Goal: Communication & Community: Answer question/provide support

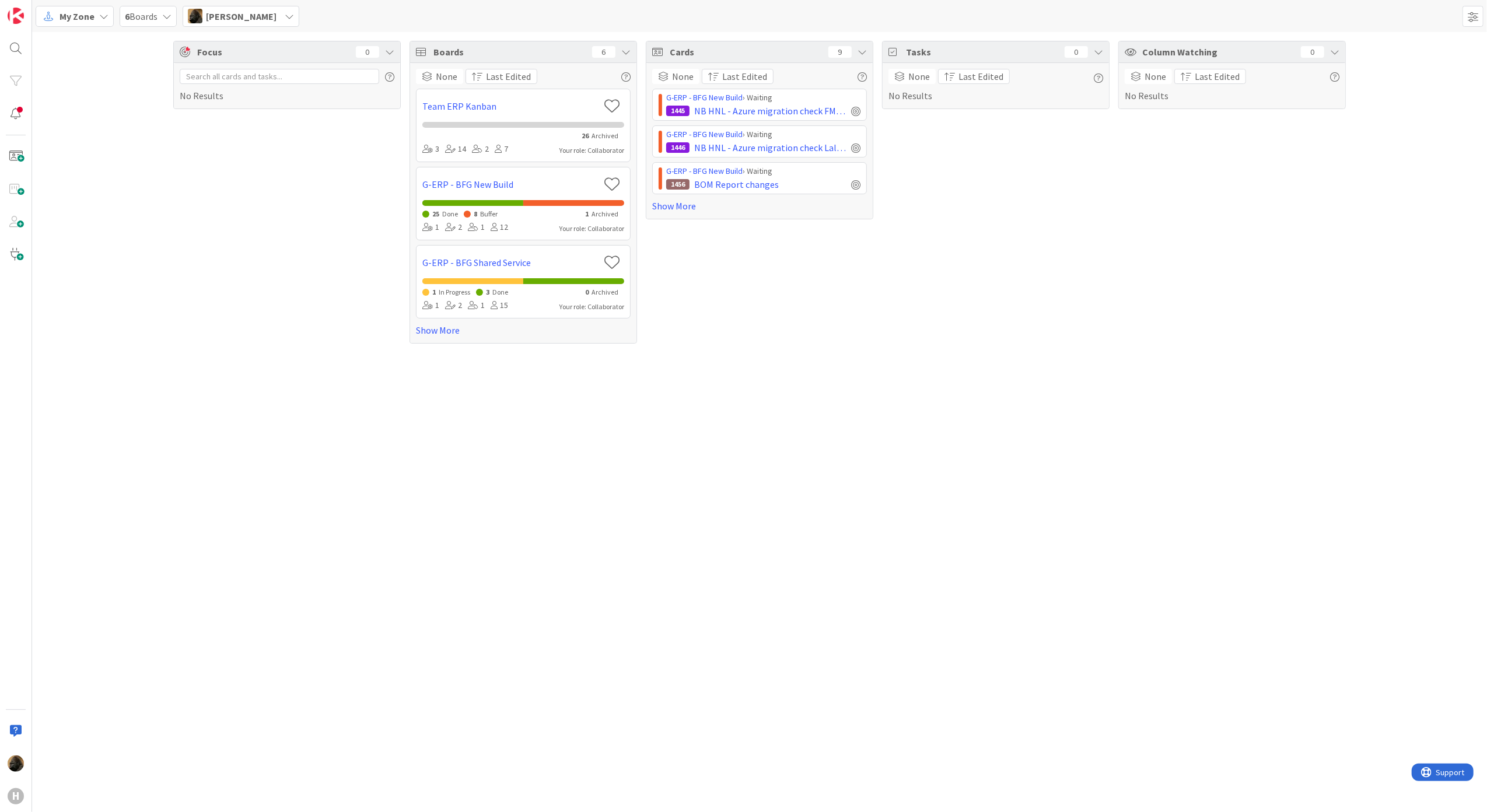
click at [528, 516] on div "Focus 0 No Results Boards 6 None Last Edited Team ERP Kanban 26 Archived 3 14 2…" at bounding box center [759, 422] width 1455 height 780
click at [666, 210] on link "Show More" at bounding box center [760, 206] width 215 height 14
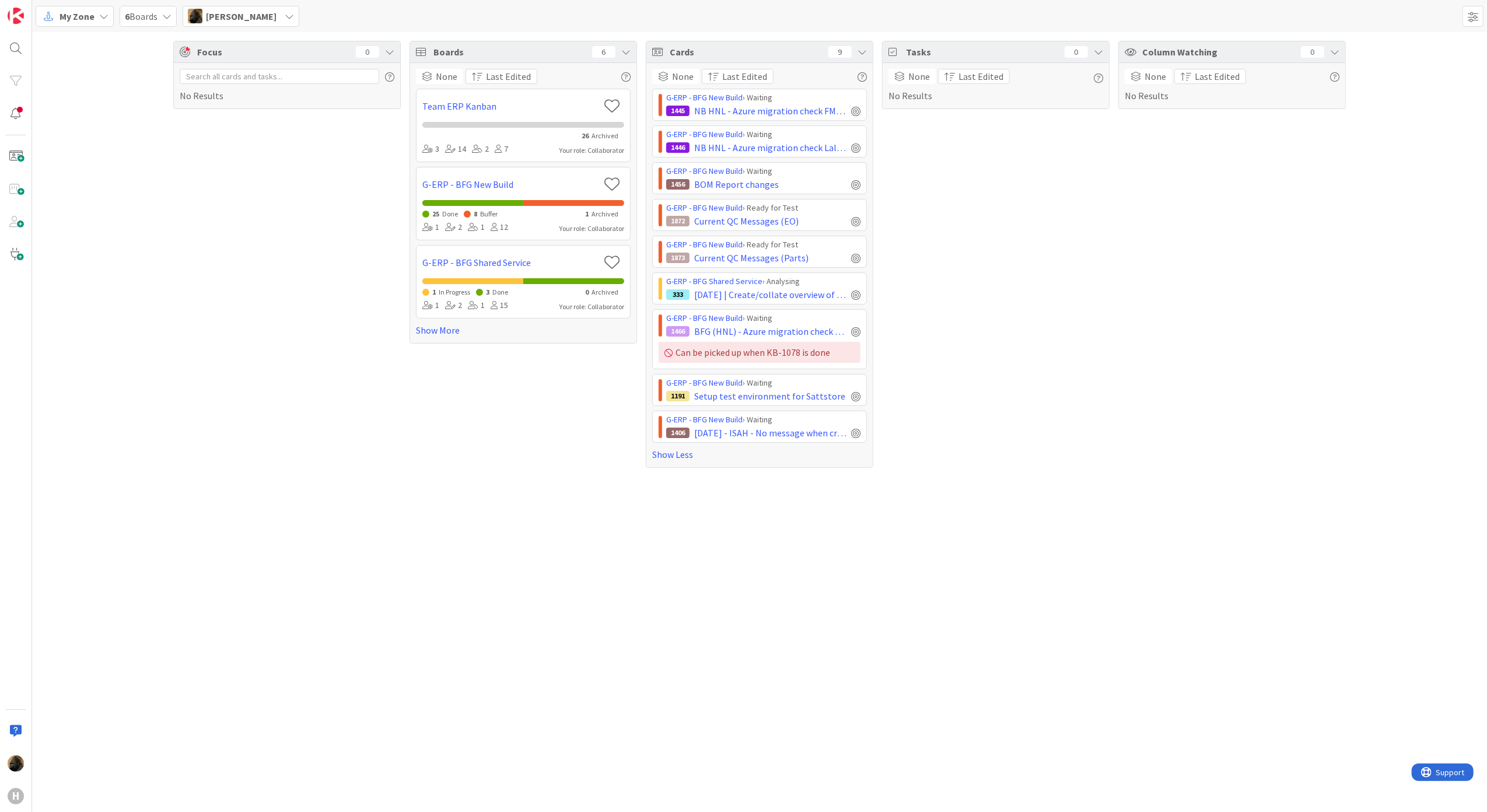
click at [120, 278] on div "Focus 0 No Results Boards 6 None Last Edited Team ERP Kanban 26 Archived 3 14 2…" at bounding box center [759, 254] width 1455 height 445
click at [290, 329] on div "Focus 0 No Results" at bounding box center [287, 254] width 227 height 427
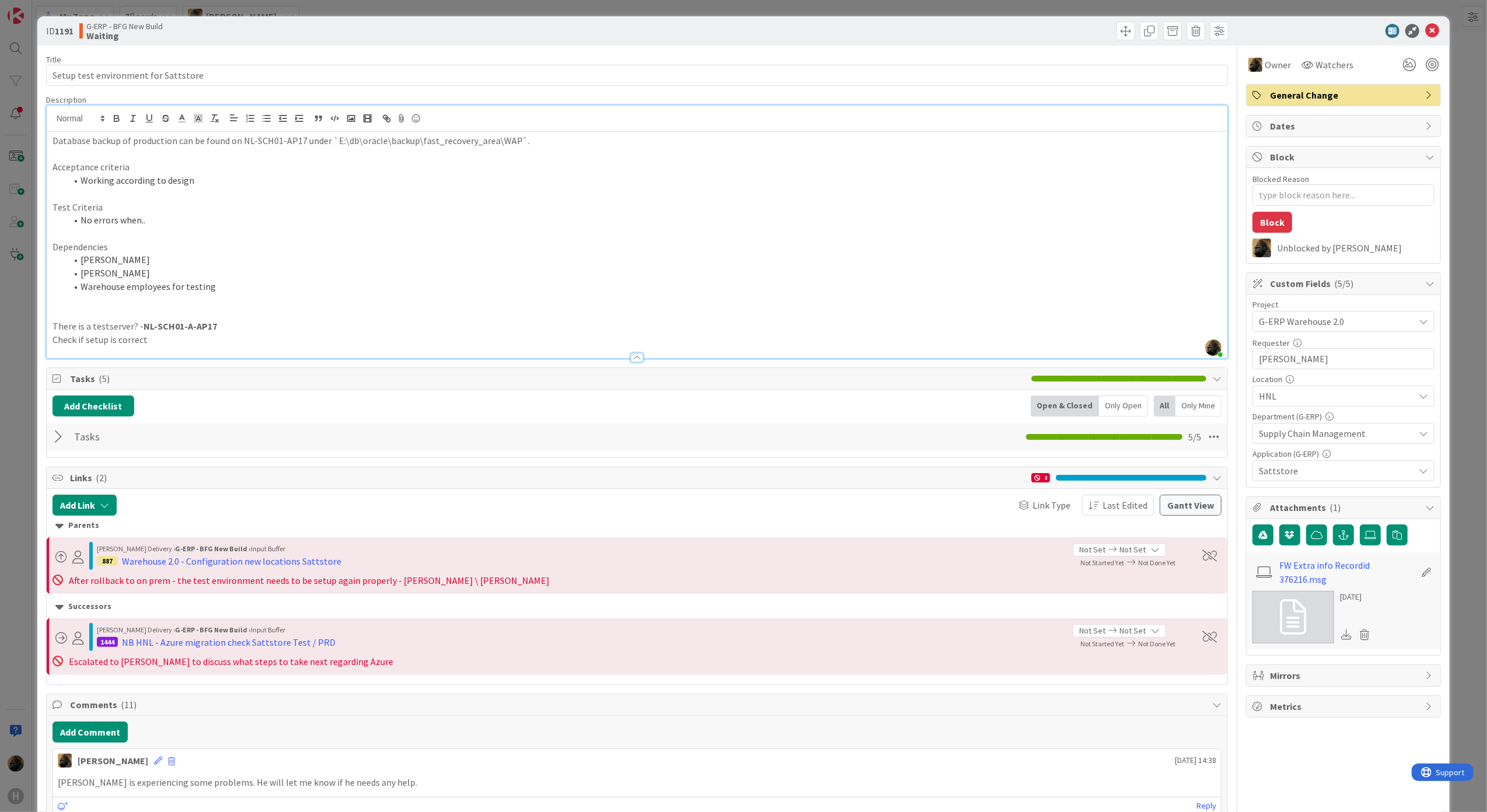
click at [730, 43] on div "ID 1191 G-ERP - BFG New Build Waiting" at bounding box center [744, 31] width 1413 height 29
click at [0, 593] on html "H My Zone 7 Boards Noah Dezaire Focus 0 No Results Boards 7 None Last Edited Te…" at bounding box center [743, 406] width 1487 height 812
click at [11, 594] on div "ID 1191 G-ERP - BFG New Build Waiting Title 36 / 128 Setup test environment for…" at bounding box center [743, 406] width 1487 height 812
click at [1425, 26] on icon at bounding box center [1432, 31] width 14 height 14
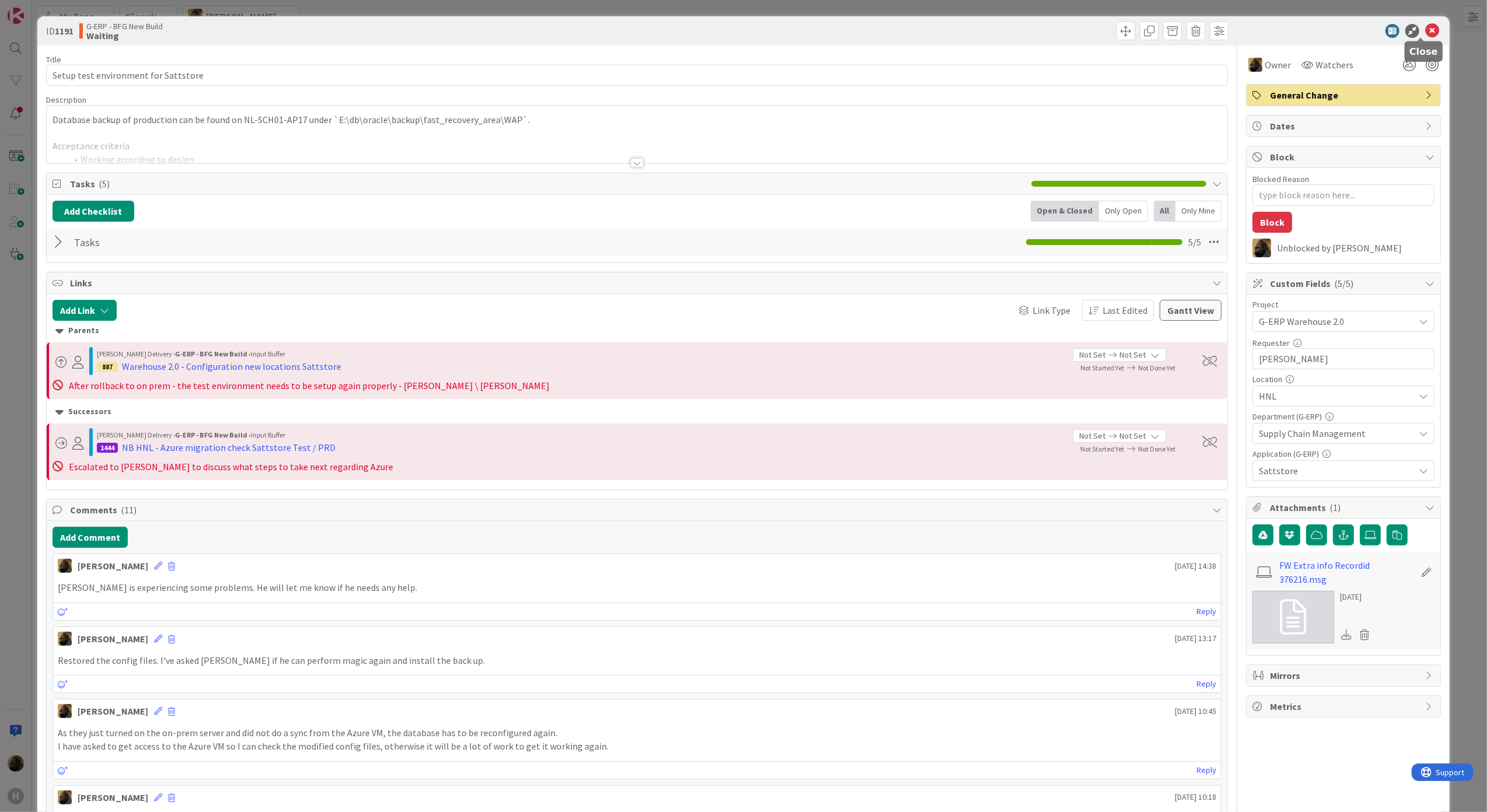
click at [1425, 31] on icon at bounding box center [1432, 31] width 14 height 14
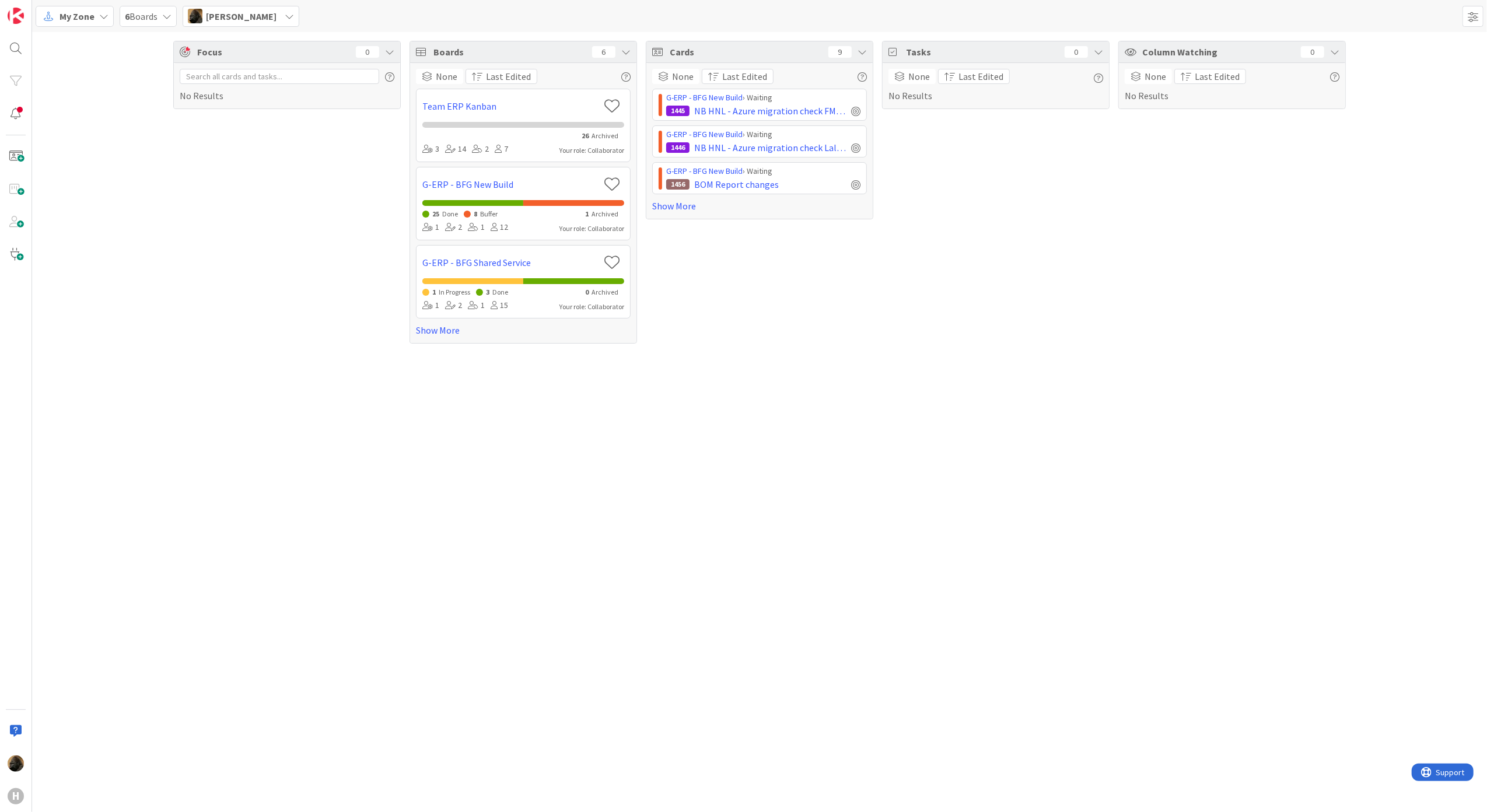
click at [686, 217] on div "None Last Edited G-ERP - BFG New Build › Waiting 1445 NB HNL - Azure migration …" at bounding box center [759, 141] width 226 height 156
click at [686, 213] on link "Show More" at bounding box center [760, 206] width 215 height 14
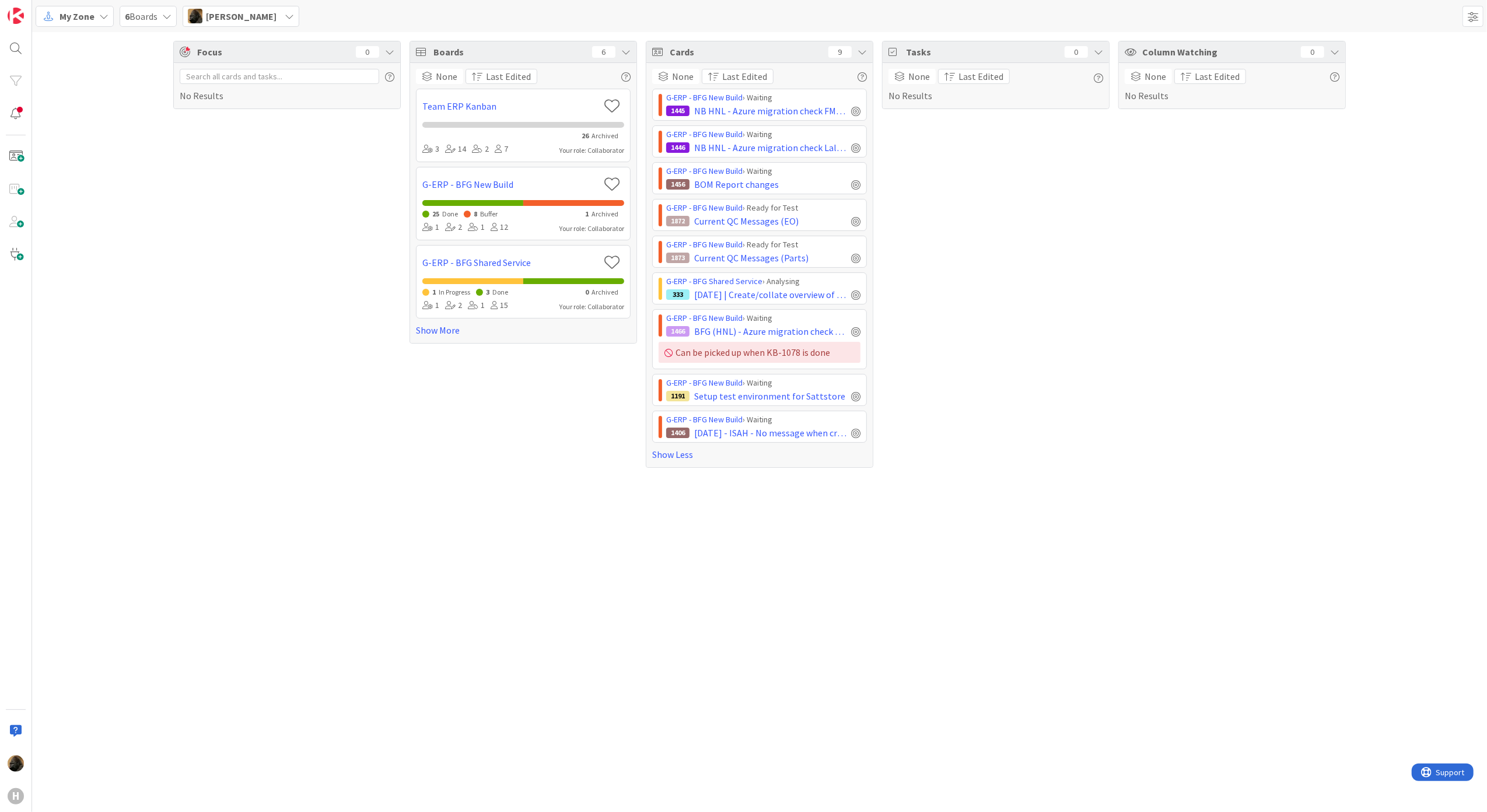
click at [324, 288] on div "Focus 0 No Results" at bounding box center [287, 254] width 227 height 427
click at [297, 375] on div "Focus 0 No Results" at bounding box center [287, 254] width 227 height 427
click at [778, 440] on span "[DATE] - ISAH - No message when creating Part Issue from Operation Planning boa…" at bounding box center [771, 433] width 153 height 14
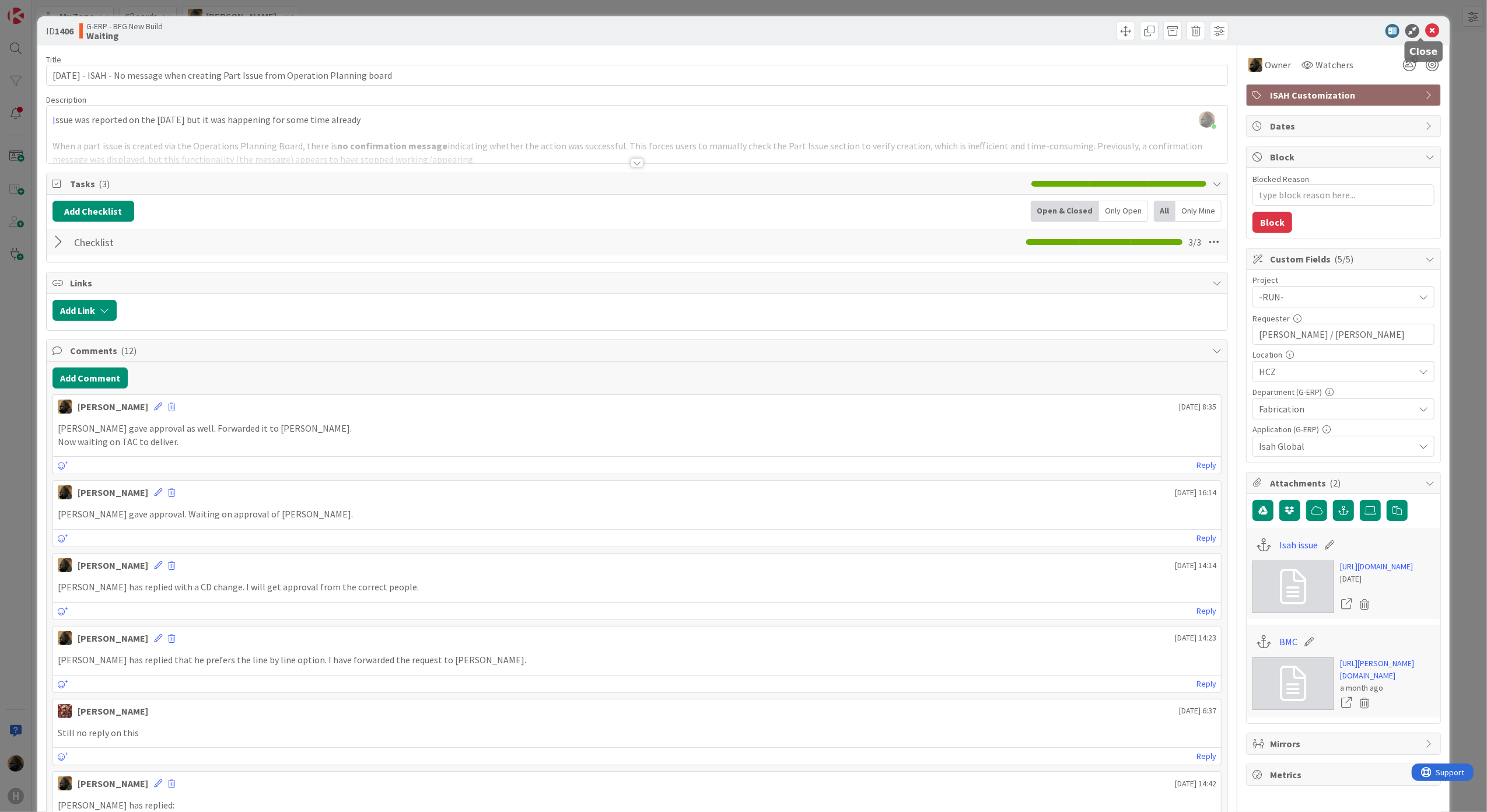
drag, startPoint x: 1426, startPoint y: 28, endPoint x: 1420, endPoint y: 17, distance: 12.5
click at [1420, 17] on div "ID 1406 G-ERP - BFG New Build Waiting" at bounding box center [744, 31] width 1413 height 29
click at [1425, 26] on icon at bounding box center [1432, 31] width 14 height 14
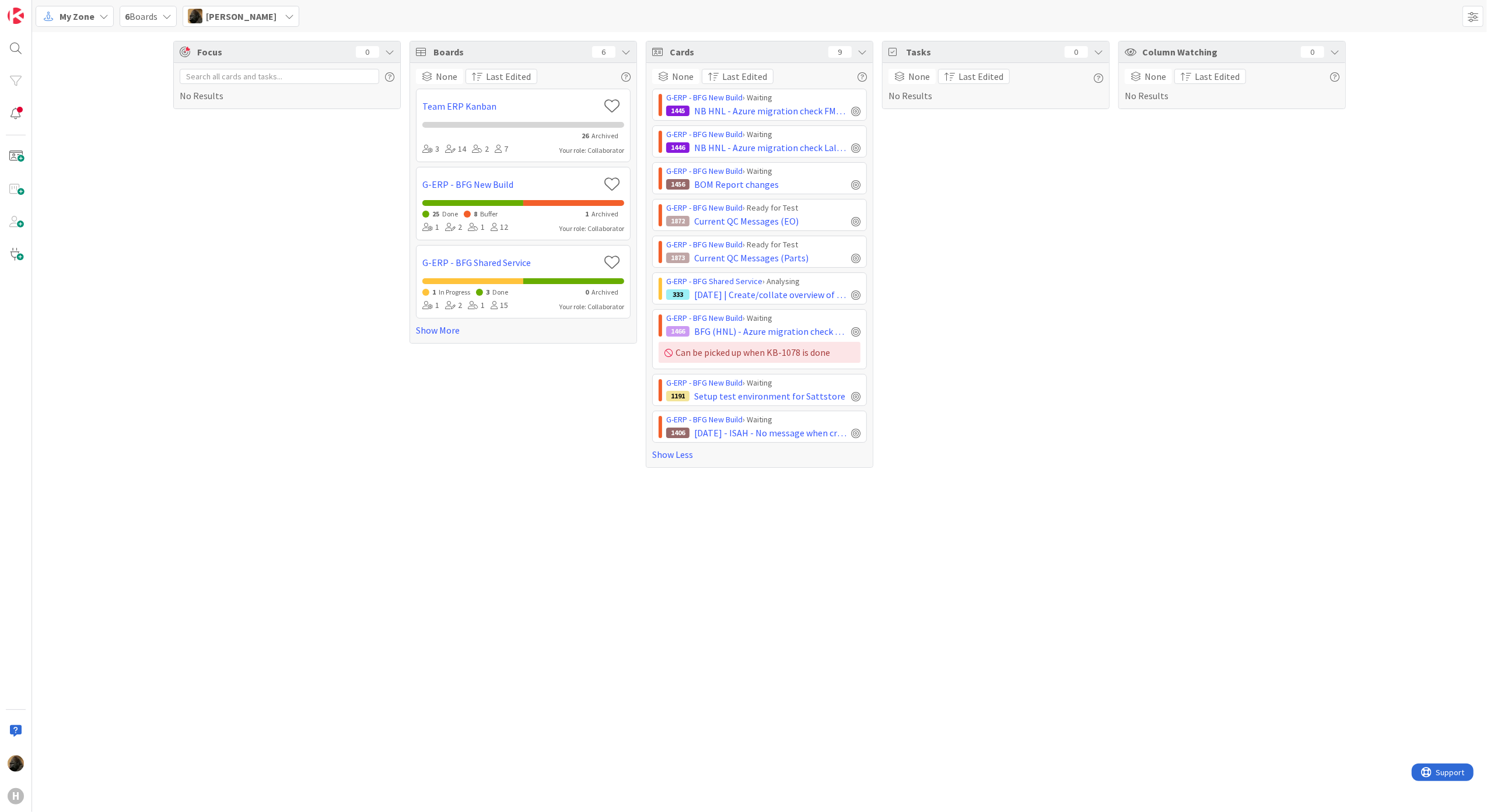
click at [98, 22] on div "My Zone" at bounding box center [75, 16] width 78 height 21
click at [92, 102] on span "Kanban" at bounding box center [103, 101] width 84 height 17
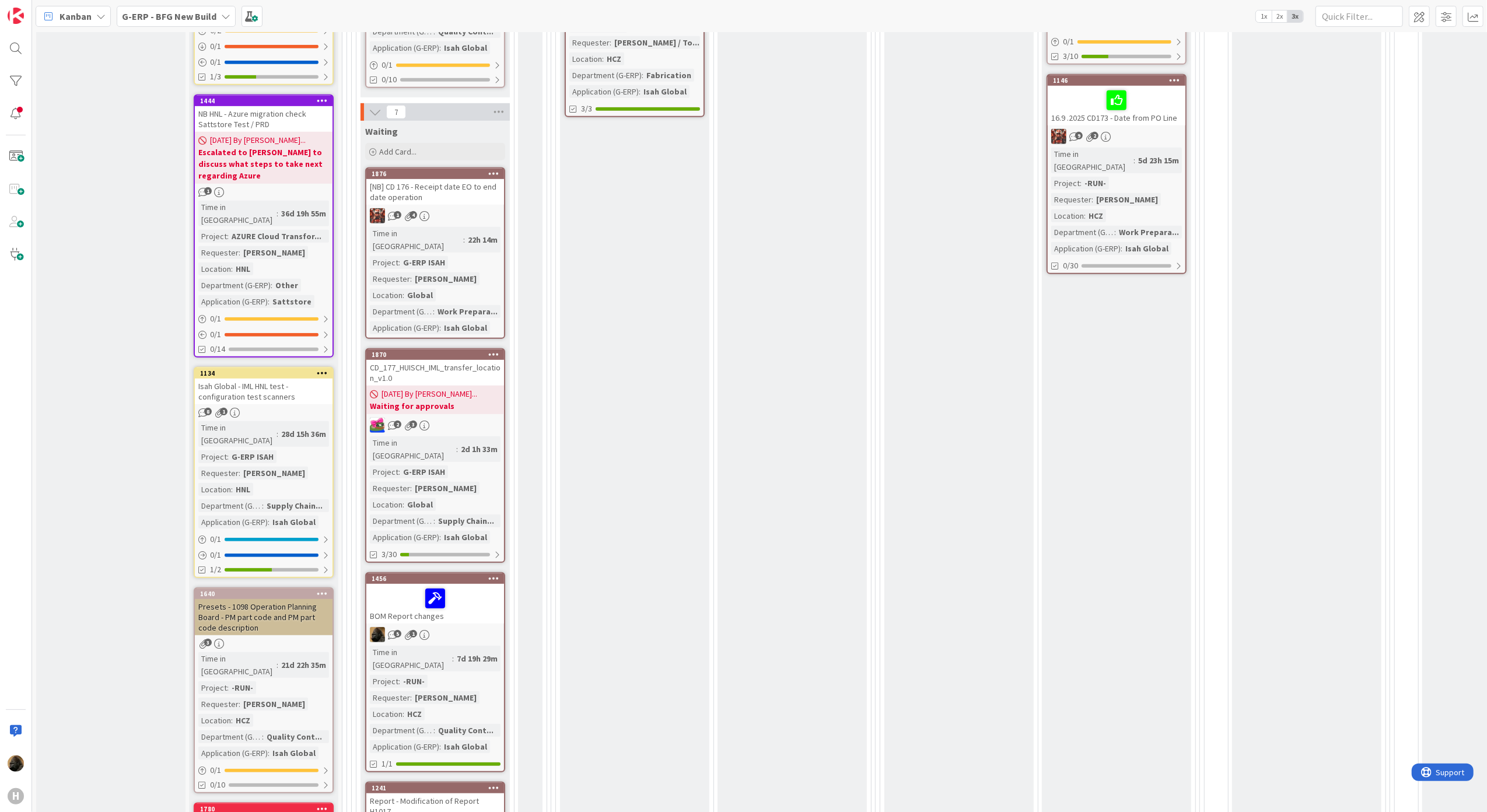
scroll to position [544, 0]
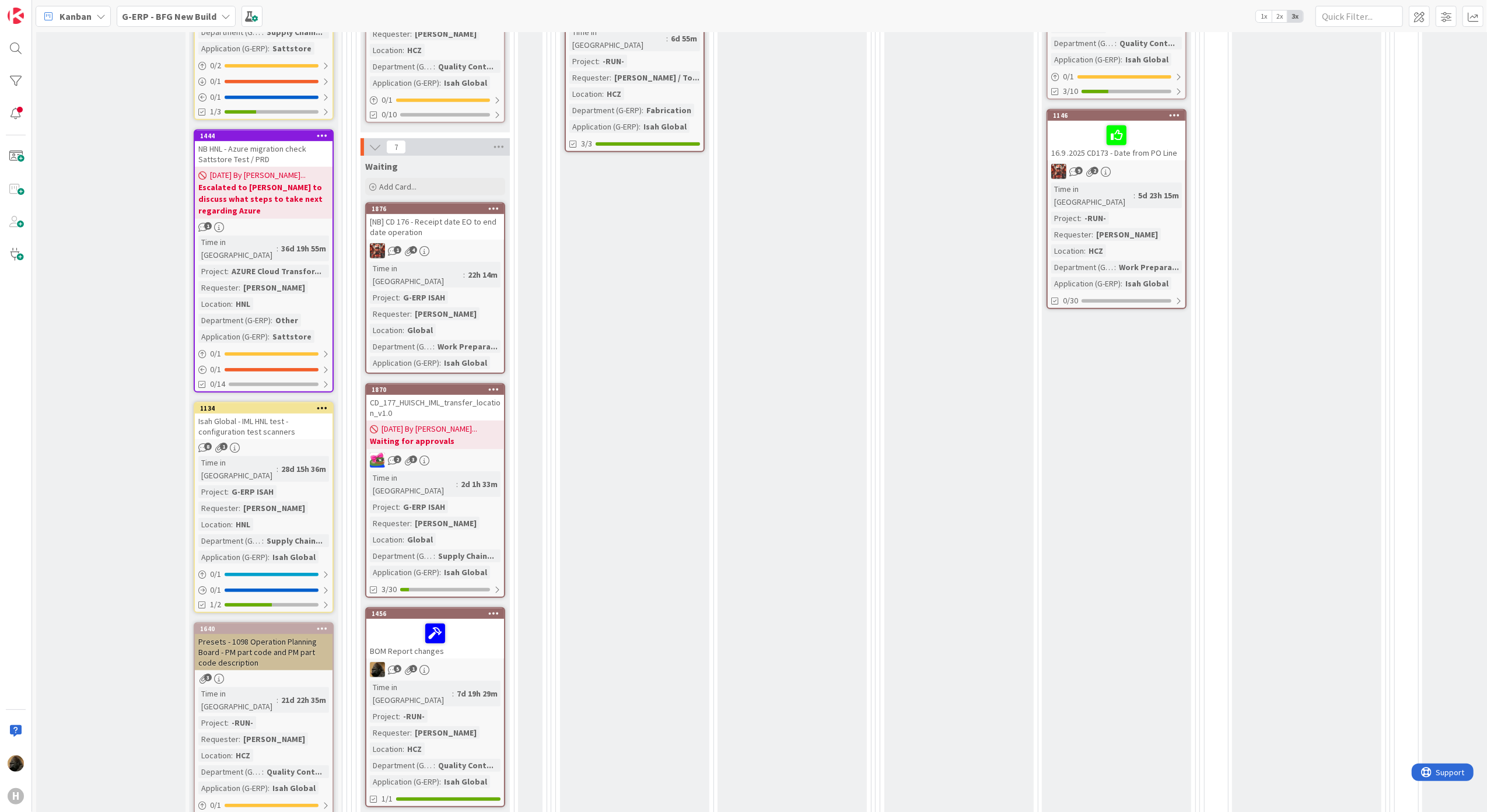
click at [309, 182] on b "Escalated to [PERSON_NAME] to discuss what steps to take next regarding Azure" at bounding box center [264, 199] width 131 height 35
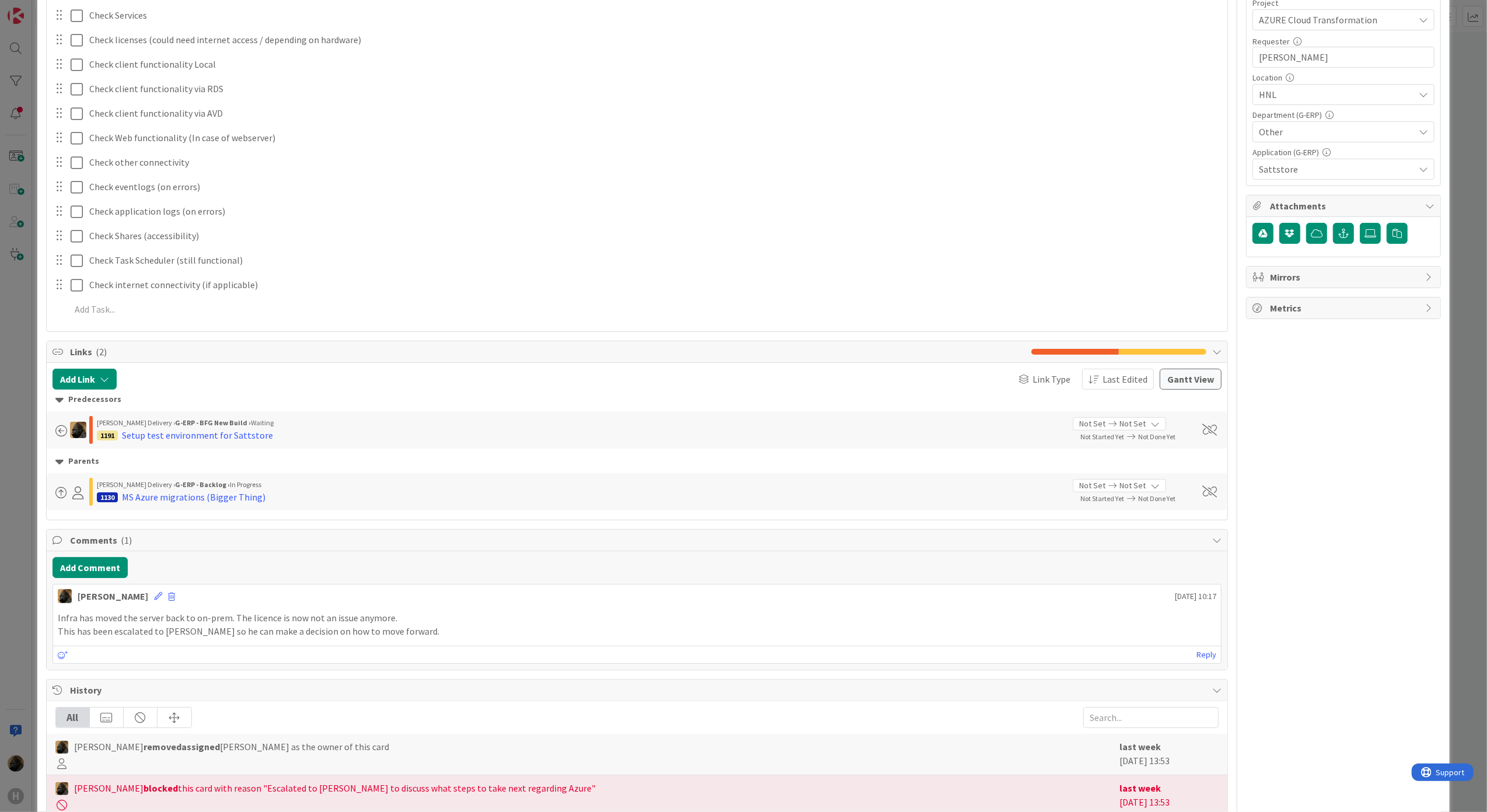
scroll to position [389, 0]
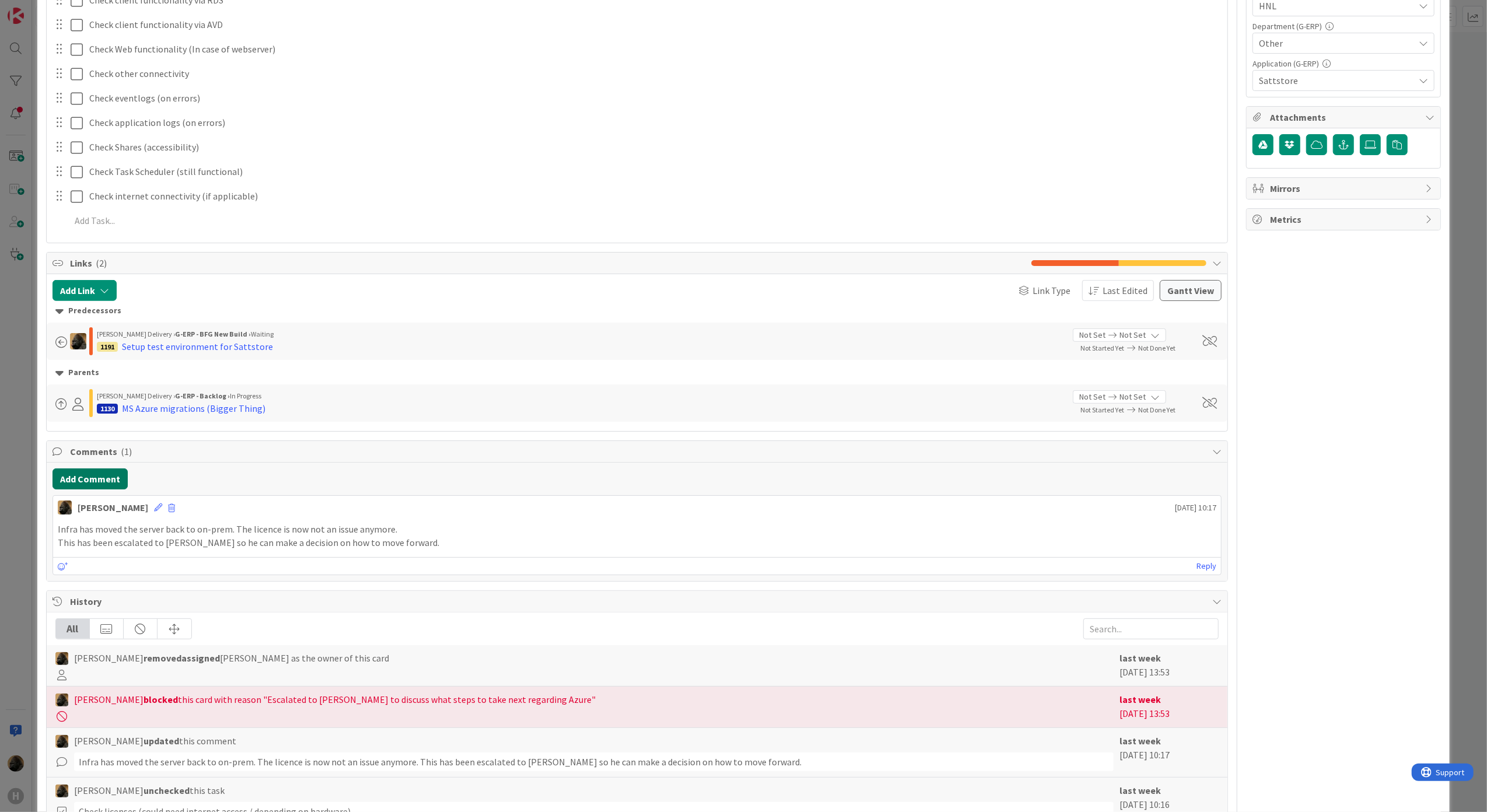
click at [85, 482] on button "Add Comment" at bounding box center [90, 478] width 75 height 21
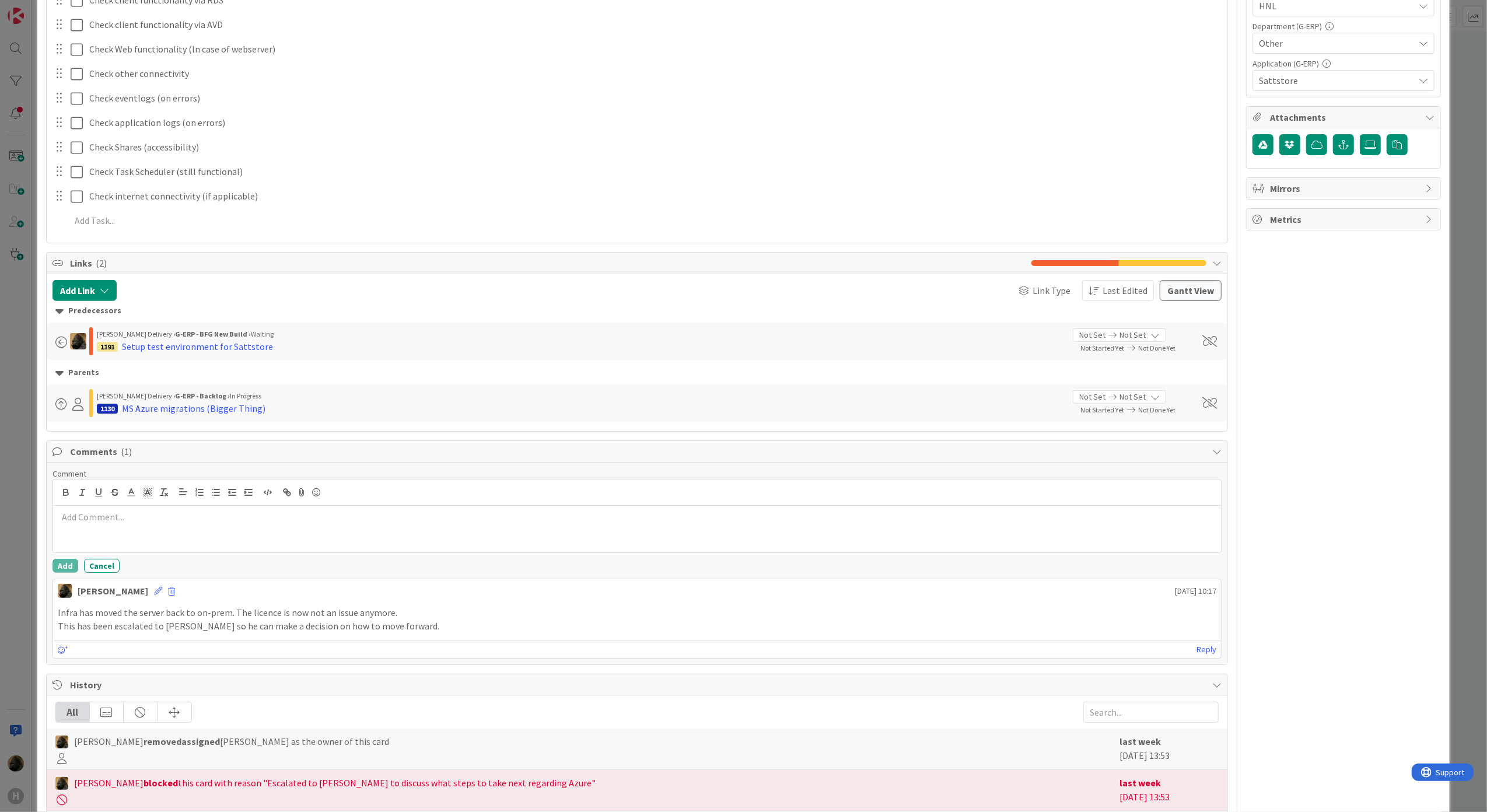
scroll to position [0, 0]
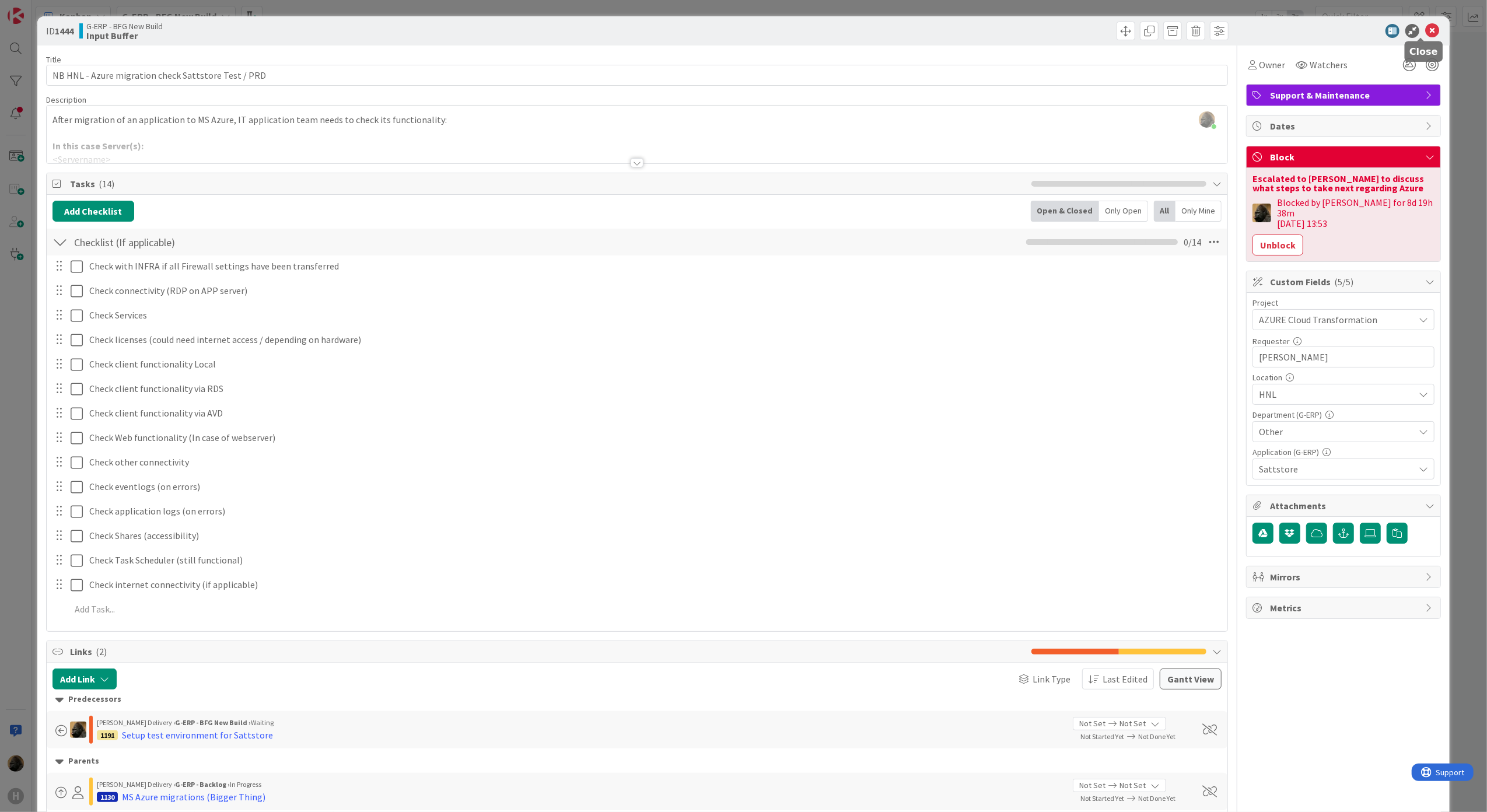
click at [1426, 34] on icon at bounding box center [1432, 31] width 14 height 14
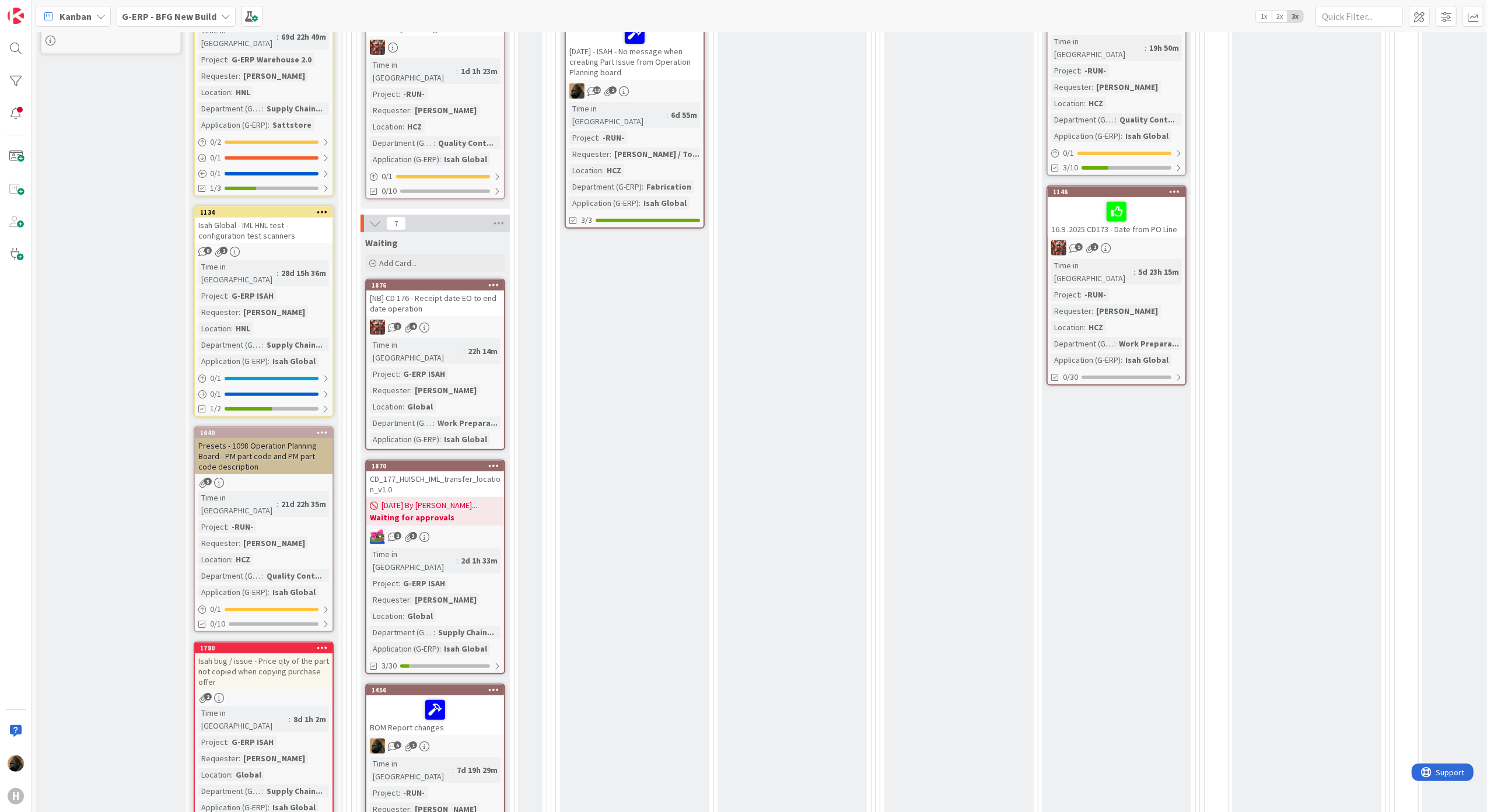
scroll to position [467, 0]
click at [291, 219] on div "Isah Global - IML HNL test - configuration test scanners" at bounding box center [264, 231] width 138 height 26
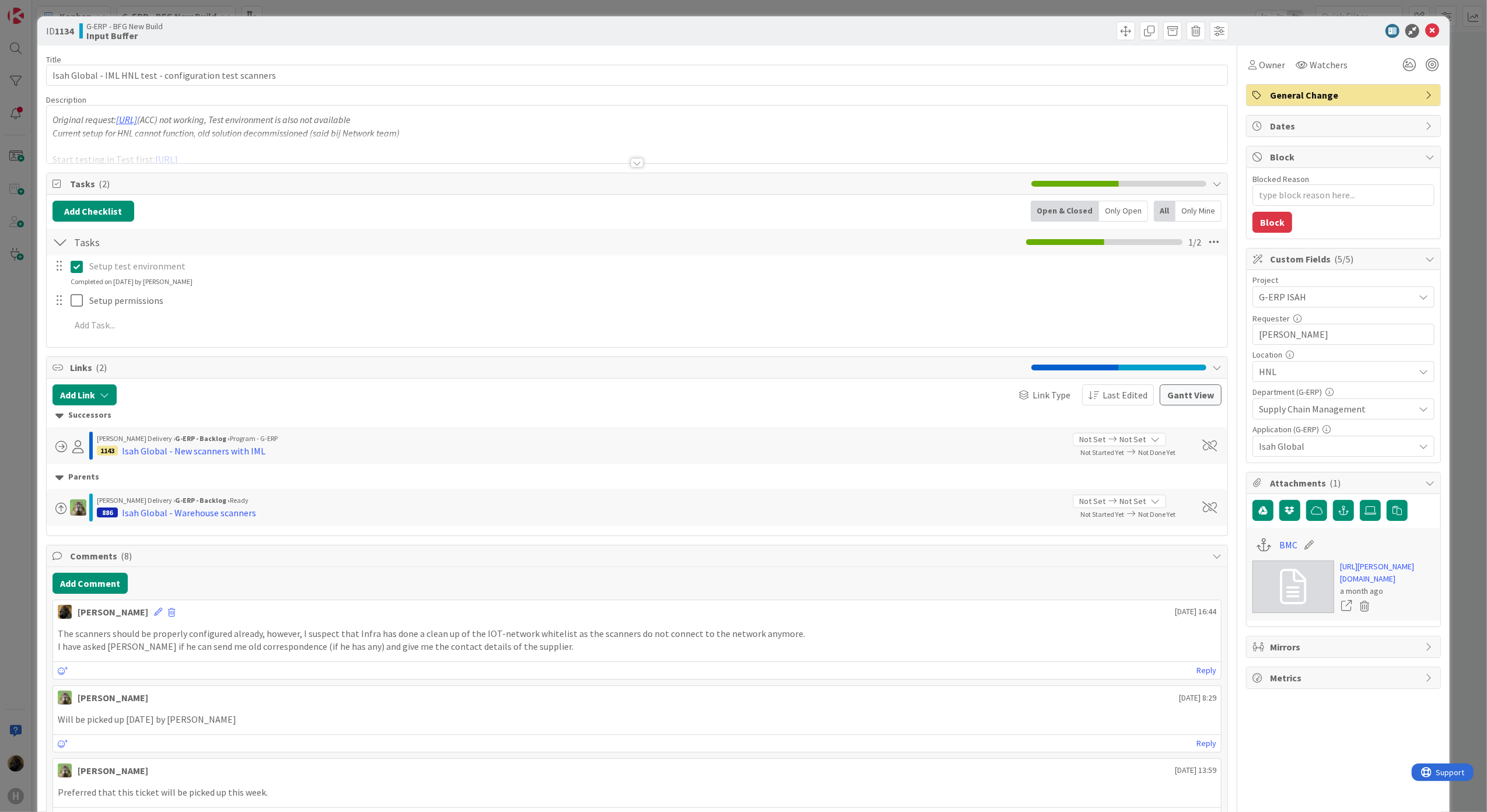
type textarea "x"
click at [112, 580] on button "Add Comment" at bounding box center [90, 583] width 75 height 21
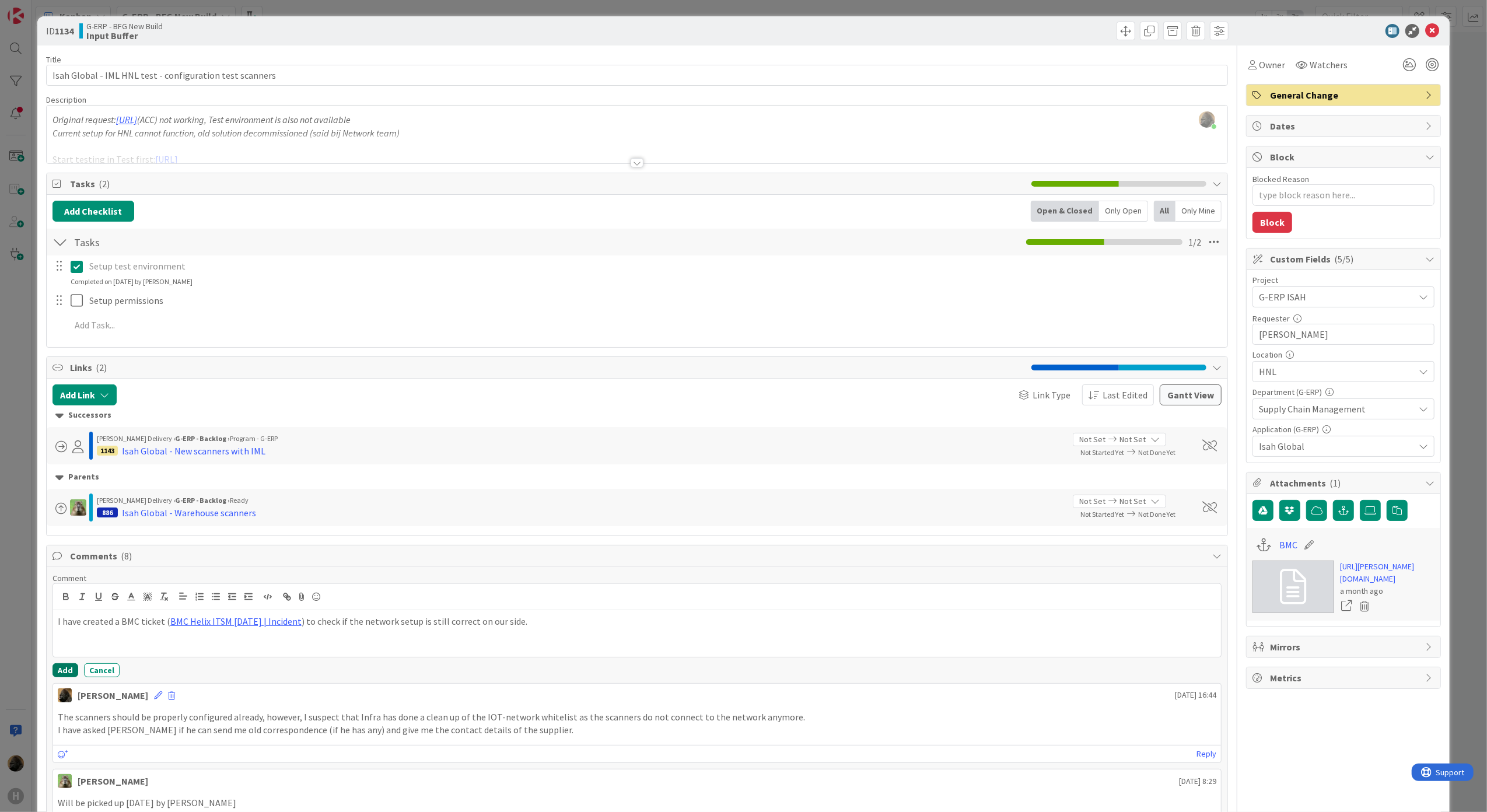
click at [61, 673] on button "Add" at bounding box center [65, 671] width 26 height 14
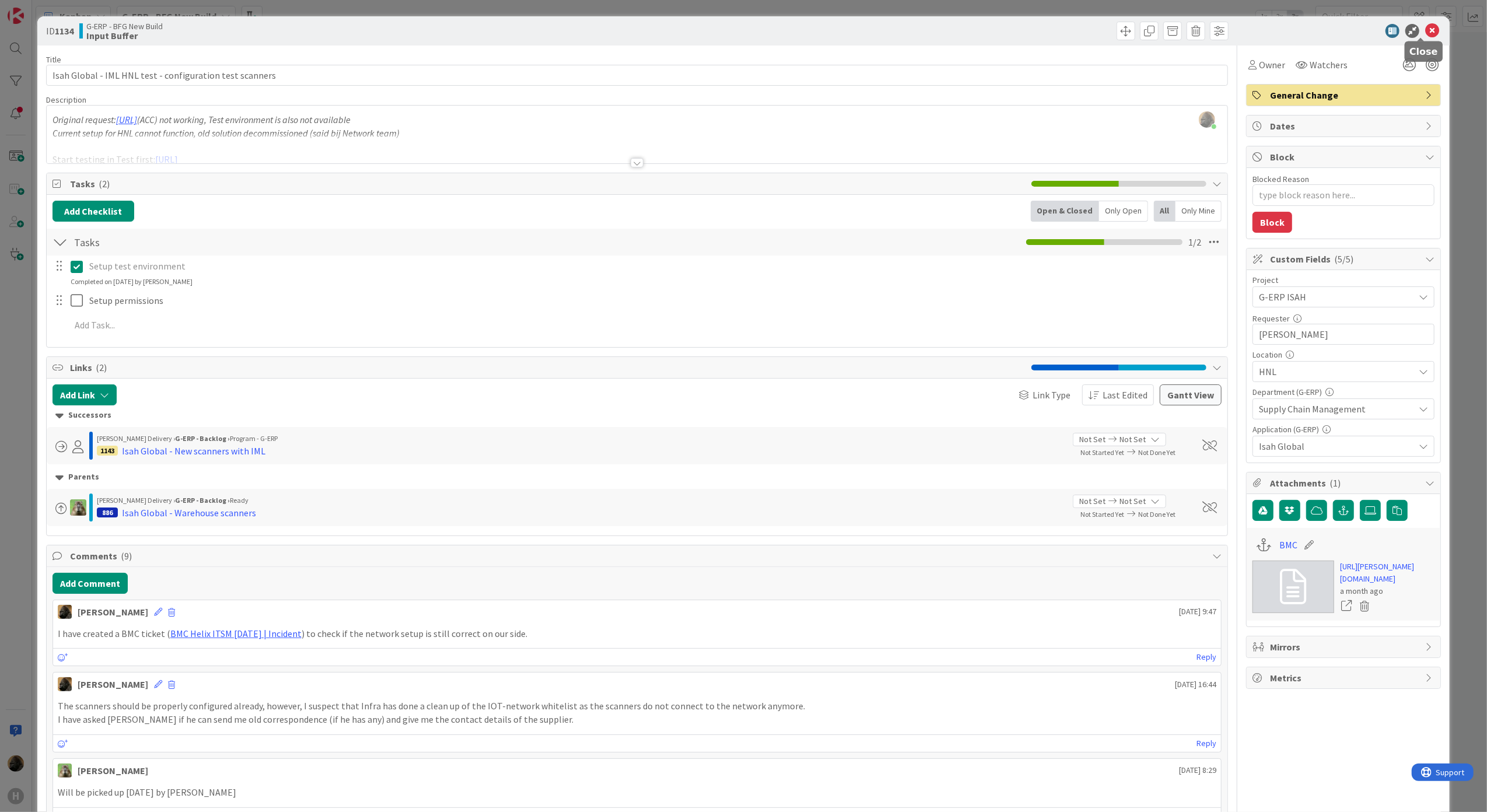
click at [1425, 31] on icon at bounding box center [1432, 31] width 14 height 14
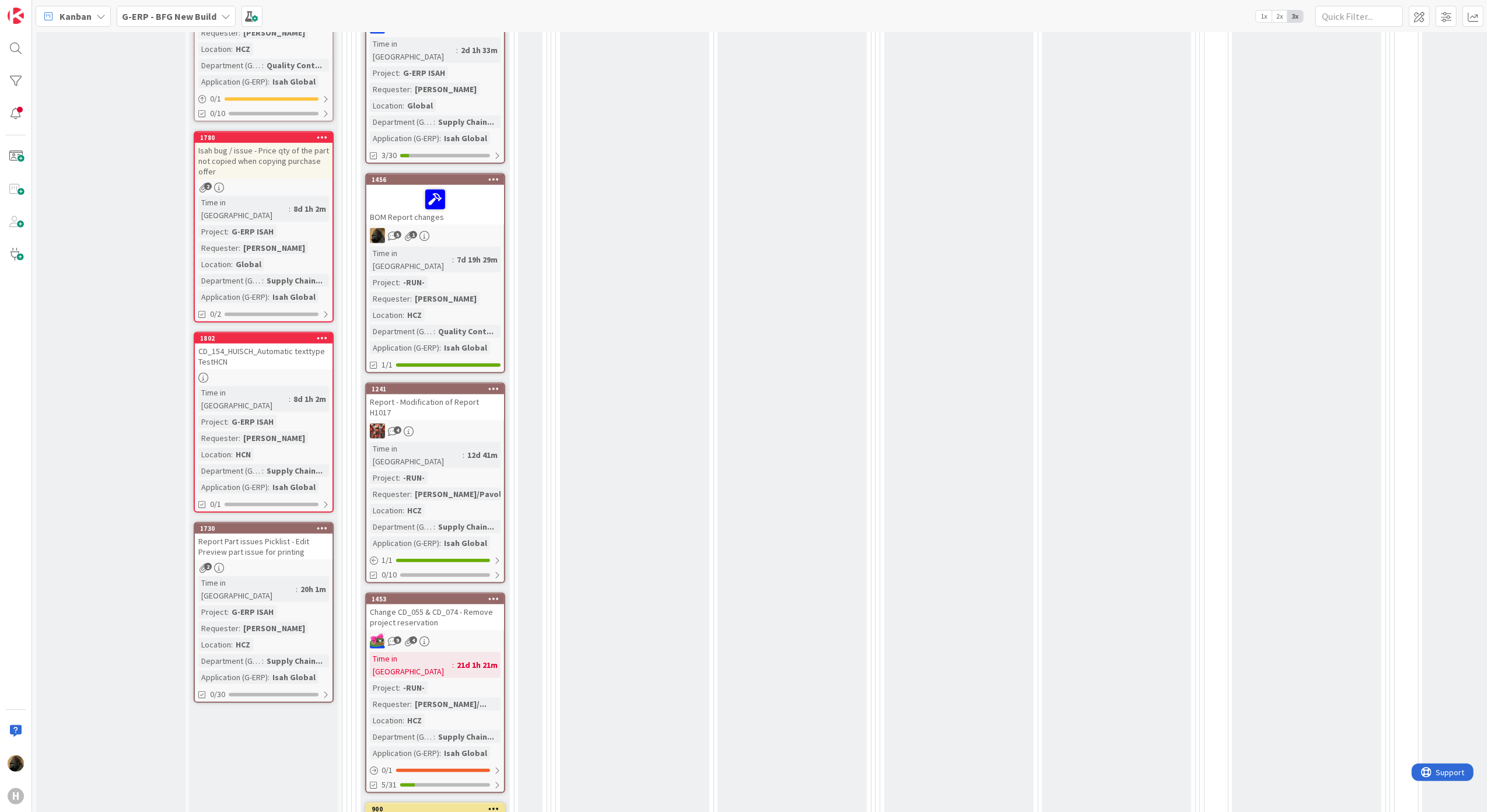
scroll to position [778, 0]
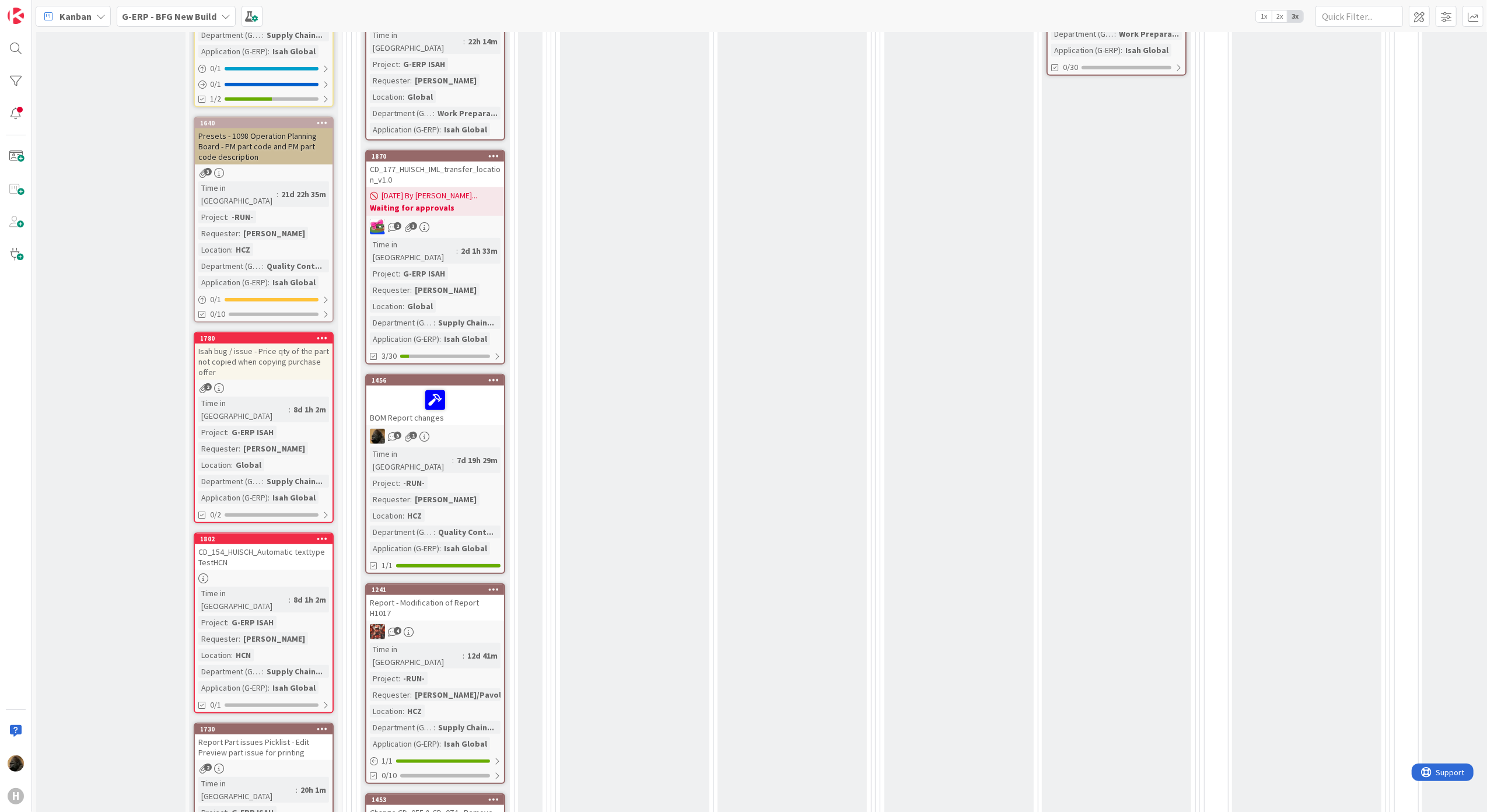
click at [268, 344] on div "Isah bug / issue - Price qty of the part not copied when copying purchase offer" at bounding box center [264, 361] width 138 height 36
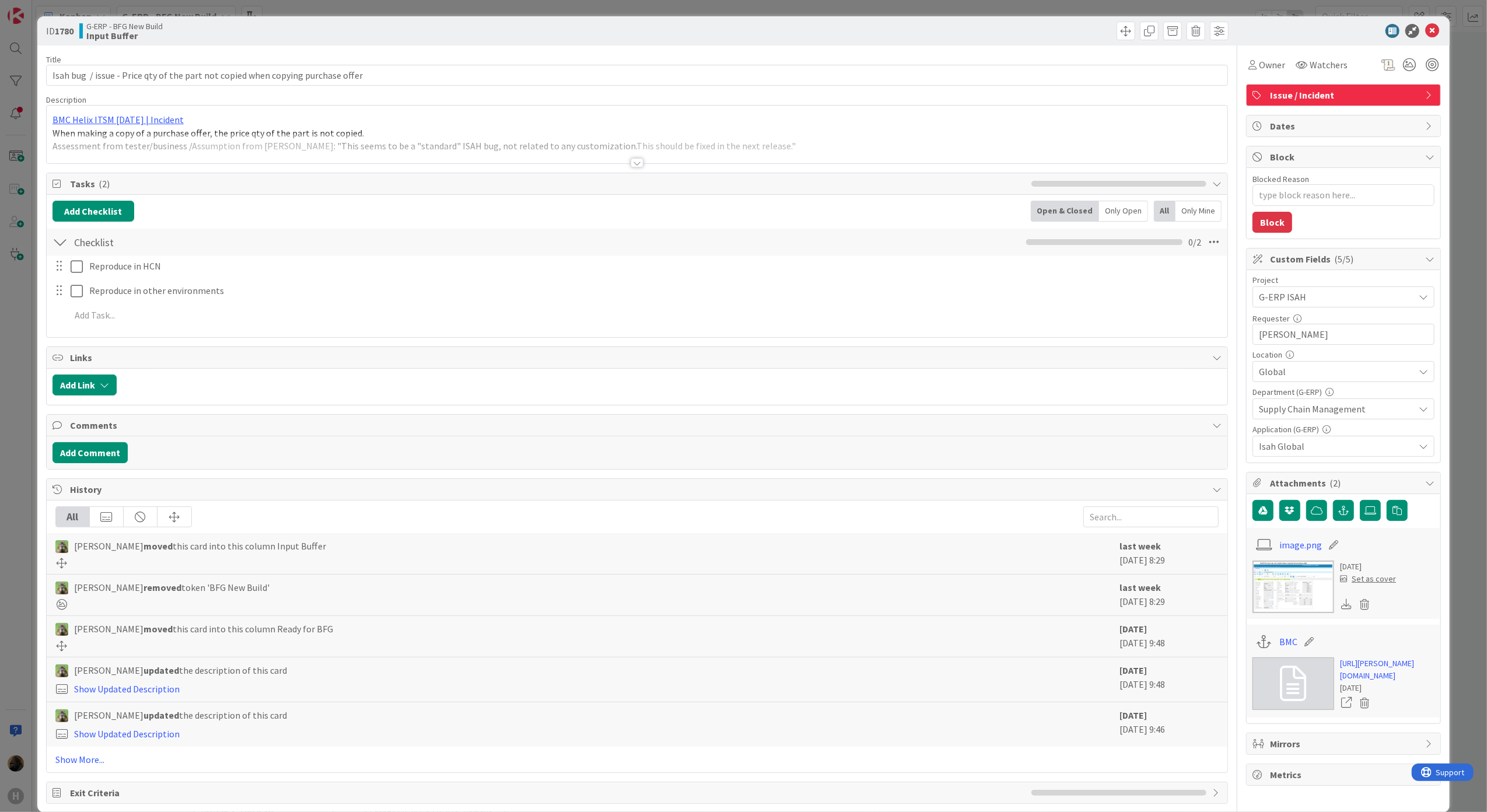
click at [638, 169] on div "Title 80 / 128 Isah bug / issue - Price qty of the part not copied when copying…" at bounding box center [638, 425] width 1182 height 759
click at [637, 166] on div at bounding box center [637, 163] width 13 height 9
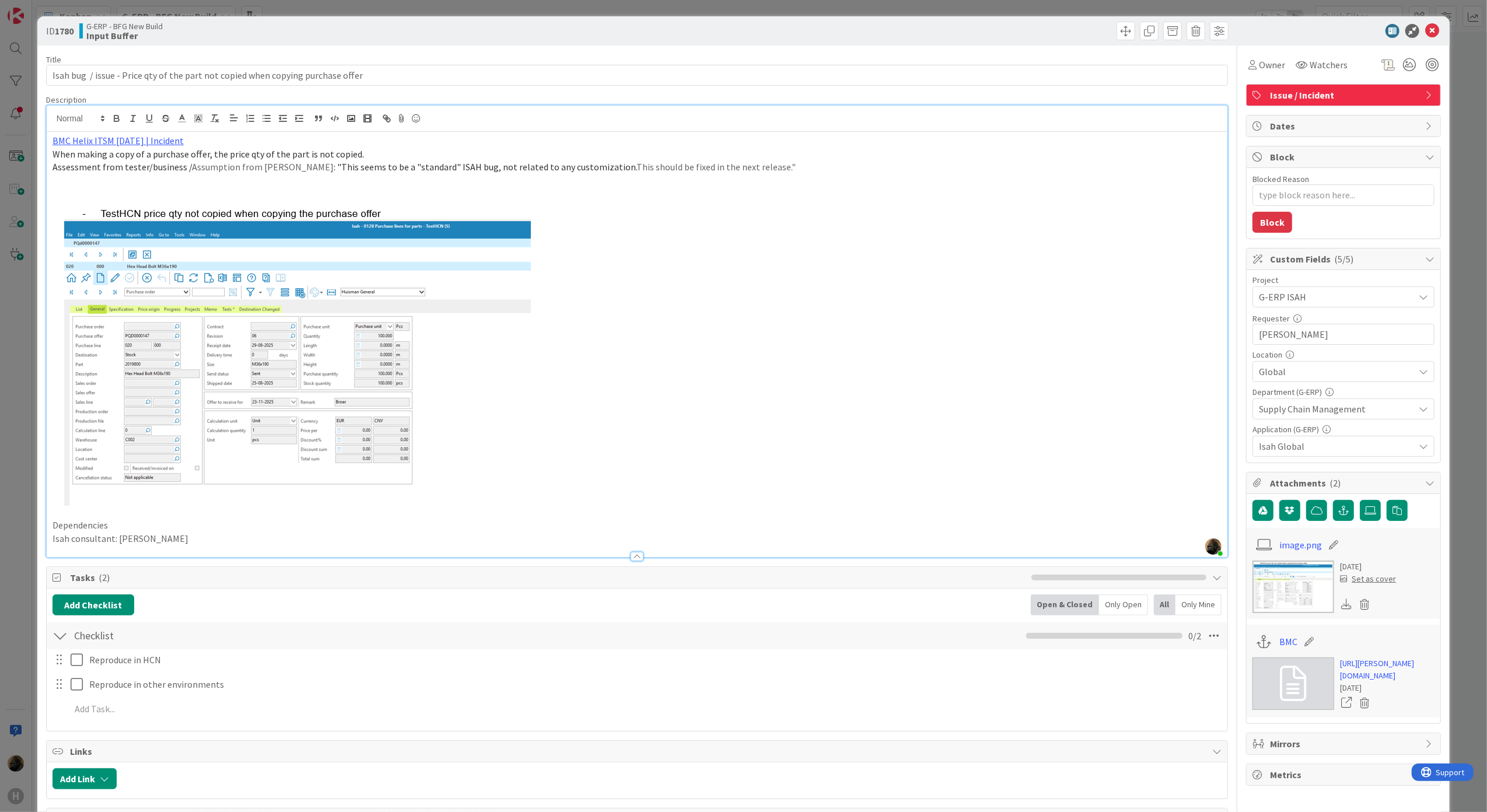
click at [631, 192] on p at bounding box center [637, 194] width 1170 height 14
click at [631, 183] on p at bounding box center [637, 180] width 1170 height 14
click at [649, 182] on p at bounding box center [637, 180] width 1170 height 14
click at [753, 177] on p at bounding box center [637, 180] width 1170 height 14
click at [766, 170] on p "Assessment from tester/business / Assumption from [PERSON_NAME] : "This seems t…" at bounding box center [637, 167] width 1170 height 14
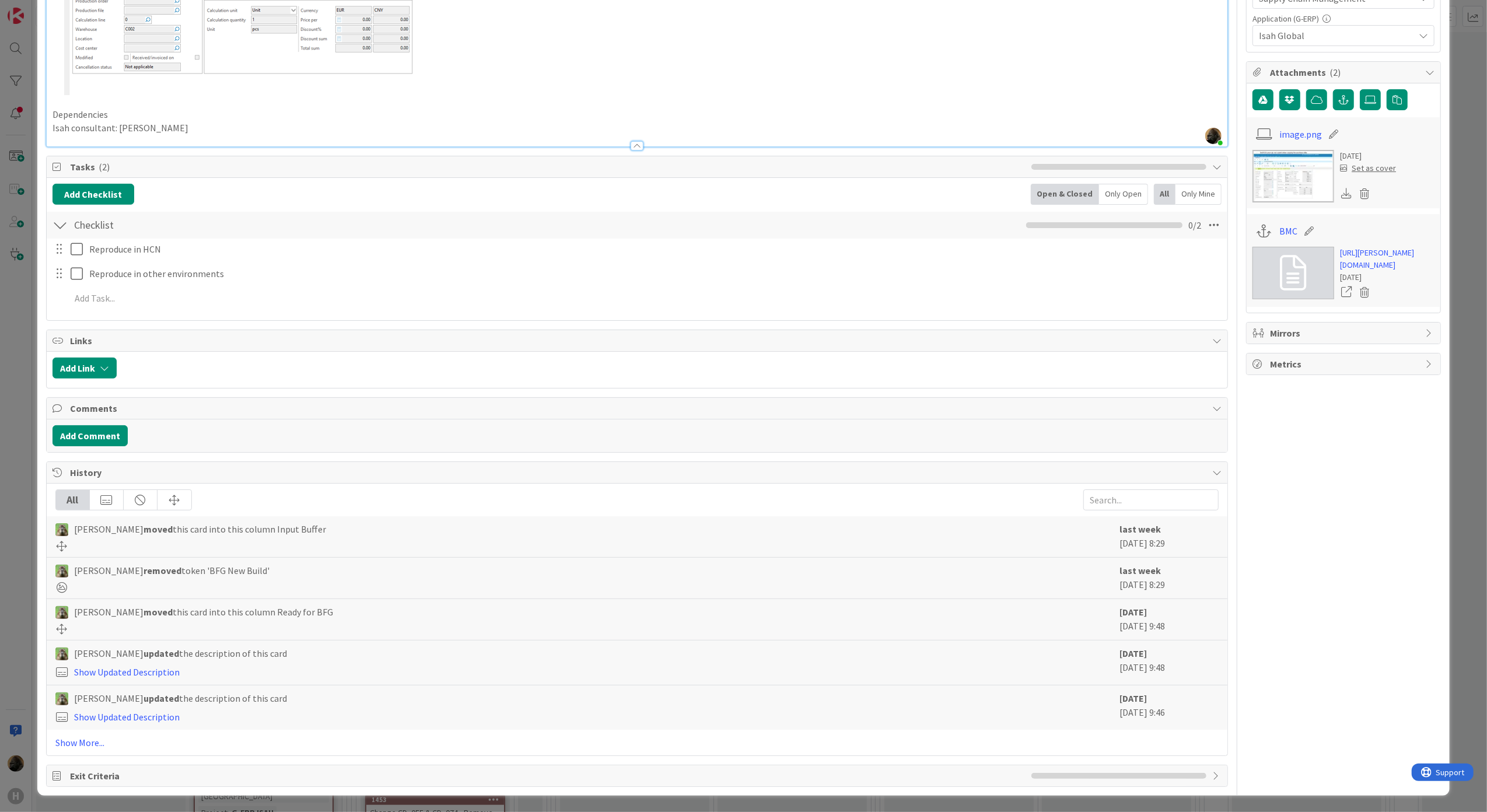
scroll to position [417, 0]
click at [766, 310] on div "Add Checklist Open & Closed Only Open All Only Mine Checklist Checklist Name 9 …" at bounding box center [638, 249] width 1181 height 142
click at [539, 318] on div "Title 80 / 128 Isah bug / issue - Price qty of the part not copied when copying…" at bounding box center [638, 211] width 1182 height 1152
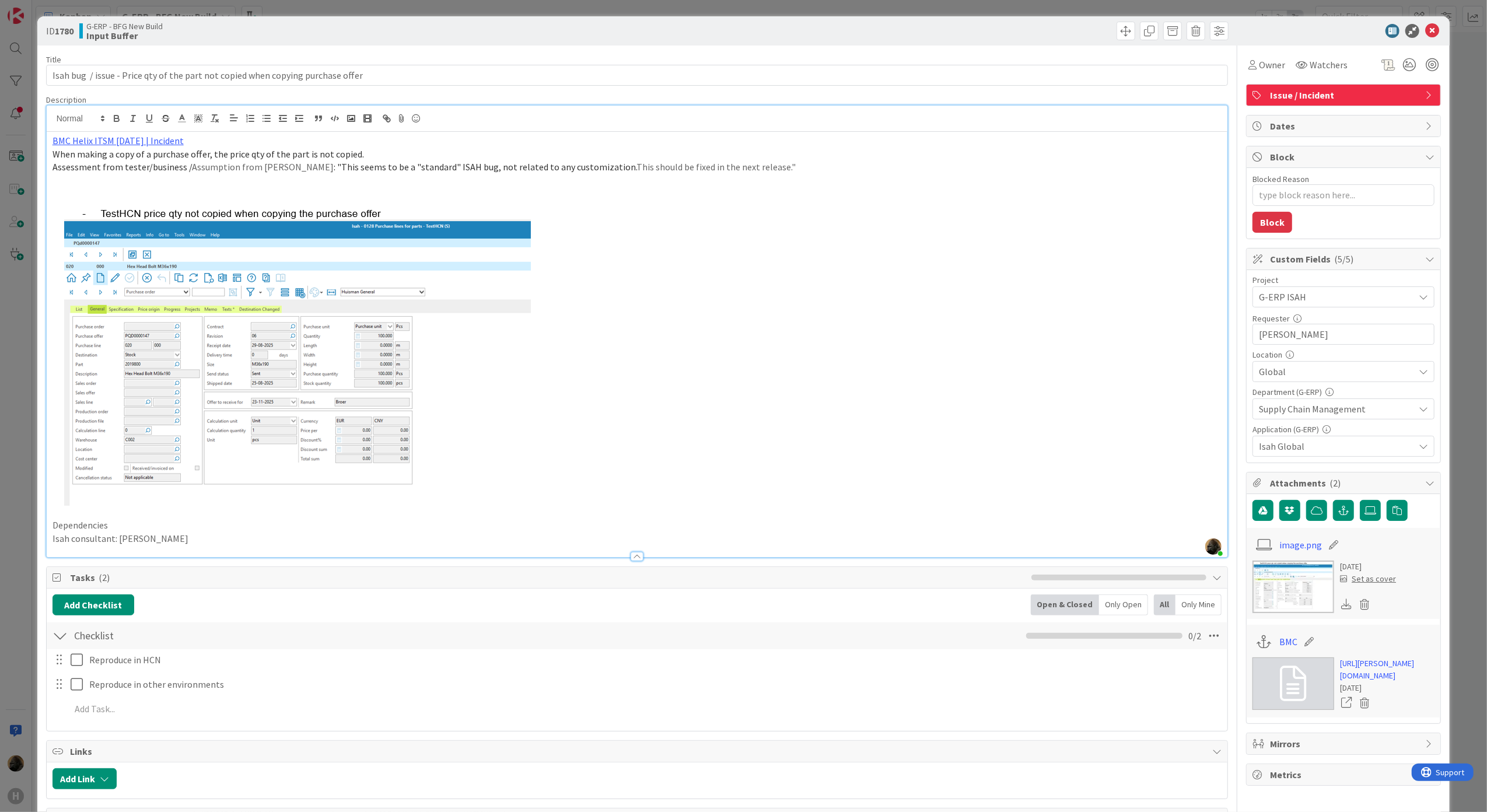
click at [26, 497] on div "ID 1780 G-ERP - BFG New Build Input Buffer Title 80 / 128 Isah bug / issue - Pr…" at bounding box center [743, 406] width 1487 height 812
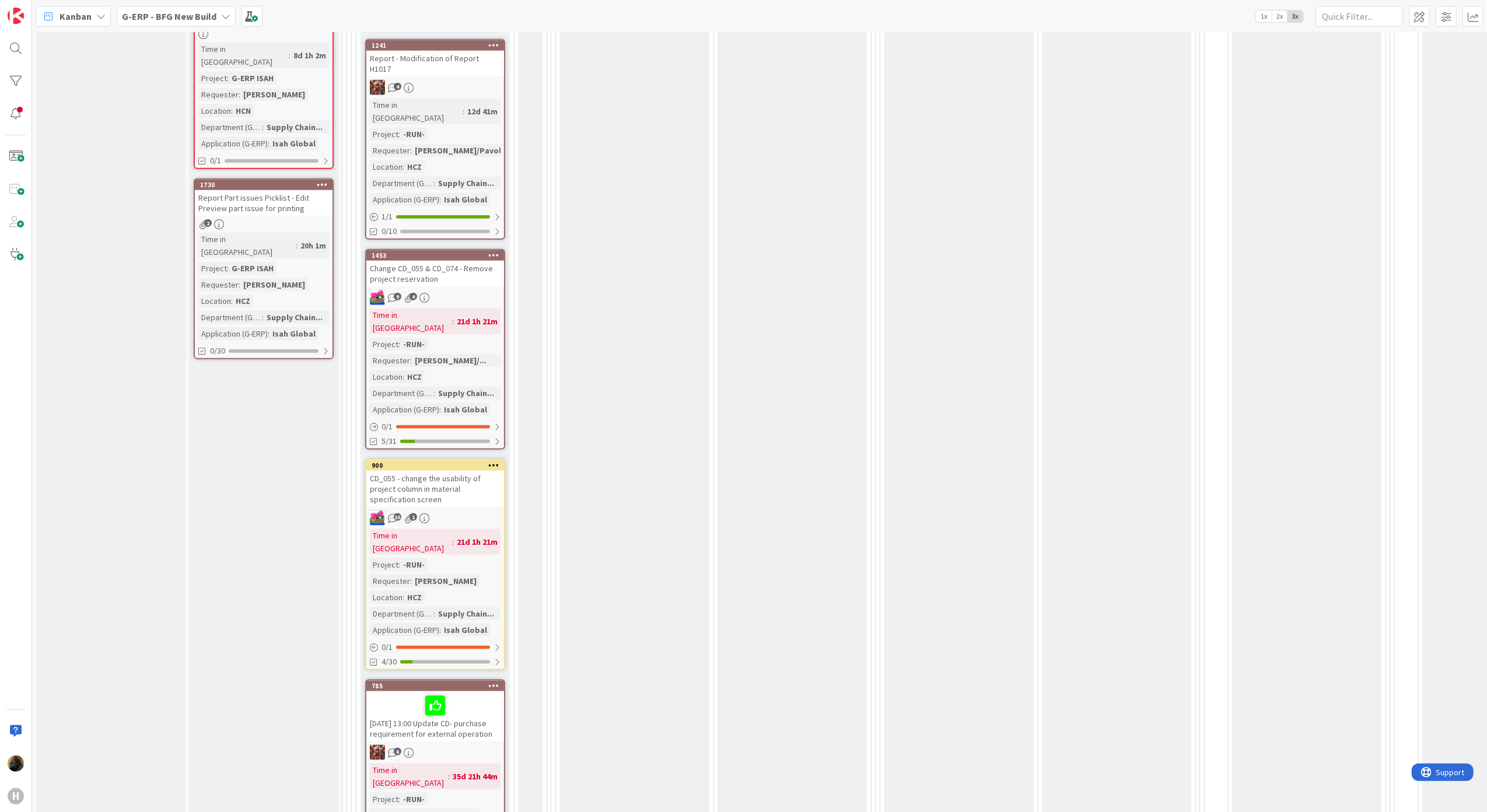
click at [99, 15] on icon at bounding box center [101, 17] width 9 height 9
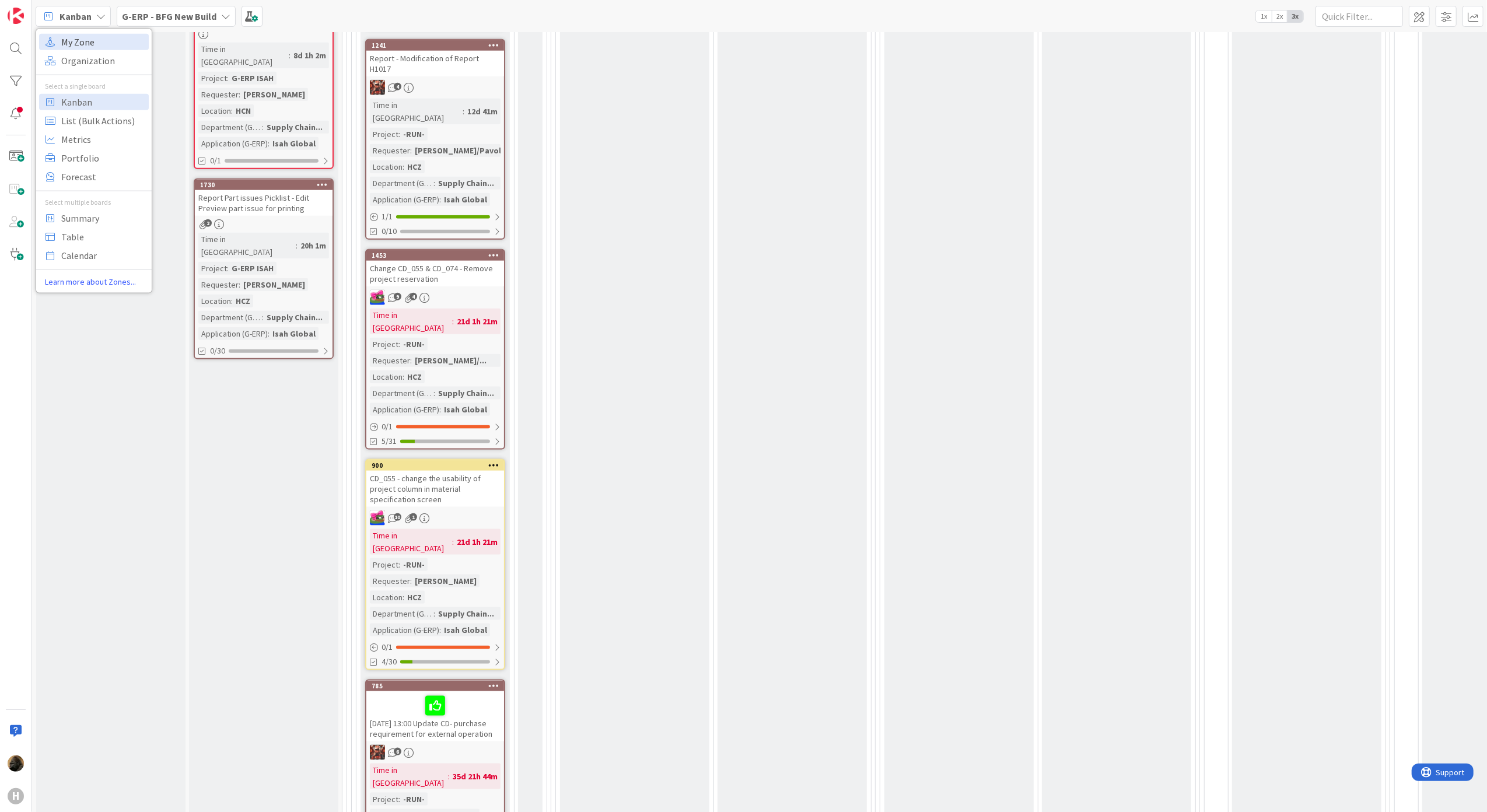
click at [97, 41] on span "My Zone" at bounding box center [103, 41] width 84 height 17
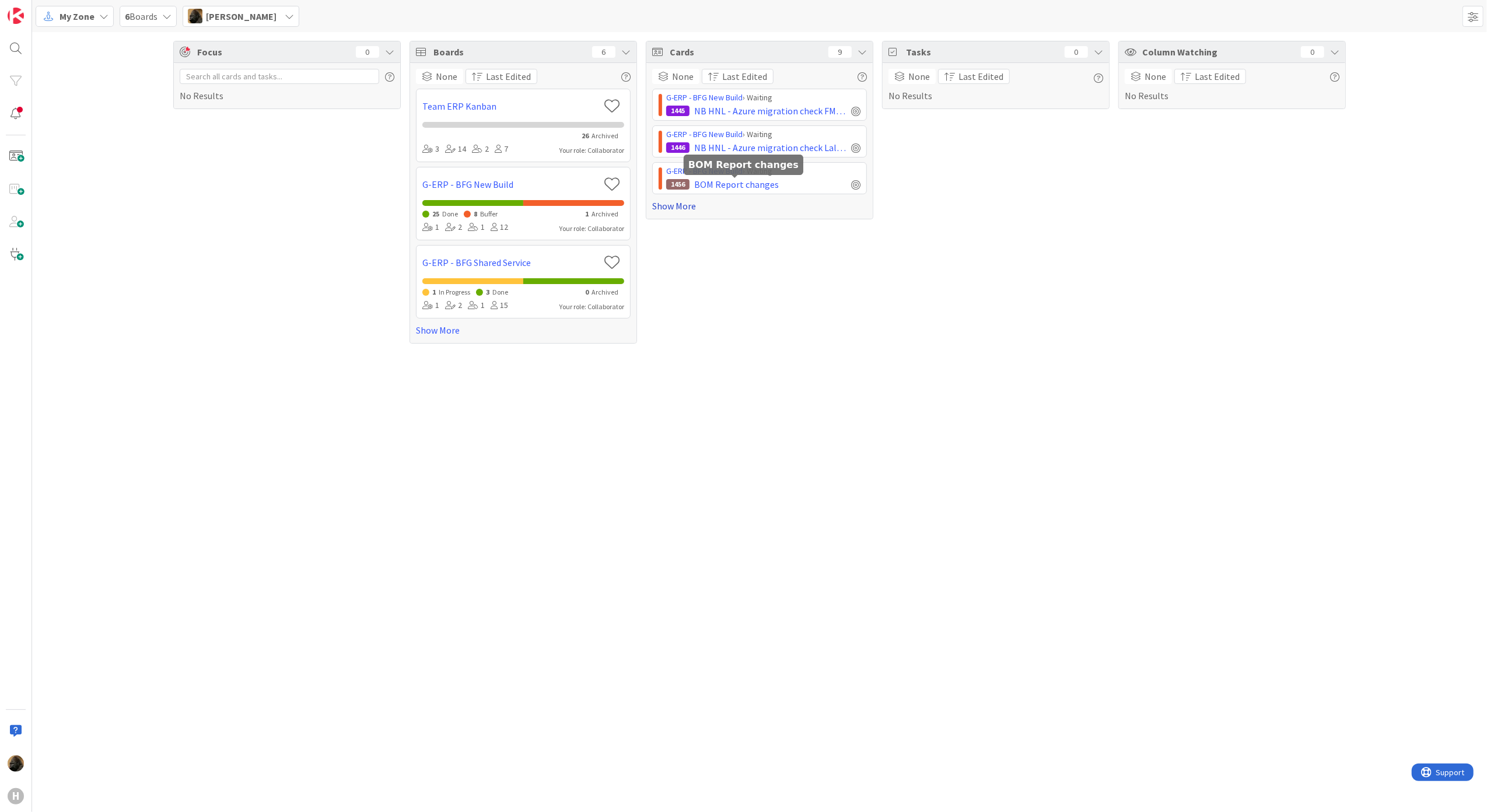
click at [685, 208] on link "Show More" at bounding box center [760, 206] width 215 height 14
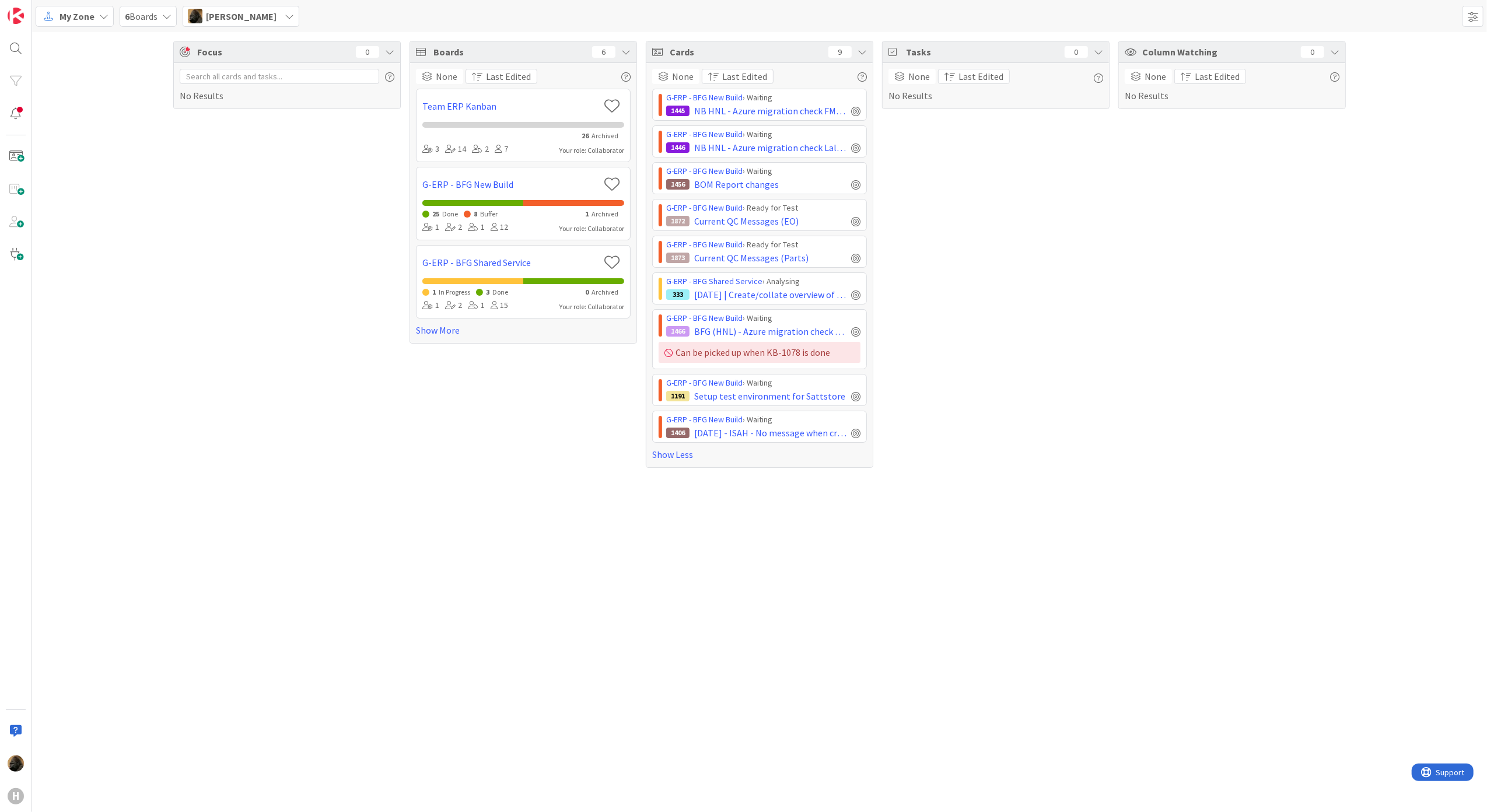
click at [54, 229] on div "Focus 0 No Results Boards 6 None Last Edited Team ERP Kanban 26 Archived 3 14 2…" at bounding box center [759, 254] width 1455 height 445
click at [260, 576] on div "Focus 0 No Results Boards 6 None Last Edited Team ERP Kanban 26 Archived 3 14 2…" at bounding box center [759, 422] width 1455 height 780
click at [251, 570] on div "Focus 0 No Results Boards 6 None Last Edited Team ERP Kanban 26 Archived 3 14 2…" at bounding box center [759, 422] width 1455 height 780
click at [750, 110] on span "NB HNL - Azure migration check FMS DEV/TST/ACC/PRD" at bounding box center [771, 111] width 153 height 14
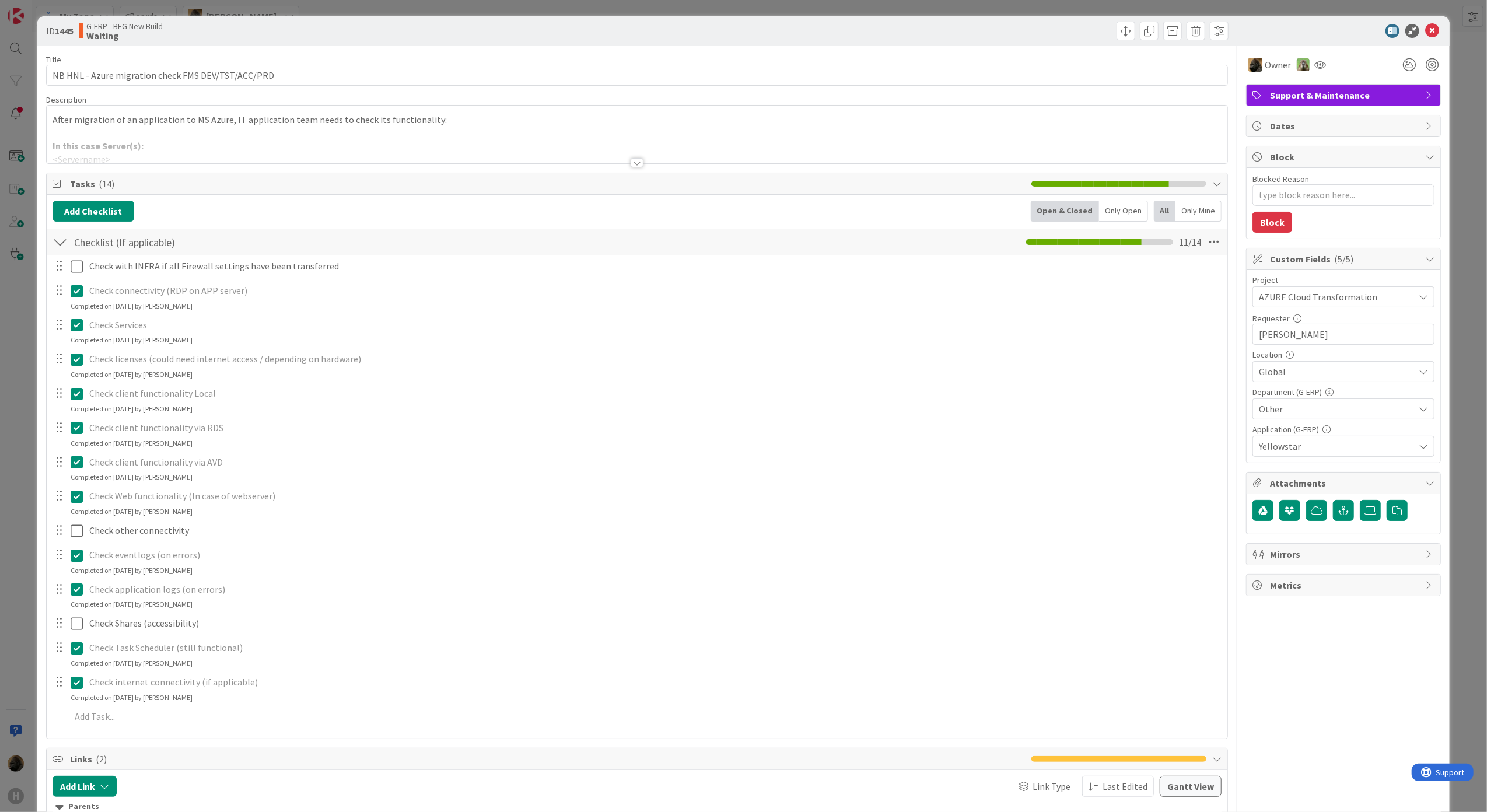
type textarea "x"
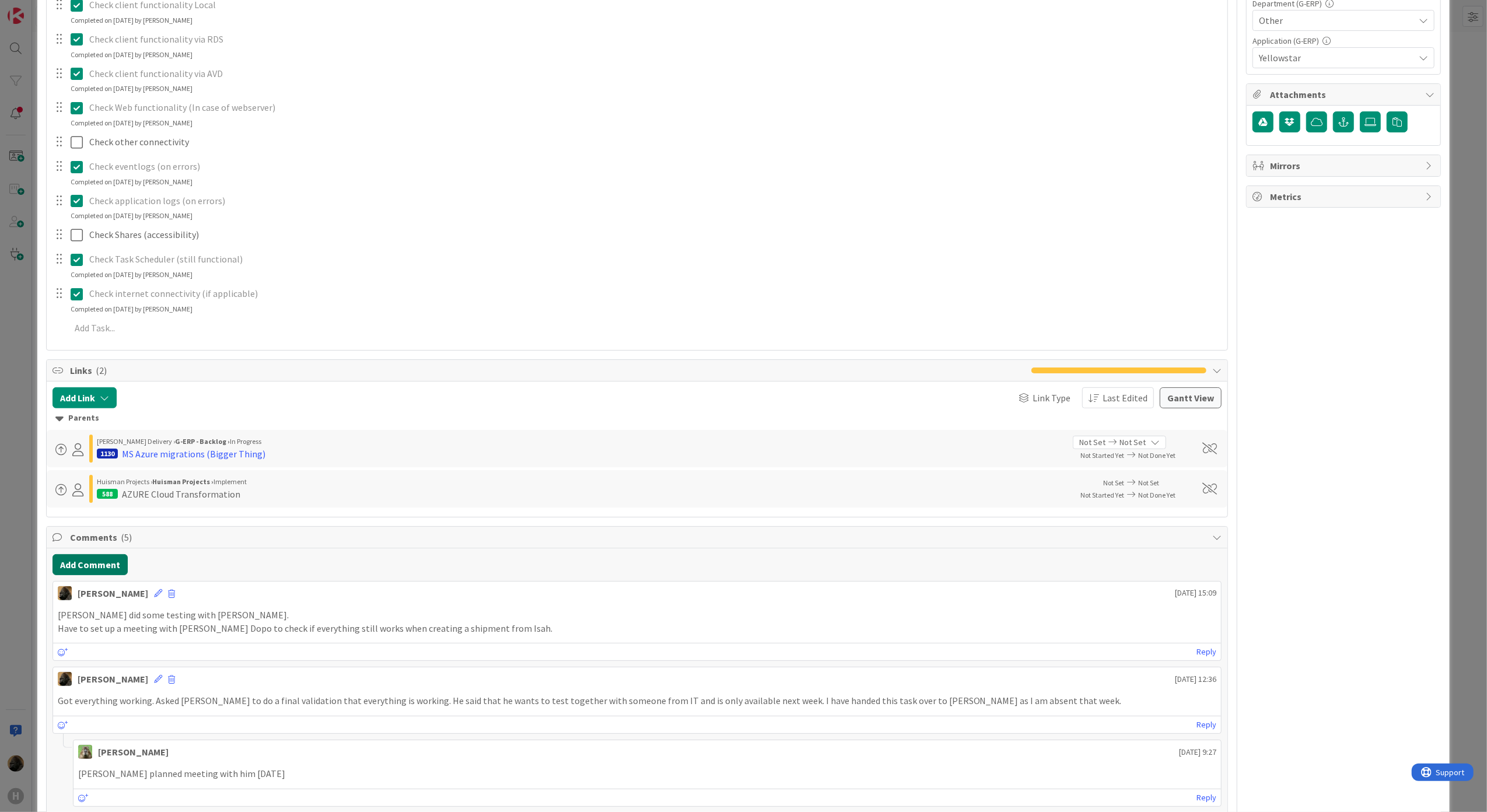
click at [100, 567] on button "Add Comment" at bounding box center [90, 564] width 75 height 21
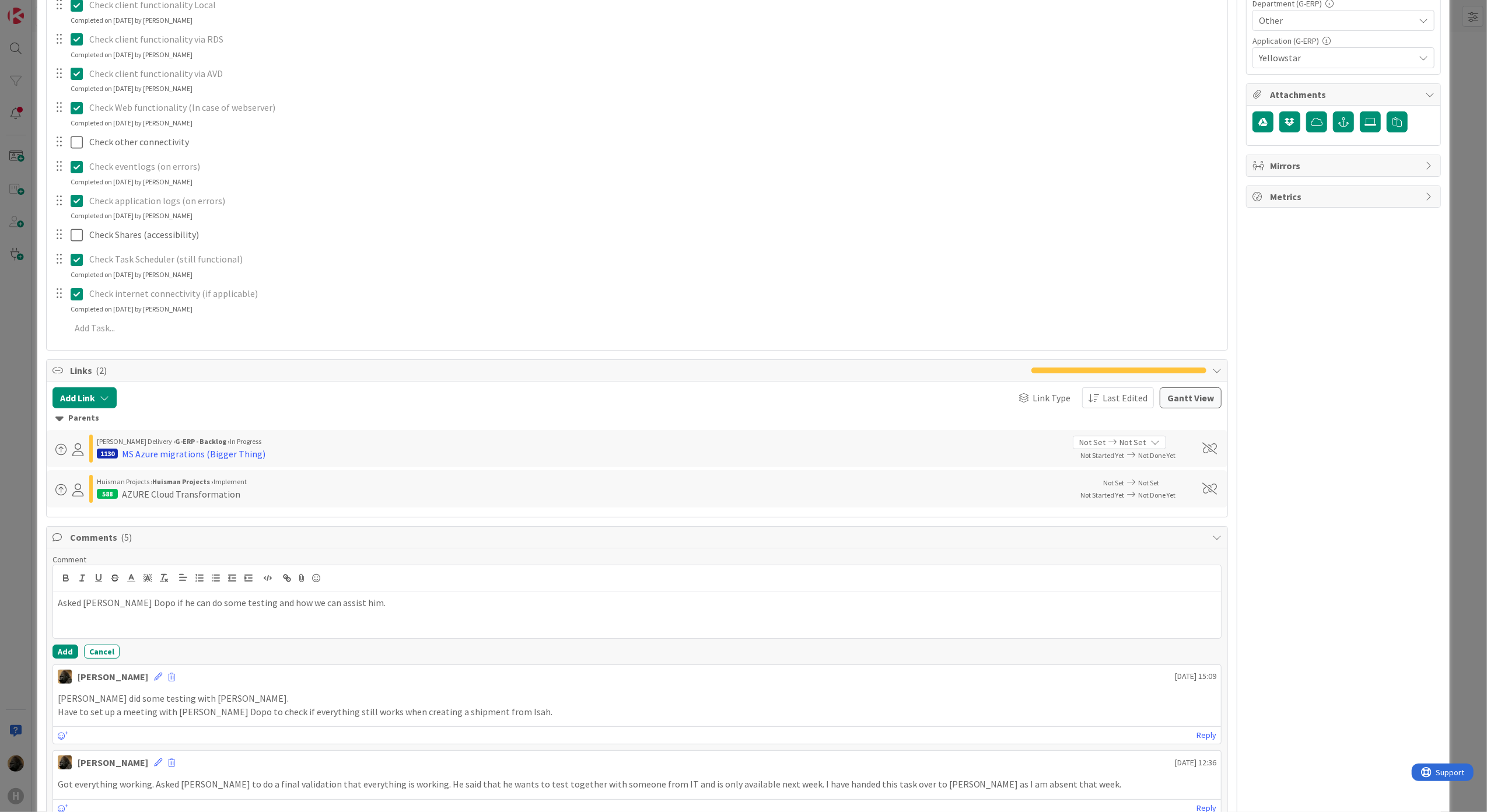
click at [56, 673] on div "[PERSON_NAME] [DATE] 15:09" at bounding box center [637, 674] width 1169 height 18
click at [55, 664] on div "Comment Asked [PERSON_NAME] Dopo if he can do some testing and how we can assis…" at bounding box center [638, 795] width 1181 height 493
click at [59, 659] on button "Add" at bounding box center [65, 652] width 26 height 14
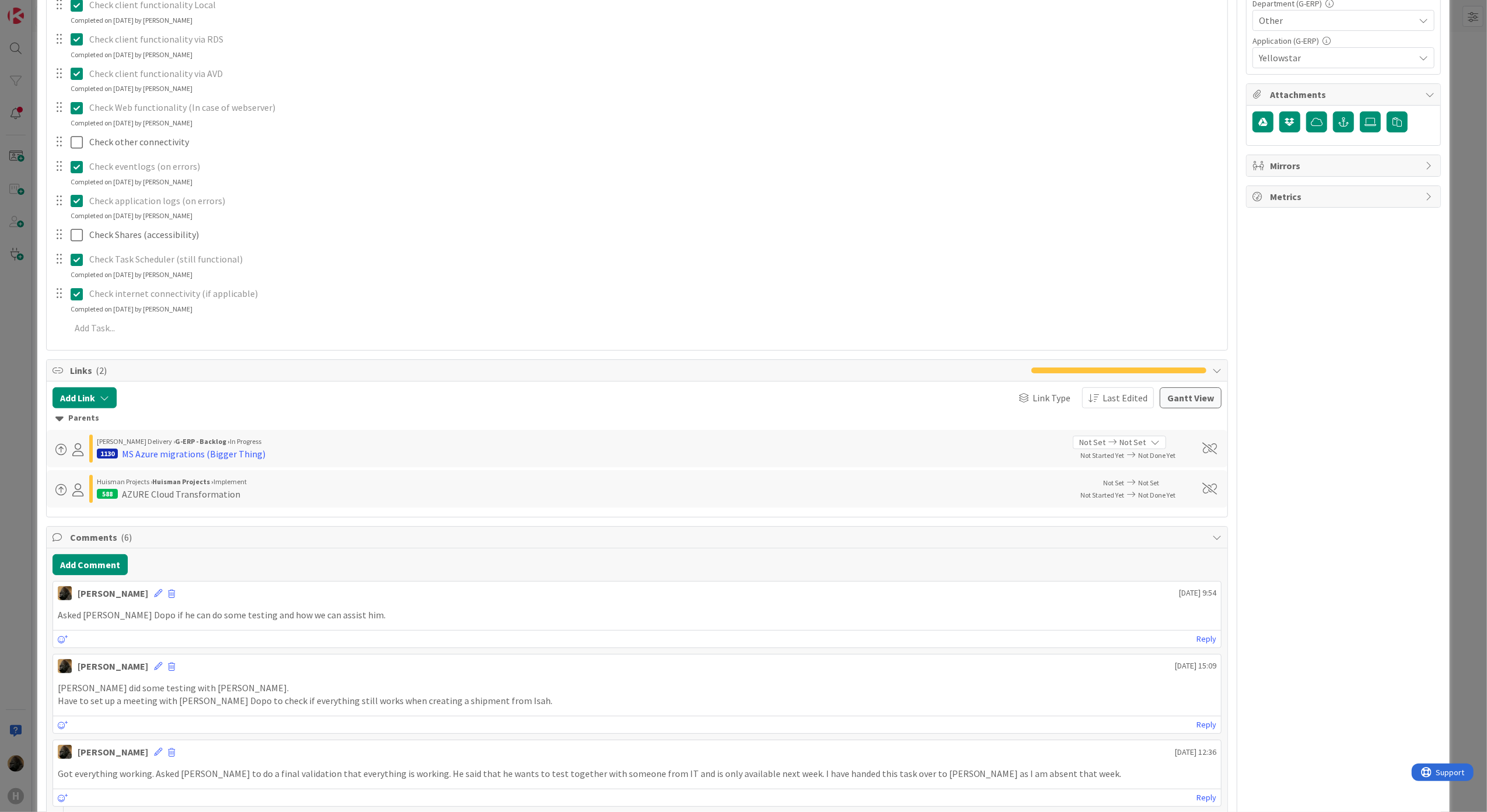
click at [1, 637] on div "ID 1445 G-ERP - BFG New Build Waiting Title 50 / 128 NB HNL - Azure migration c…" at bounding box center [743, 406] width 1487 height 812
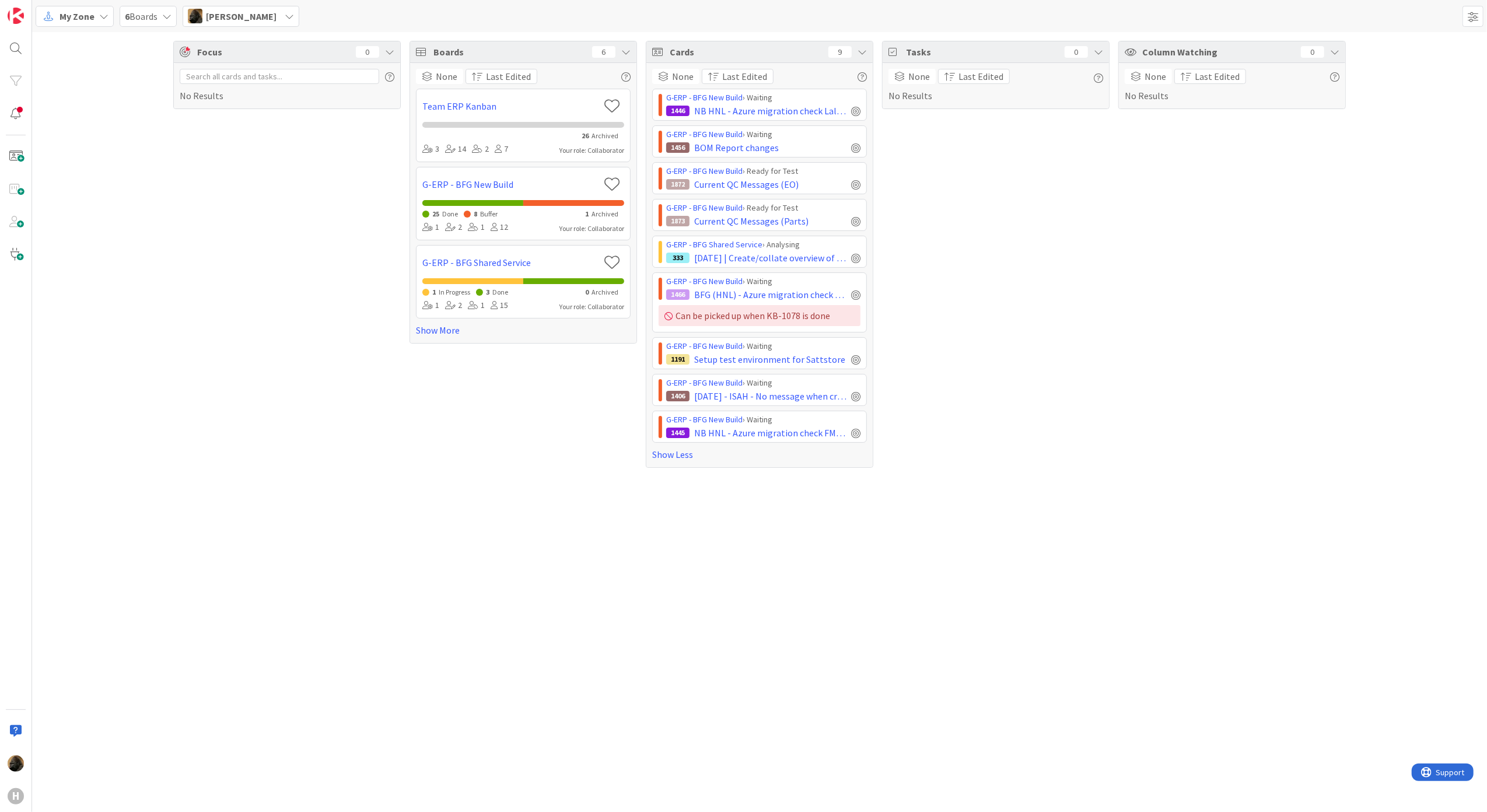
click at [519, 454] on div "Boards 6 None Last Edited Team ERP Kanban 26 Archived 3 14 2 7 Your role: Colla…" at bounding box center [523, 254] width 227 height 427
click at [531, 507] on div "Focus 0 No Results Boards 6 None Last Edited Team ERP Kanban 26 Archived 3 14 2…" at bounding box center [759, 422] width 1455 height 780
click at [276, 367] on div "Focus 0 No Results" at bounding box center [287, 254] width 227 height 427
click at [80, 15] on span "My Zone" at bounding box center [77, 17] width 35 height 14
click at [72, 98] on span "Kanban" at bounding box center [103, 101] width 84 height 17
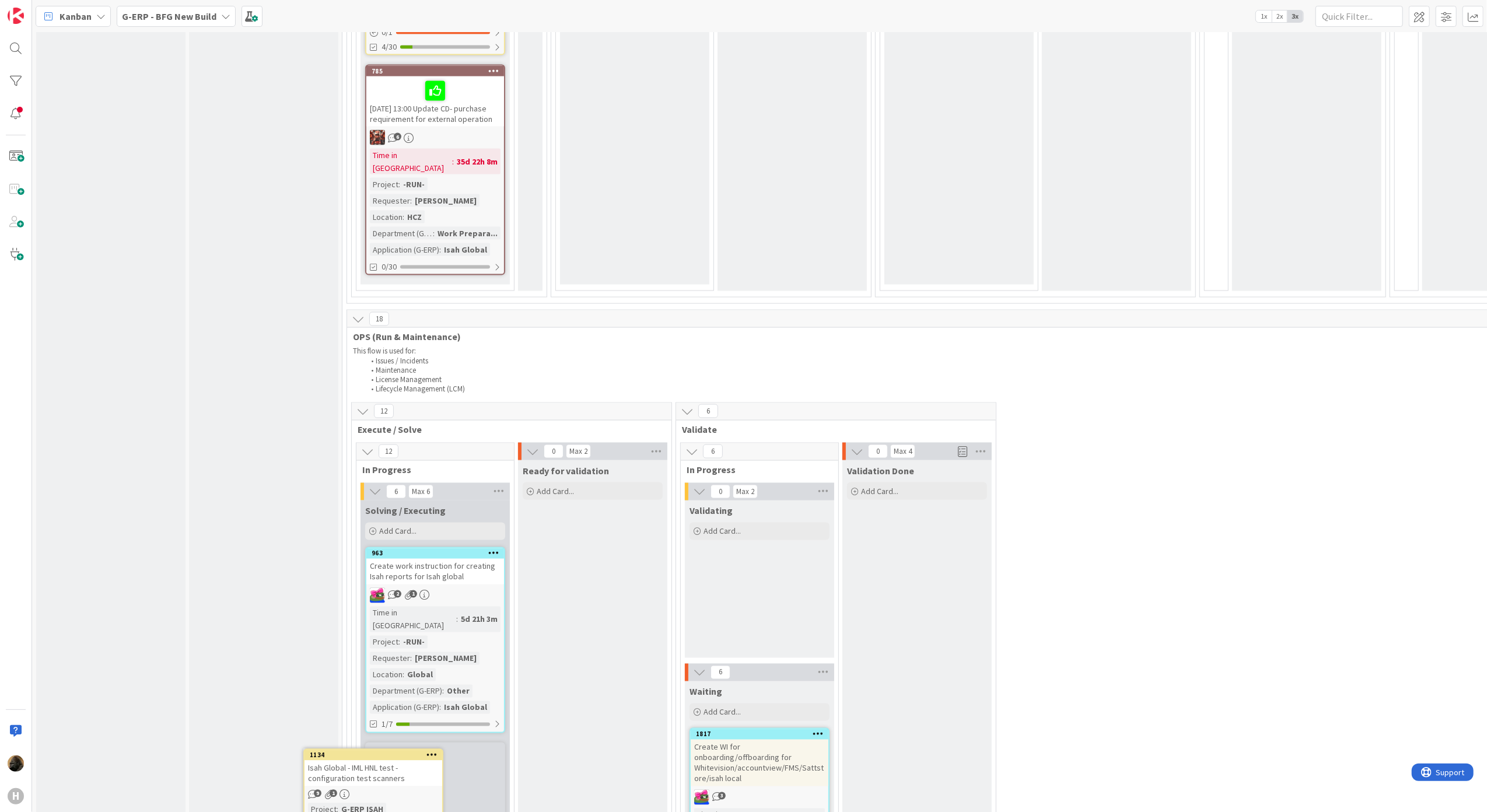
scroll to position [1784, 0]
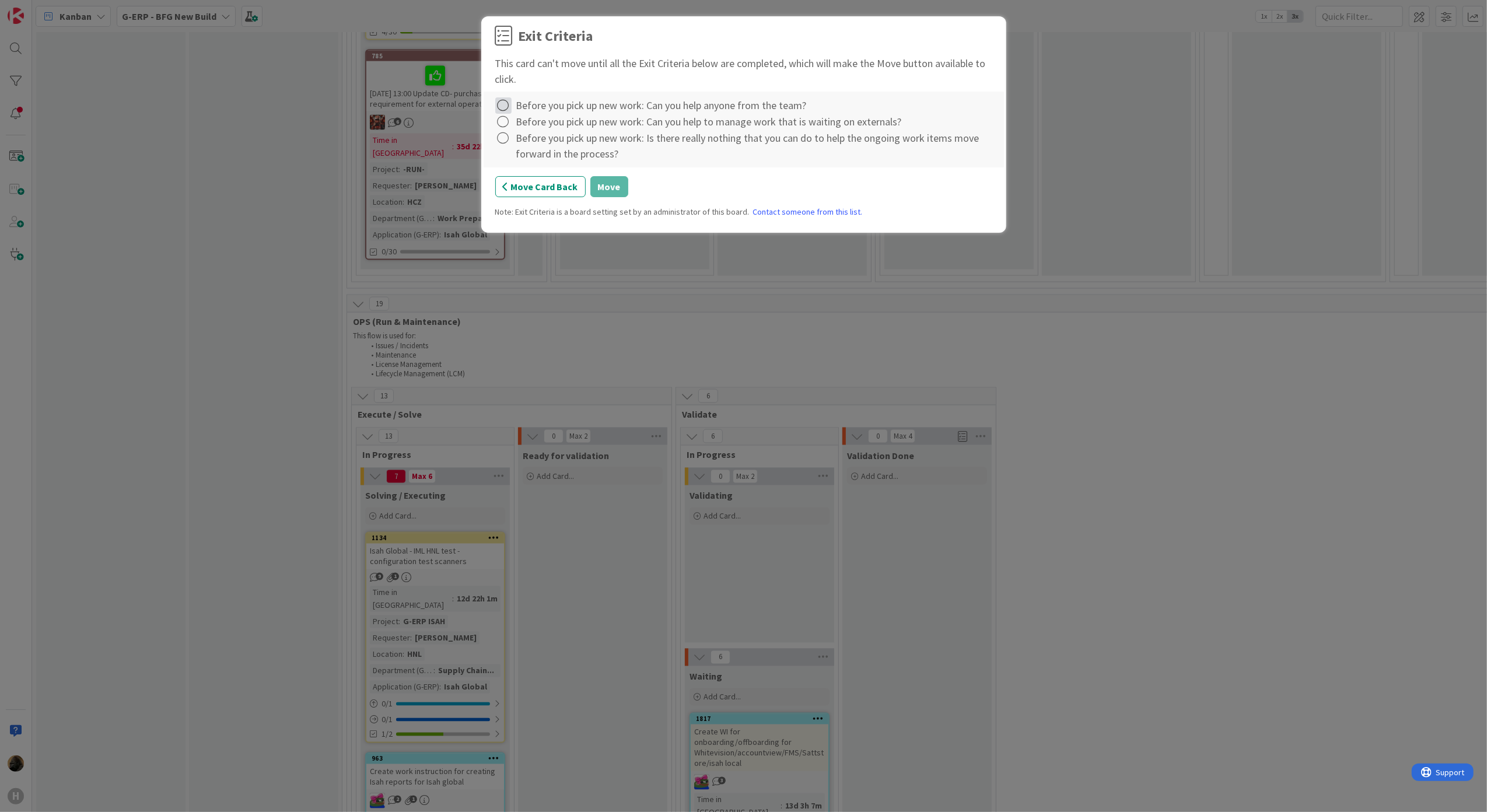
click at [510, 106] on icon at bounding box center [503, 106] width 17 height 17
click at [513, 125] on link "Complete" at bounding box center [568, 130] width 146 height 17
click at [506, 122] on icon at bounding box center [503, 122] width 17 height 17
click at [507, 138] on div "Complete Not Applicable Note... Clear" at bounding box center [568, 172] width 146 height 80
click at [507, 139] on link "Complete" at bounding box center [568, 147] width 146 height 17
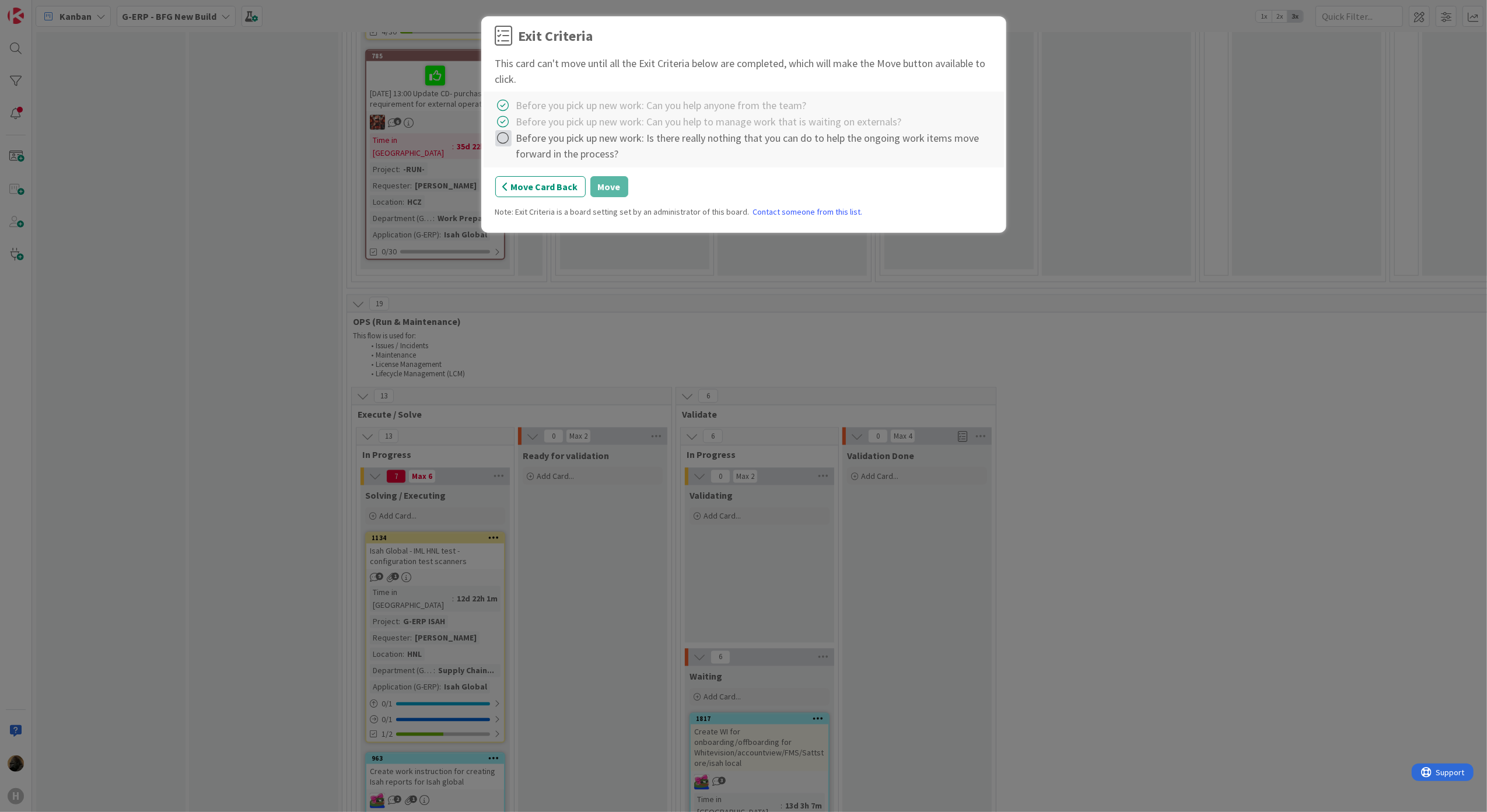
click at [505, 139] on icon at bounding box center [503, 138] width 17 height 17
click at [507, 158] on link "Complete" at bounding box center [568, 163] width 146 height 17
click at [600, 185] on button "Move" at bounding box center [610, 186] width 38 height 21
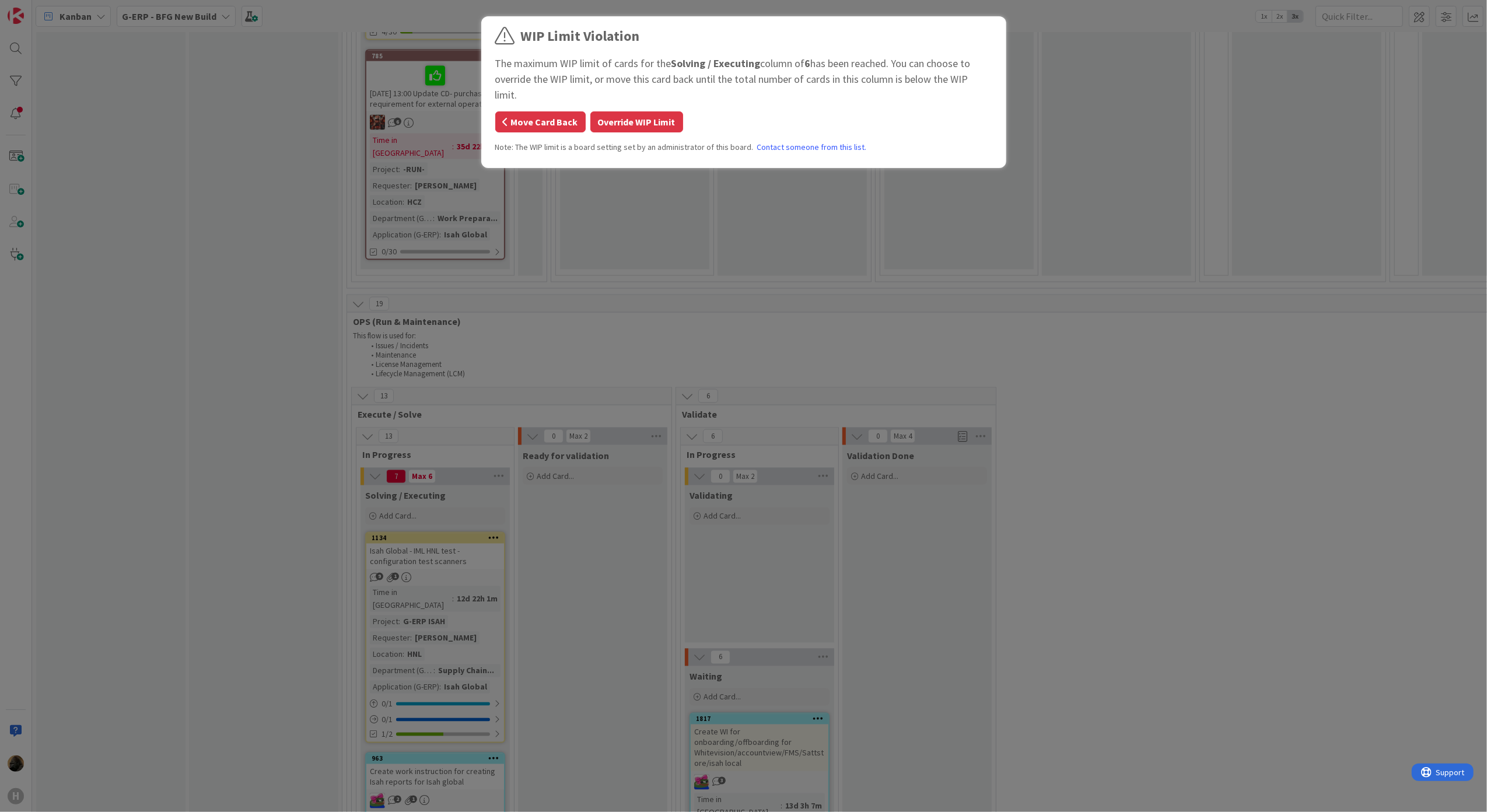
click at [559, 112] on button "Move Card Back" at bounding box center [540, 122] width 90 height 21
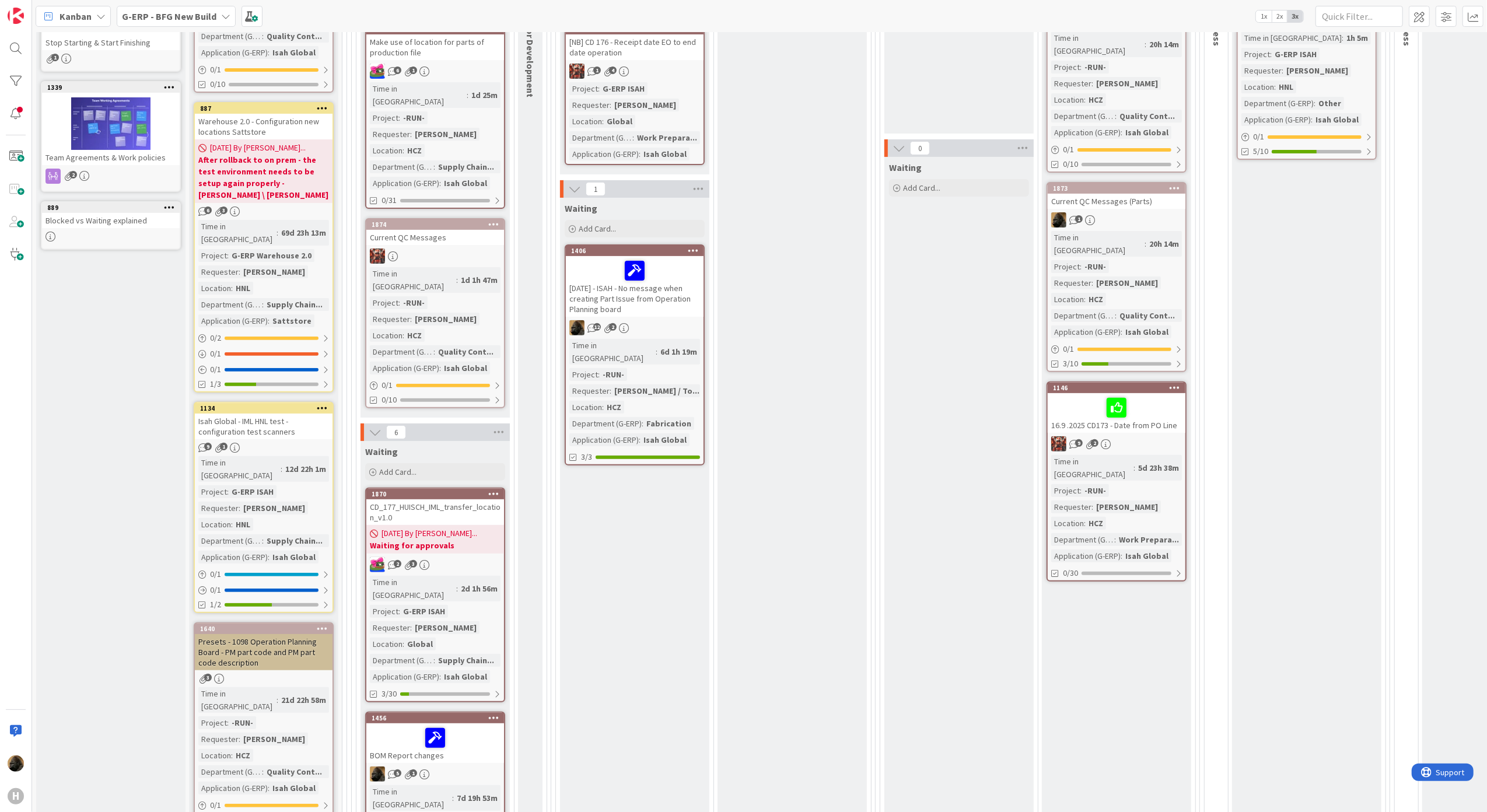
scroll to position [0, 0]
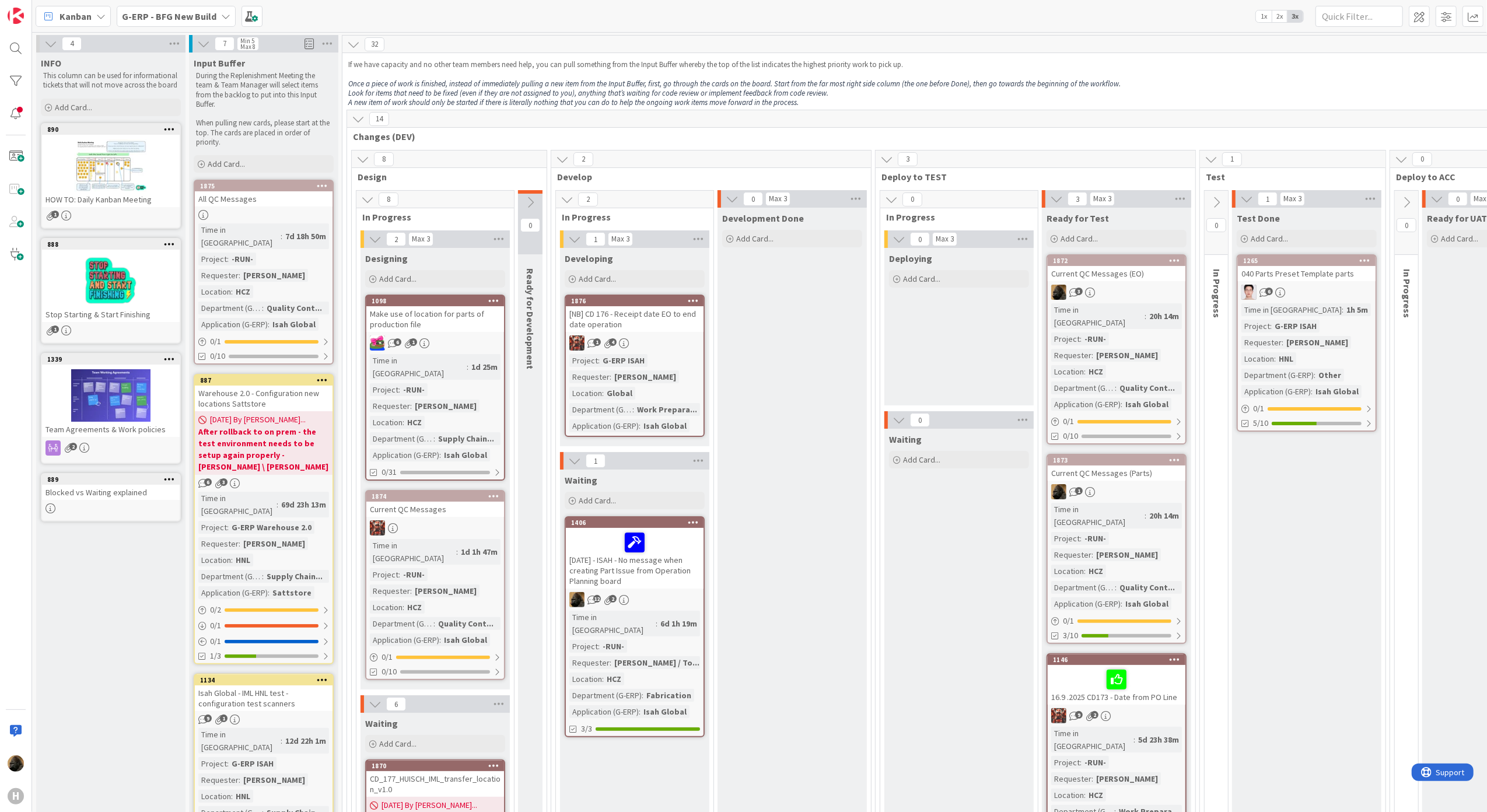
click at [86, 19] on span "Kanban" at bounding box center [75, 17] width 32 height 14
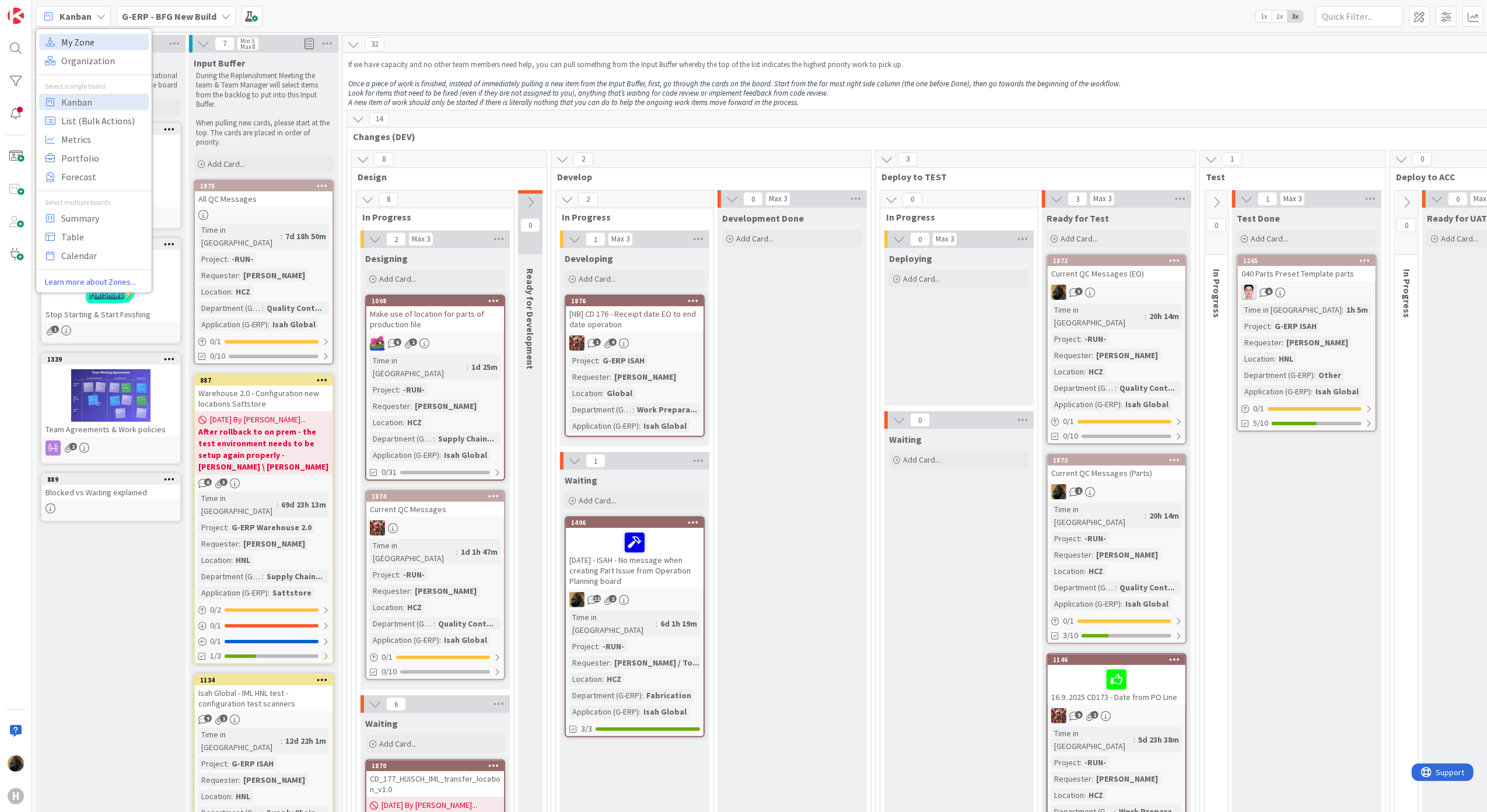
click at [111, 36] on span "My Zone" at bounding box center [103, 41] width 84 height 17
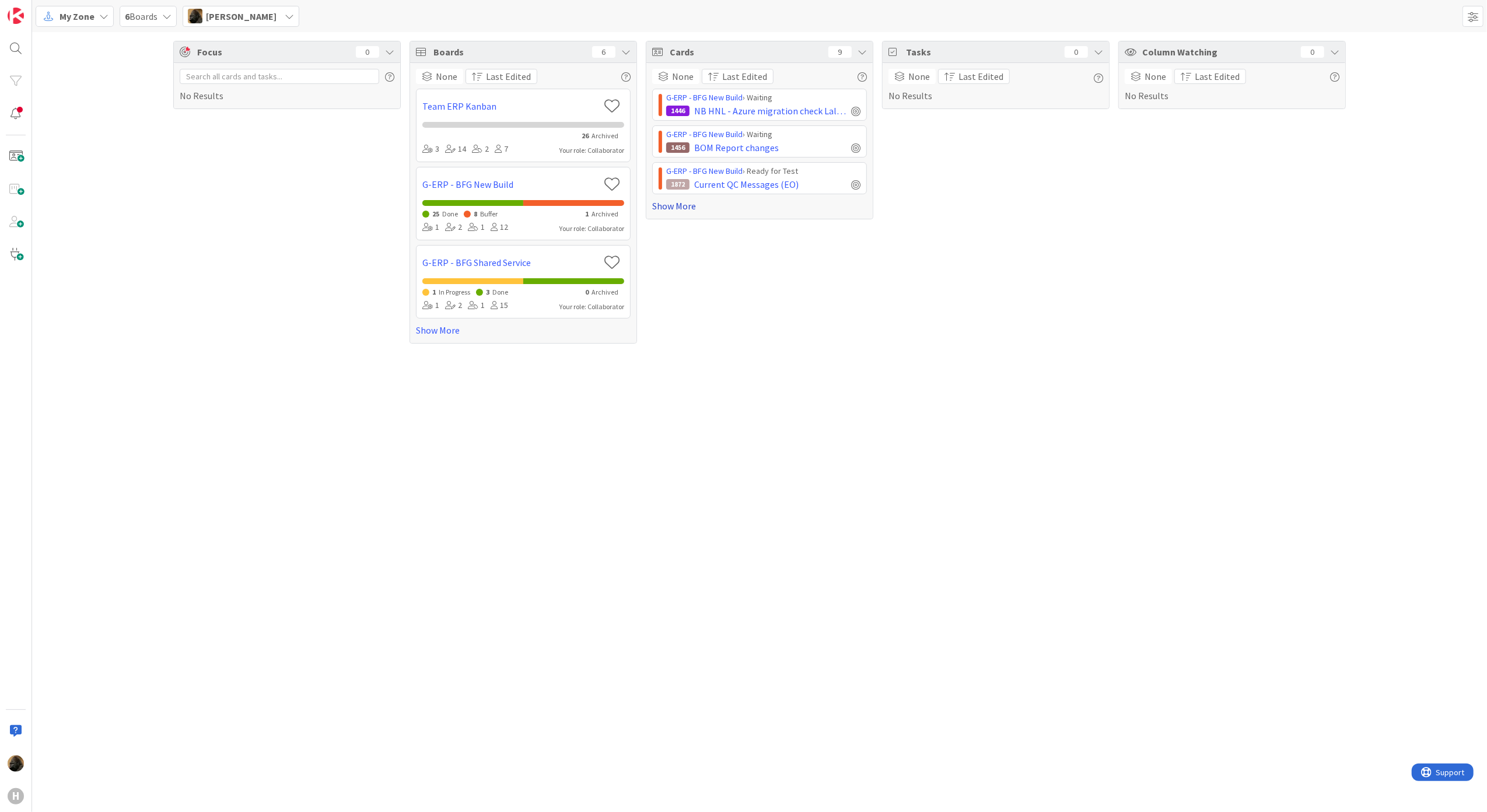
click at [670, 201] on link "Show More" at bounding box center [760, 206] width 215 height 14
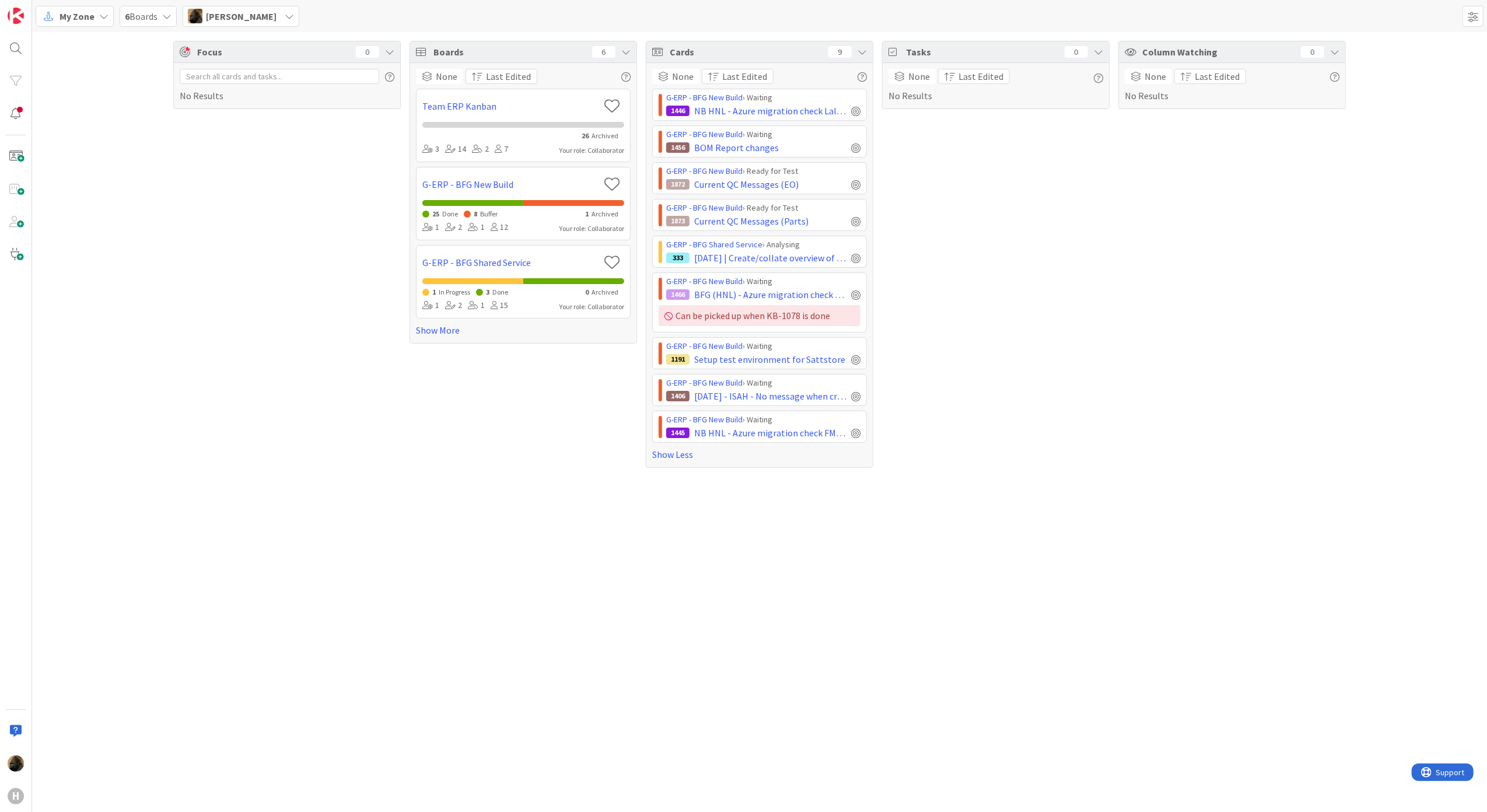
click at [261, 217] on div "Focus 0 No Results" at bounding box center [287, 254] width 227 height 427
click at [107, 21] on div "My Zone" at bounding box center [75, 16] width 78 height 21
click at [85, 98] on span "Kanban" at bounding box center [103, 101] width 84 height 17
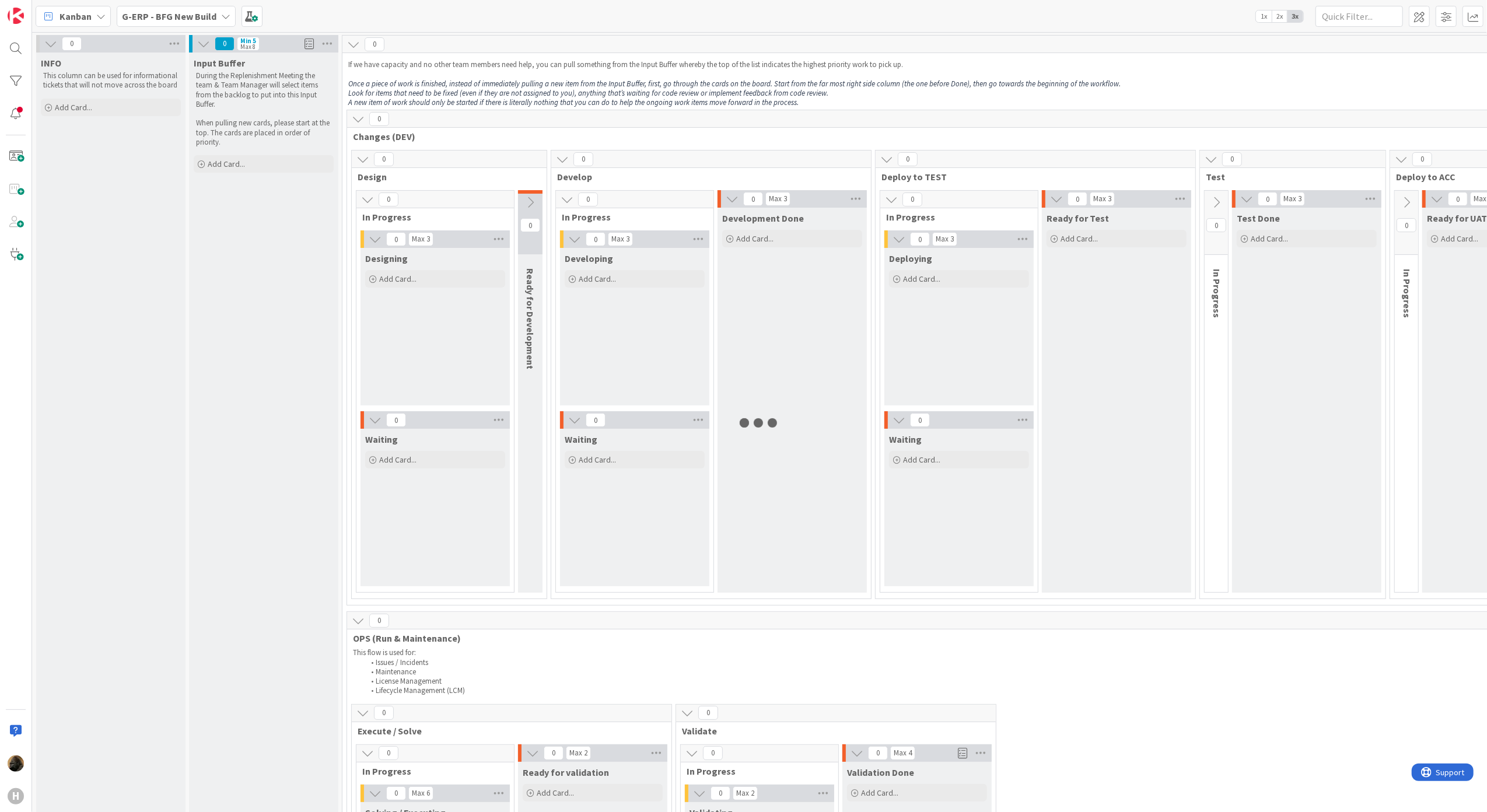
click at [157, 17] on b "G-ERP - BFG New Build" at bounding box center [169, 17] width 94 height 12
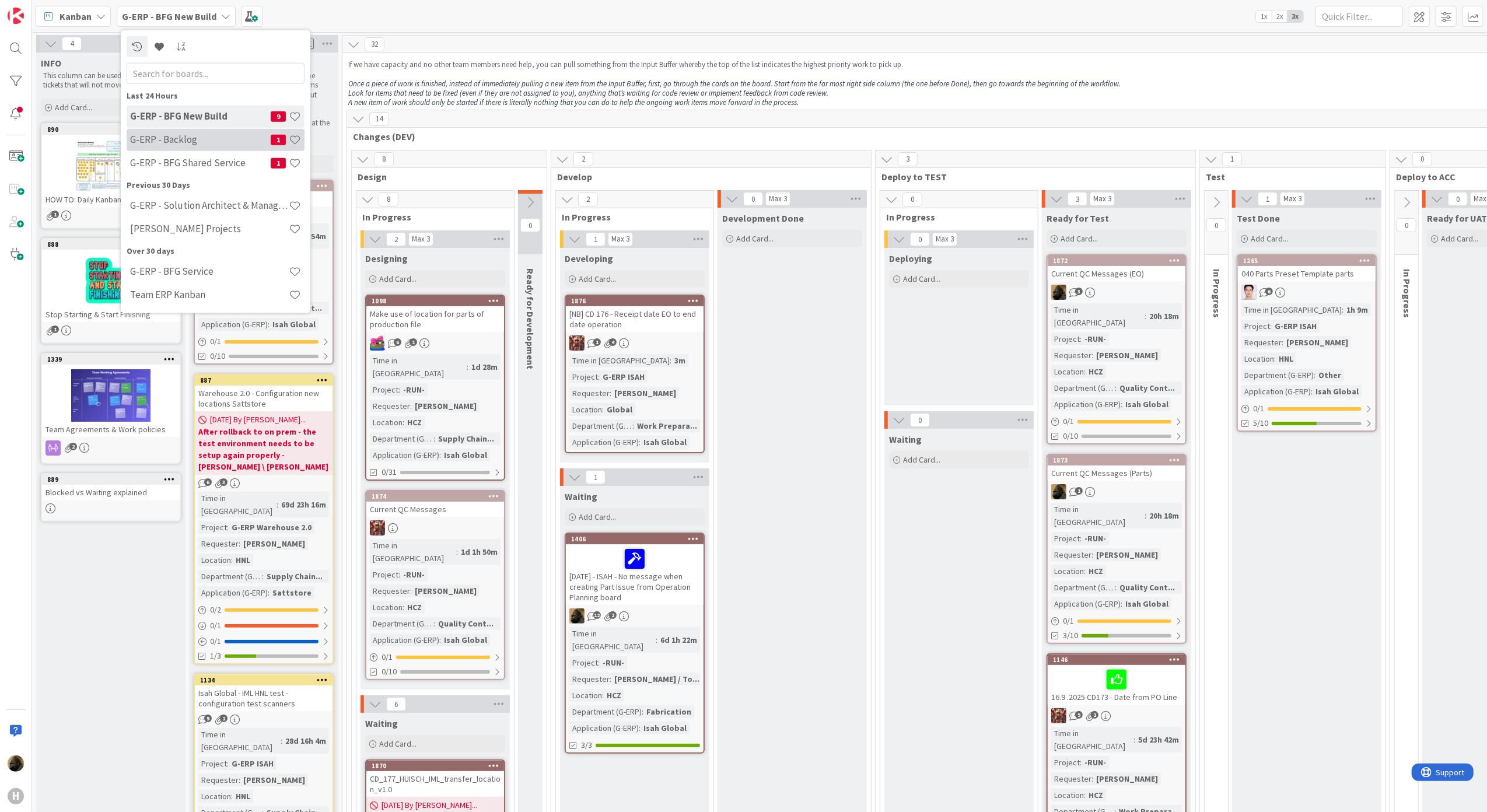
click at [159, 135] on h4 "G-ERP - Backlog" at bounding box center [200, 139] width 141 height 12
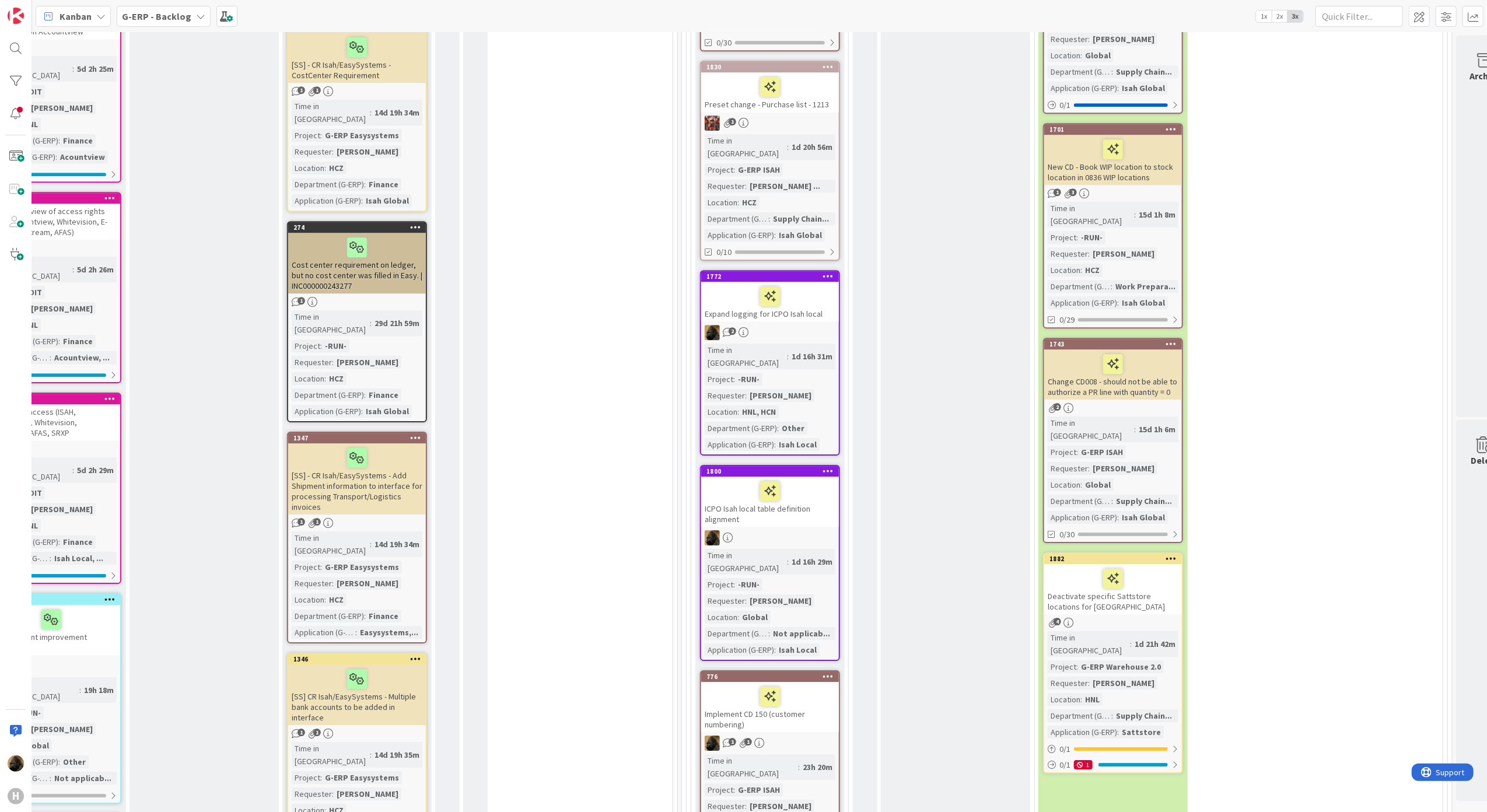
scroll to position [3578, 384]
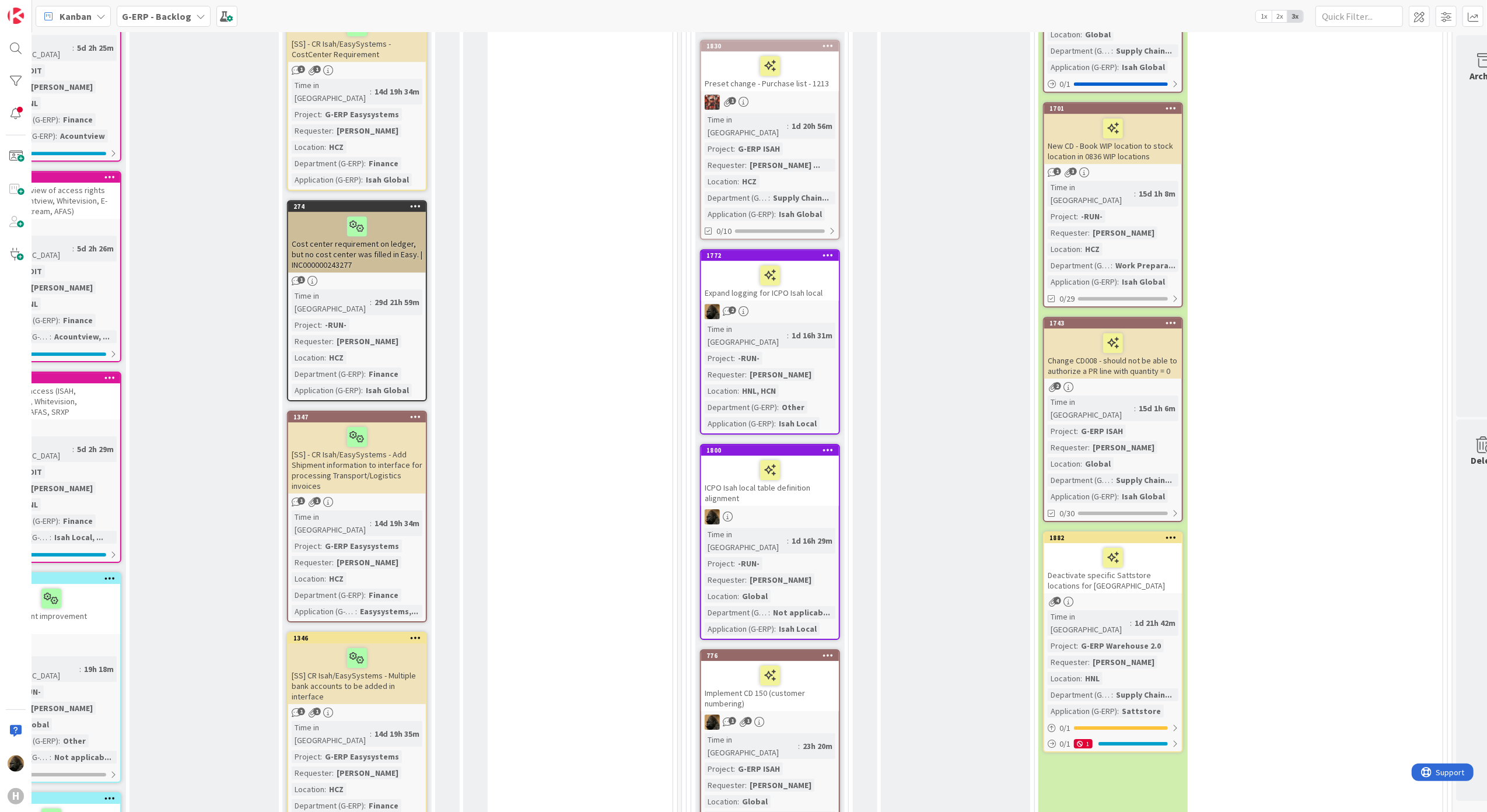
click at [779, 661] on div "Implement CD 150 (customer numbering)" at bounding box center [770, 686] width 138 height 50
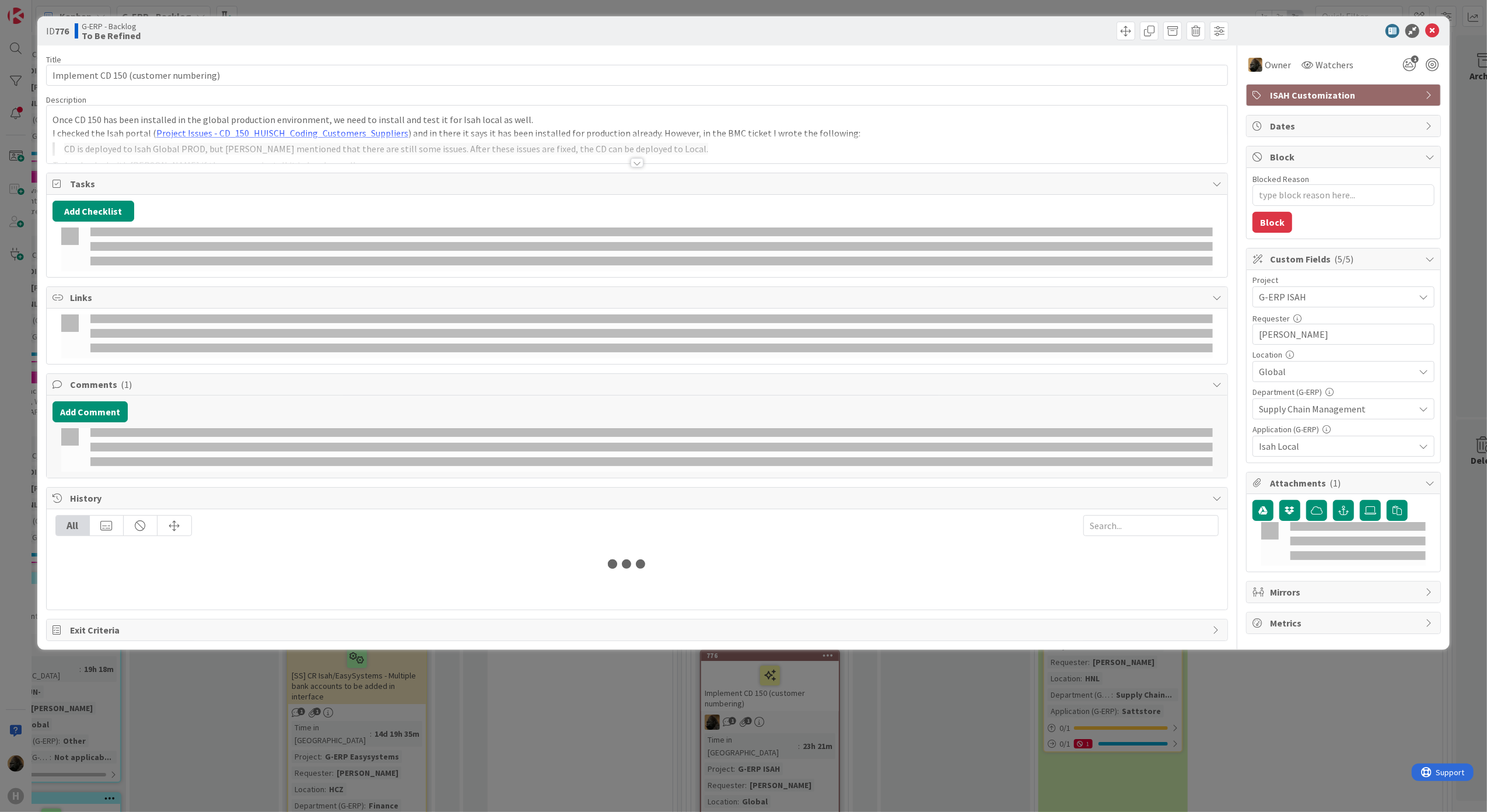
type textarea "x"
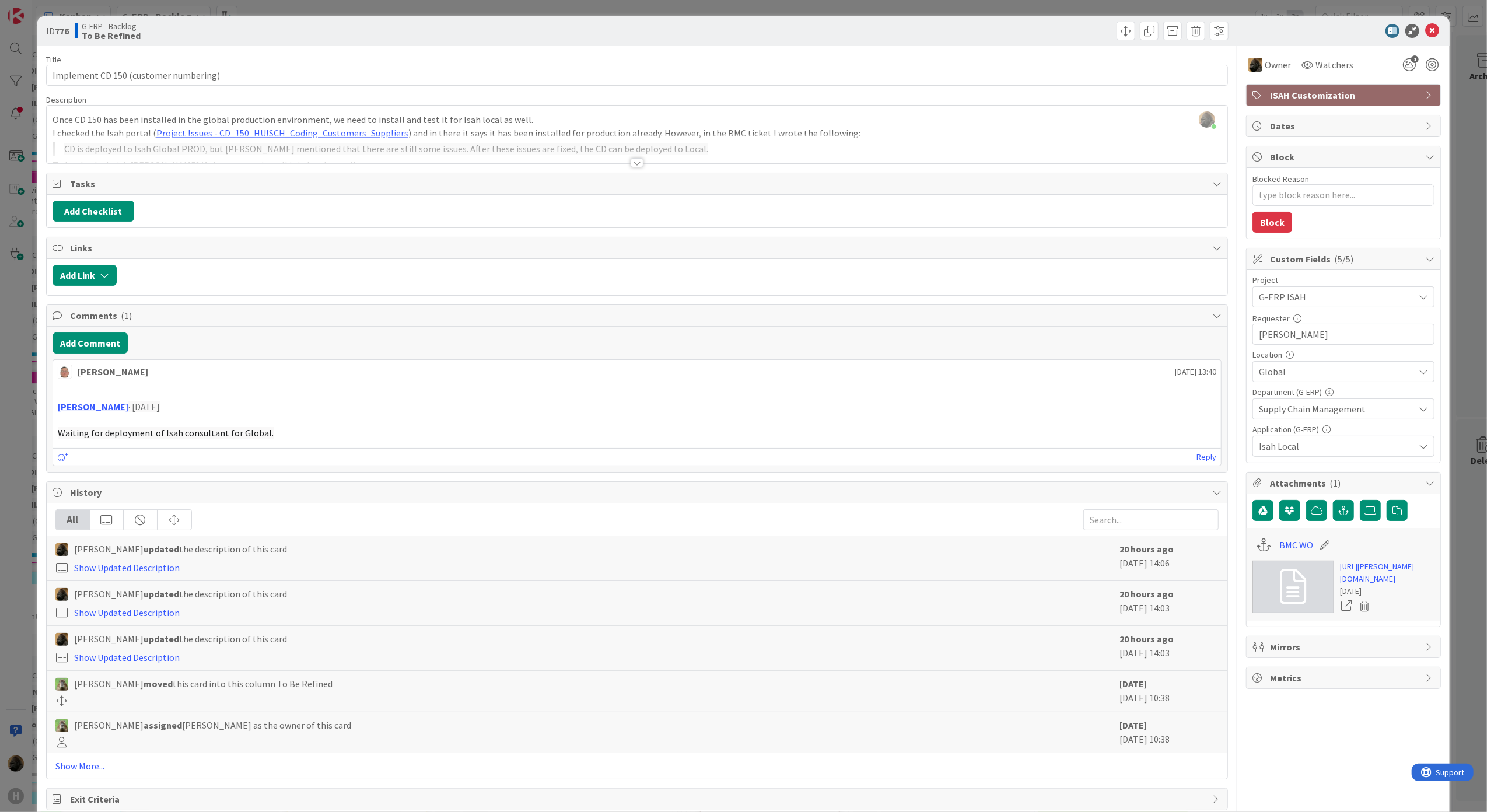
click at [632, 167] on div at bounding box center [637, 163] width 13 height 9
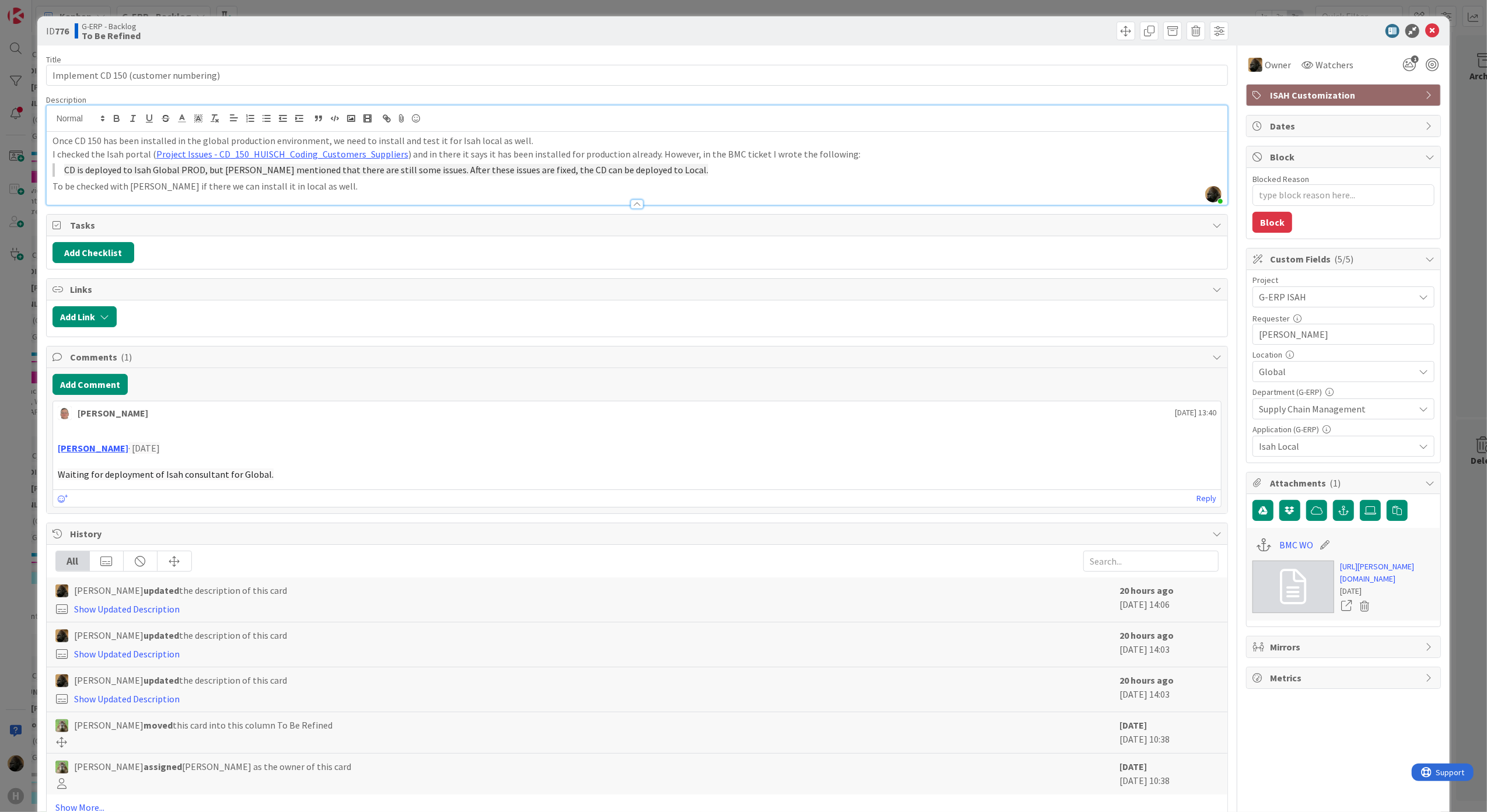
click at [56, 157] on p "I checked the Isah portal ( Project Issues - CD_150_HUISCH_Coding_Customers_Sup…" at bounding box center [637, 154] width 1170 height 14
click at [351, 196] on div at bounding box center [638, 198] width 1181 height 12
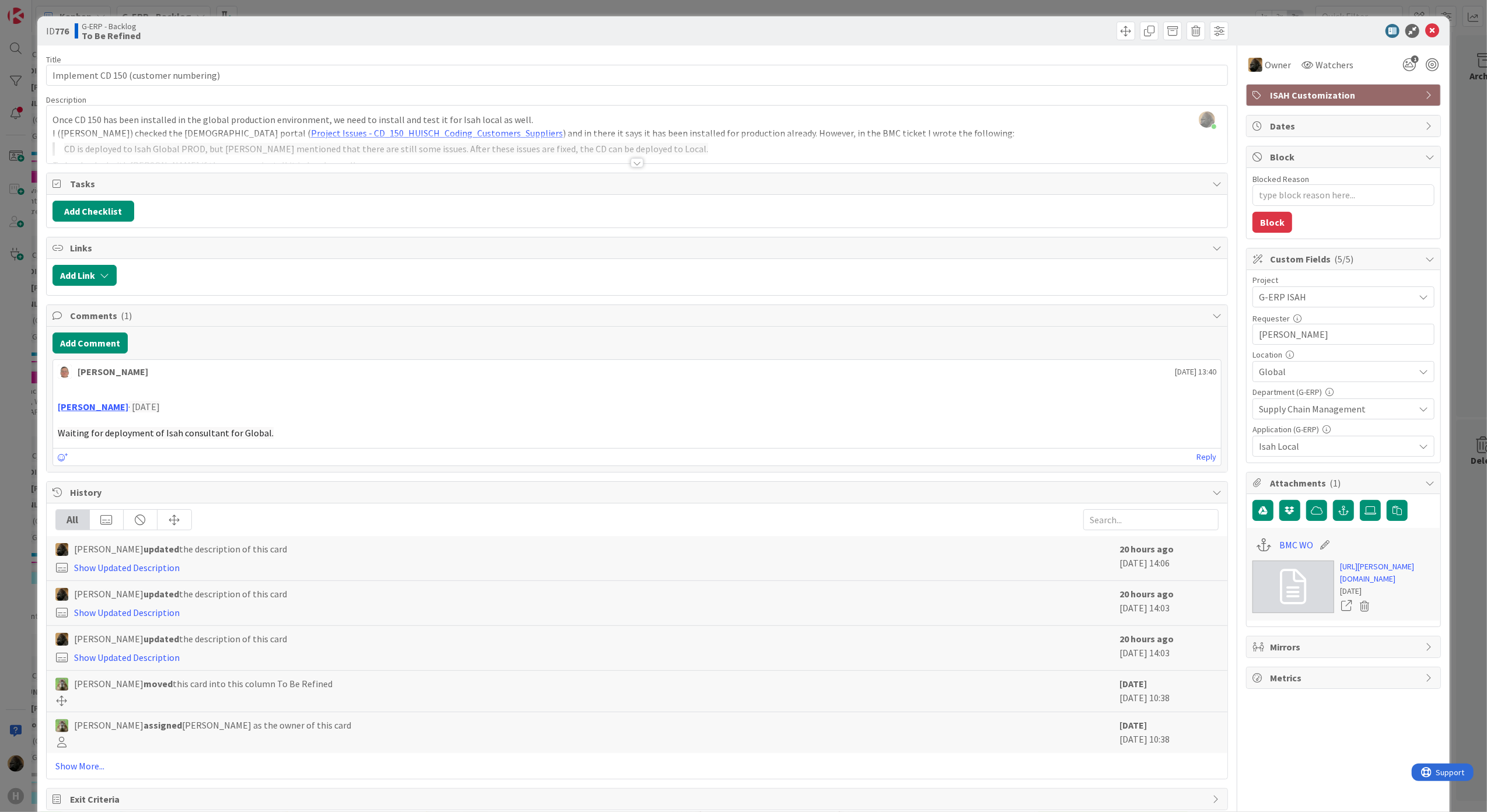
click at [630, 161] on div at bounding box center [637, 163] width 13 height 9
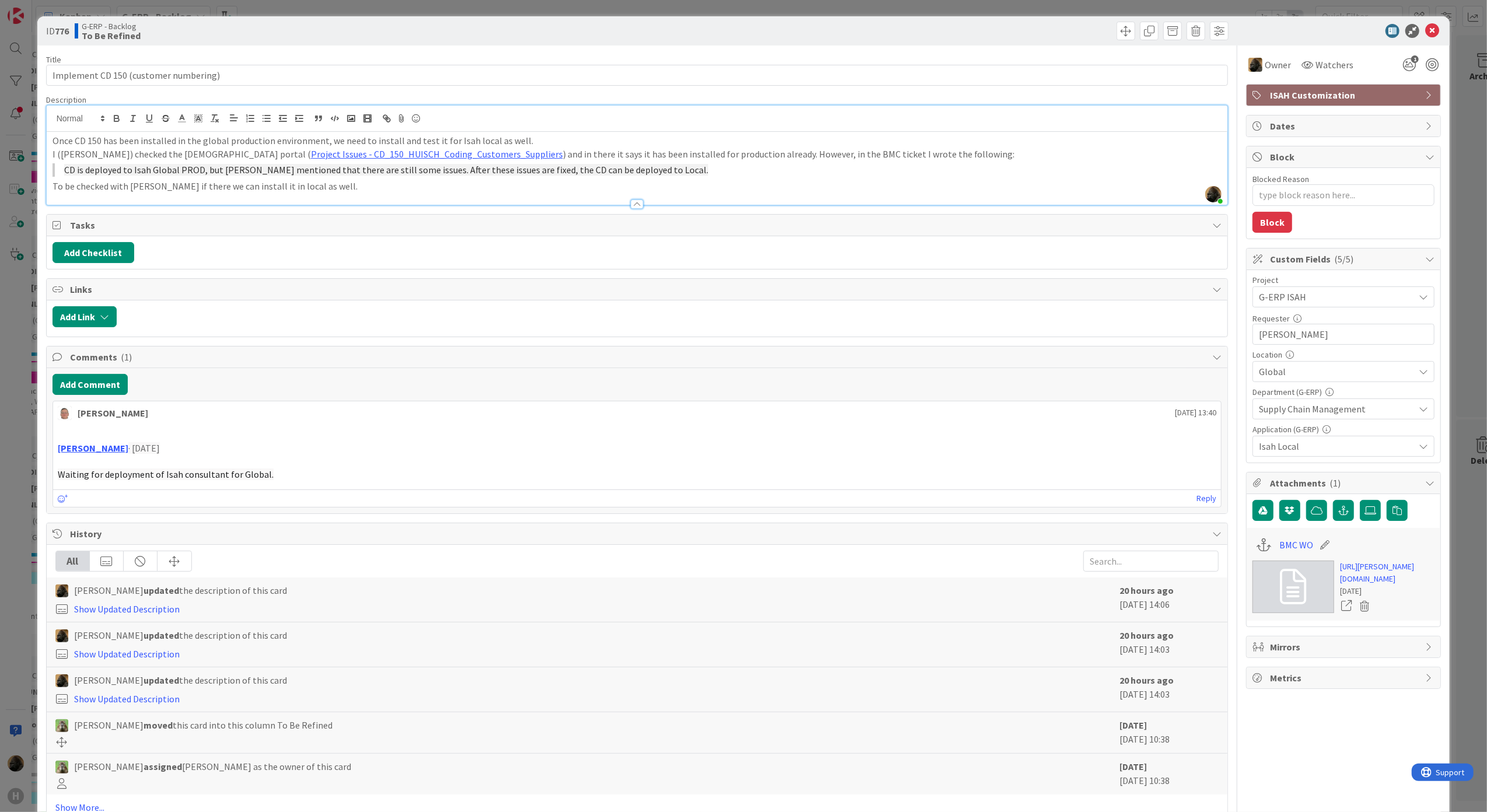
click at [400, 187] on p "To be checked with [PERSON_NAME] if there we can install it in local as well." at bounding box center [637, 186] width 1170 height 14
drag, startPoint x: 255, startPoint y: 481, endPoint x: 62, endPoint y: 489, distance: 193.2
click at [62, 486] on div "[PERSON_NAME] · [DATE] Waiting for deployment of Isah consultant for Global." at bounding box center [637, 455] width 1169 height 62
drag, startPoint x: 62, startPoint y: 489, endPoint x: 61, endPoint y: 481, distance: 8.1
click at [61, 480] on span "Waiting for deployment of Isah consultant for Global." at bounding box center [166, 474] width 216 height 12
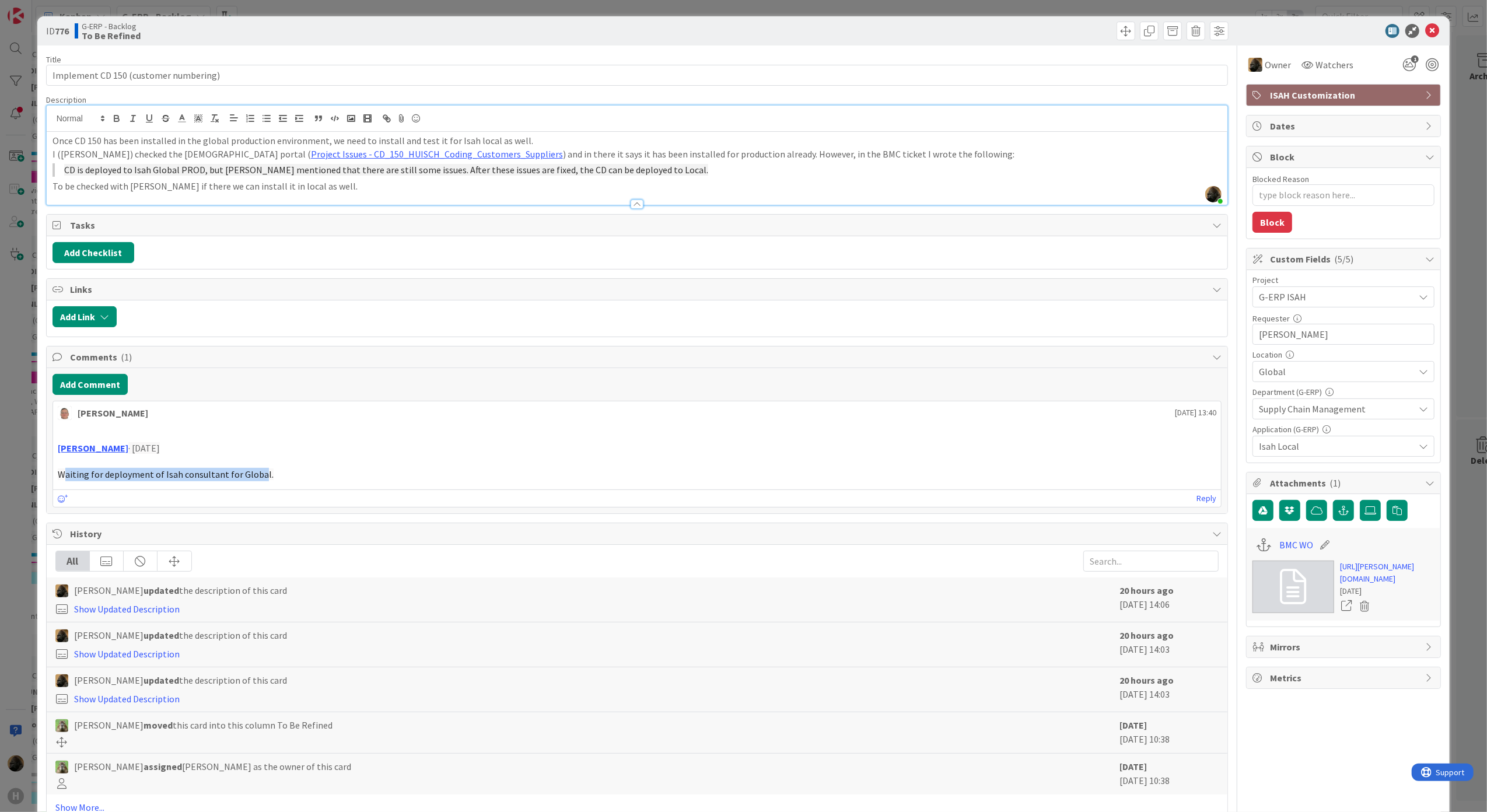
drag, startPoint x: 63, startPoint y: 482, endPoint x: 258, endPoint y: 484, distance: 195.0
click at [258, 481] on p "Waiting for deployment of Isah consultant for Global." at bounding box center [637, 474] width 1159 height 14
drag, startPoint x: 258, startPoint y: 484, endPoint x: 296, endPoint y: 513, distance: 47.8
click at [296, 513] on div "Add Comment [PERSON_NAME] [DATE] 13:40 [PERSON_NAME] · [DATE] Waiting for deplo…" at bounding box center [638, 440] width 1181 height 145
click at [1280, 552] on link "BMC WO" at bounding box center [1296, 545] width 34 height 14
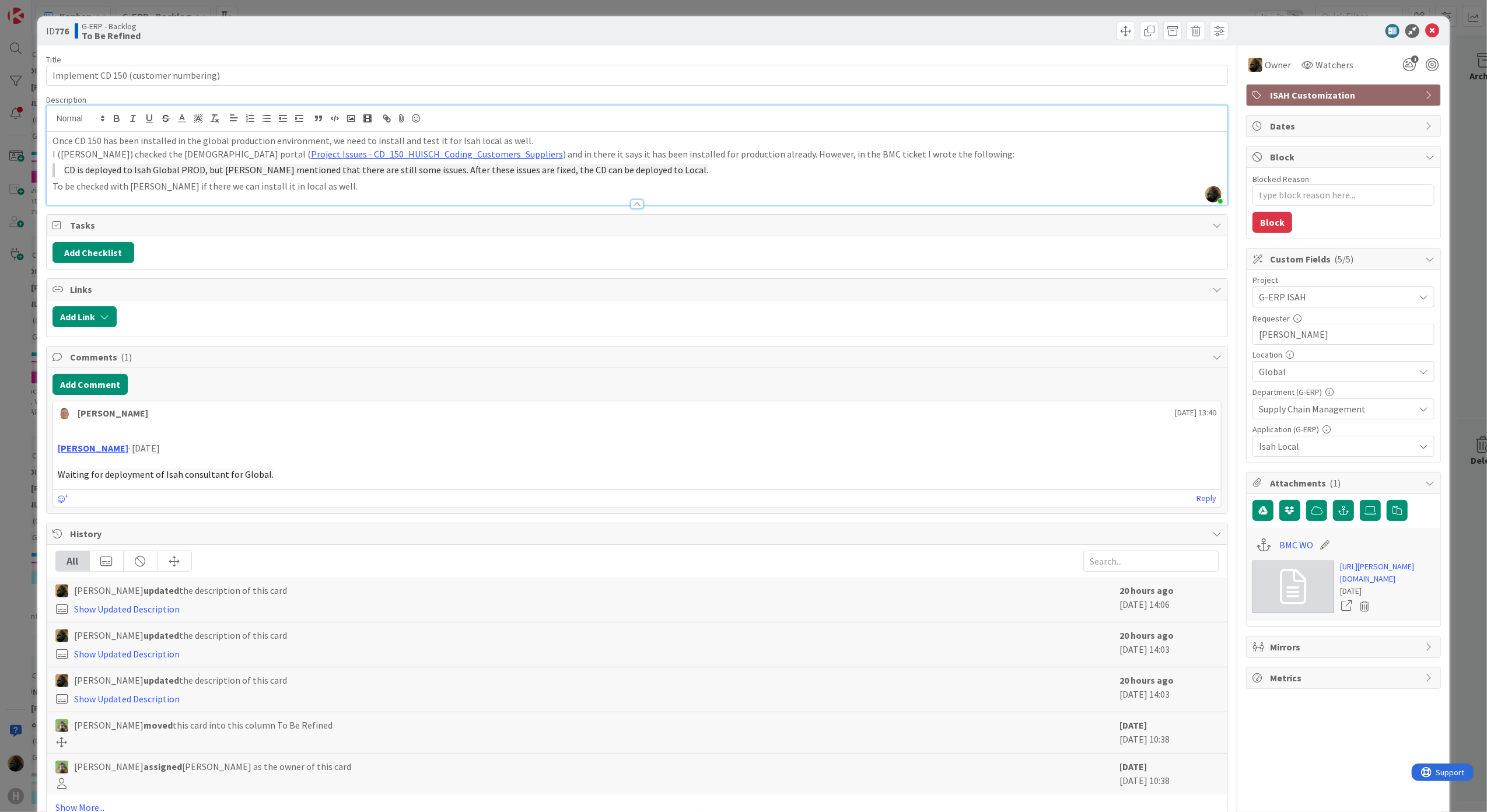
click at [353, 187] on p "To be checked with [PERSON_NAME] if there we can install it in local as well." at bounding box center [637, 186] width 1170 height 14
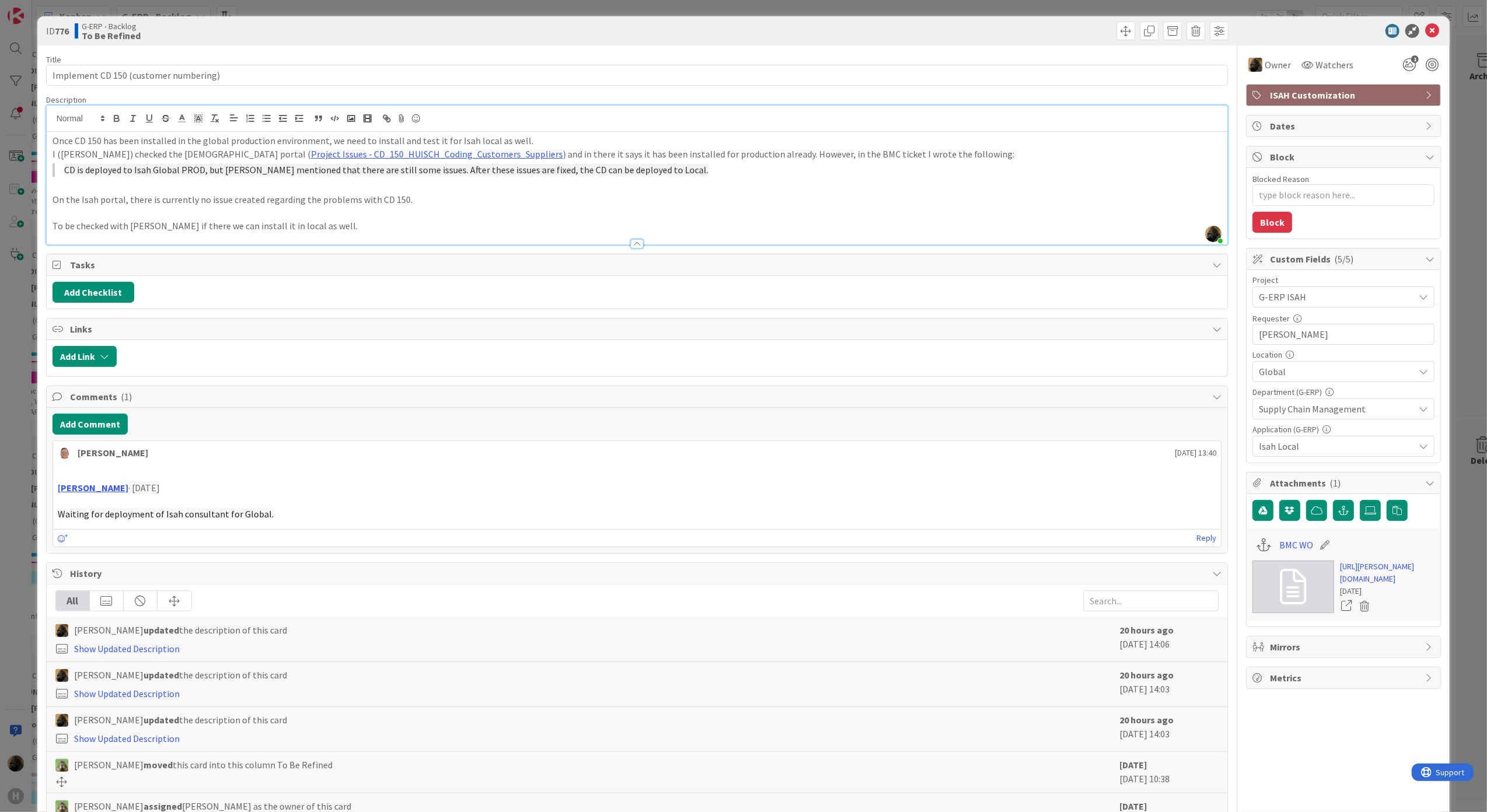
click at [329, 229] on p "To be checked with [PERSON_NAME] if there we can install it in local as well." at bounding box center [637, 226] width 1170 height 14
click at [327, 218] on p at bounding box center [637, 213] width 1170 height 14
click at [327, 196] on p "On the Isah portal, there is currently no issue created regarding the problems …" at bounding box center [637, 199] width 1170 height 14
click at [325, 192] on p at bounding box center [637, 186] width 1170 height 14
click at [1403, 64] on icon "1" at bounding box center [1409, 64] width 21 height 21
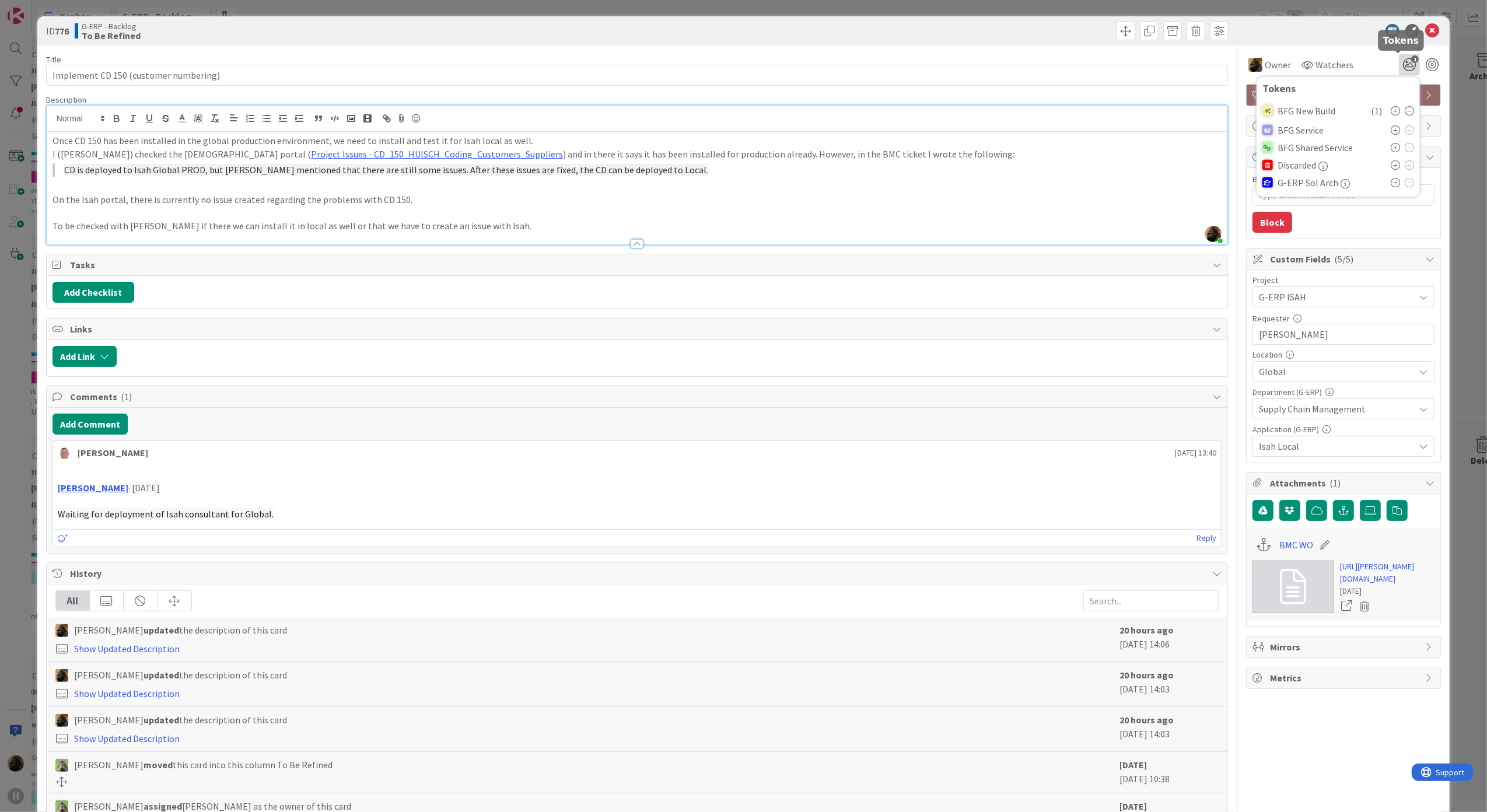
click at [1403, 64] on icon "1" at bounding box center [1409, 64] width 21 height 21
click at [1425, 26] on icon at bounding box center [1432, 31] width 14 height 14
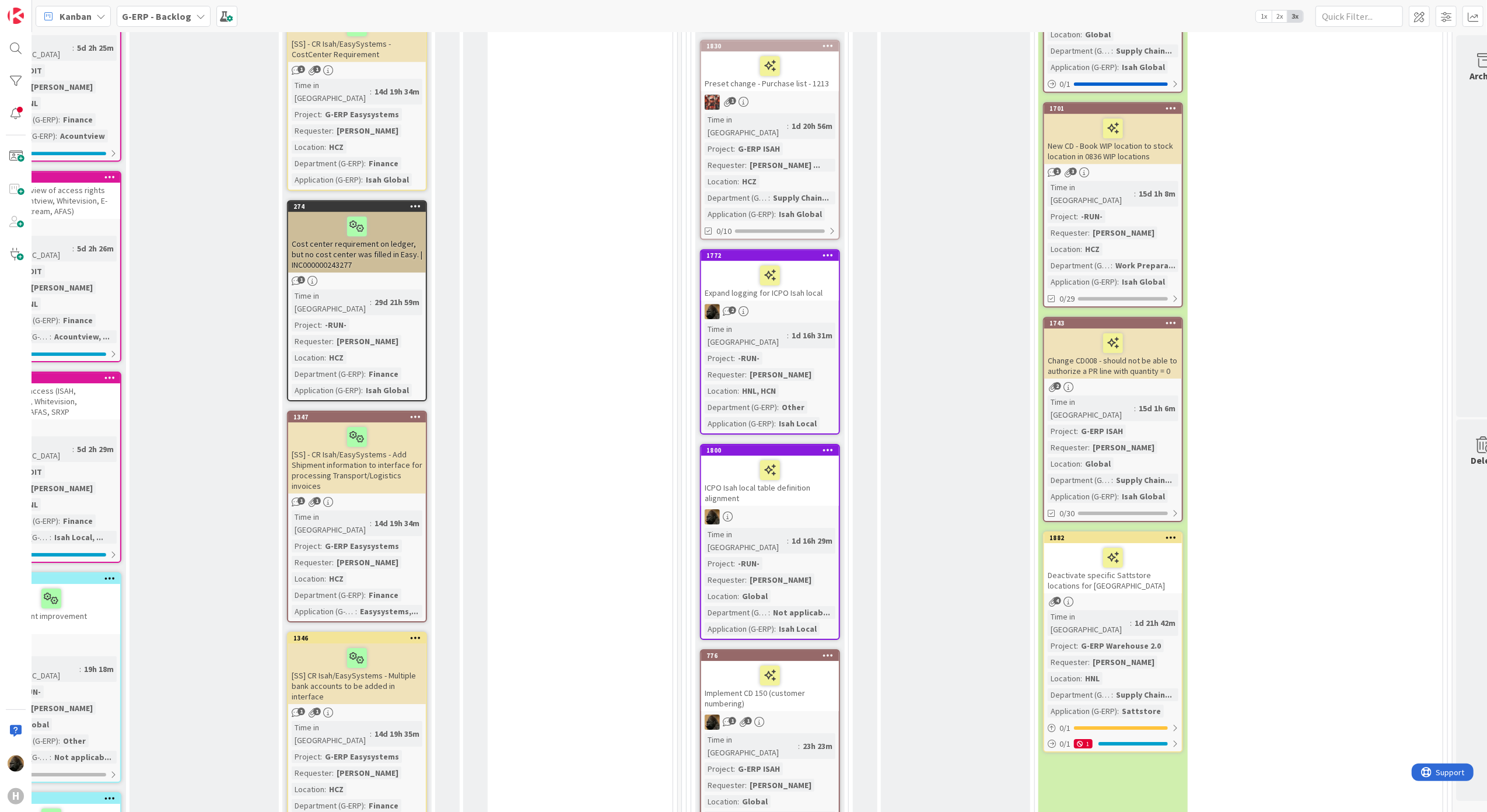
click at [950, 488] on div "Confirm with Customer Add Card... 1604 Supplier handover document when sending …" at bounding box center [956, 93] width 150 height 1952
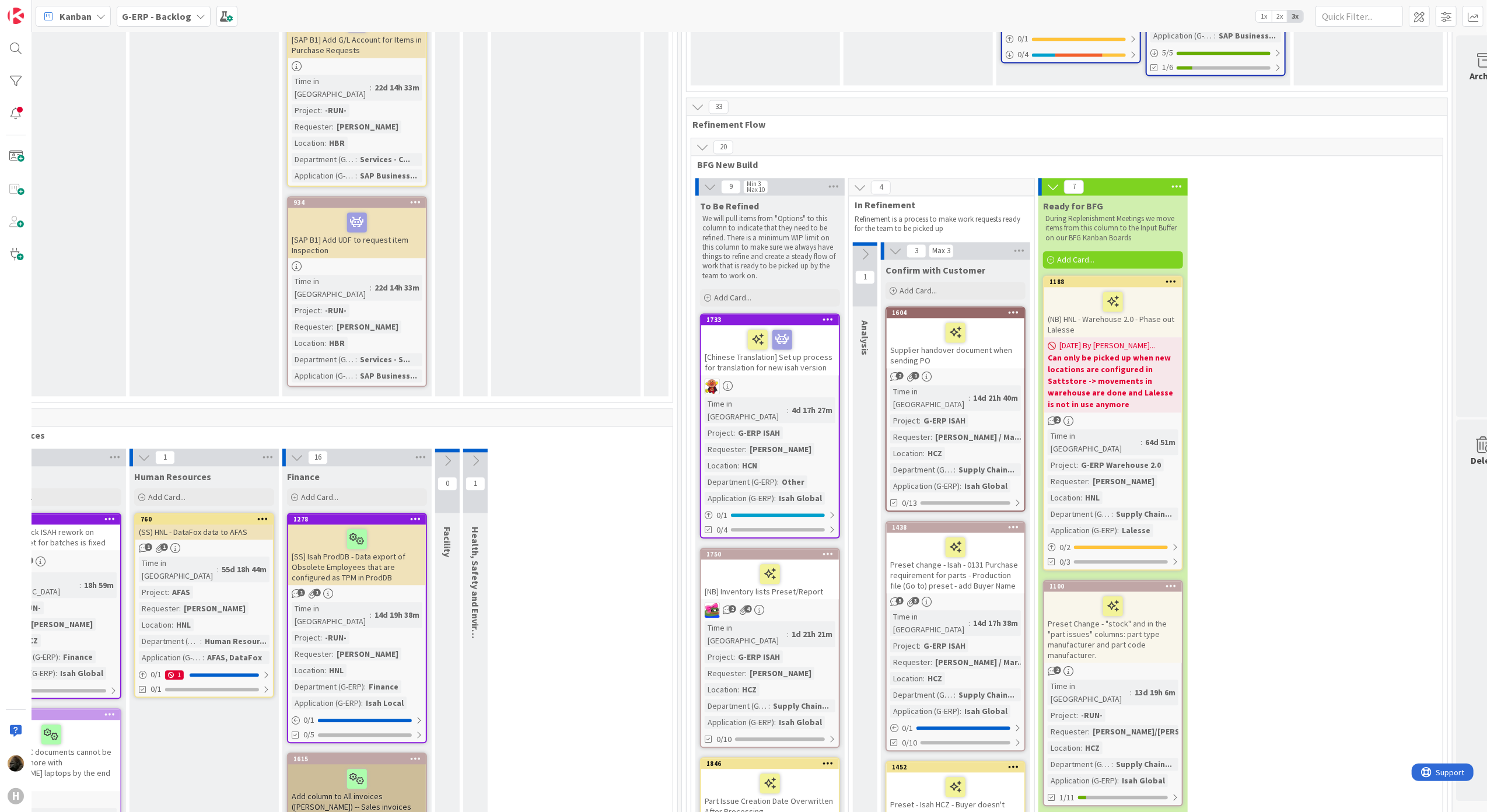
scroll to position [2411, 384]
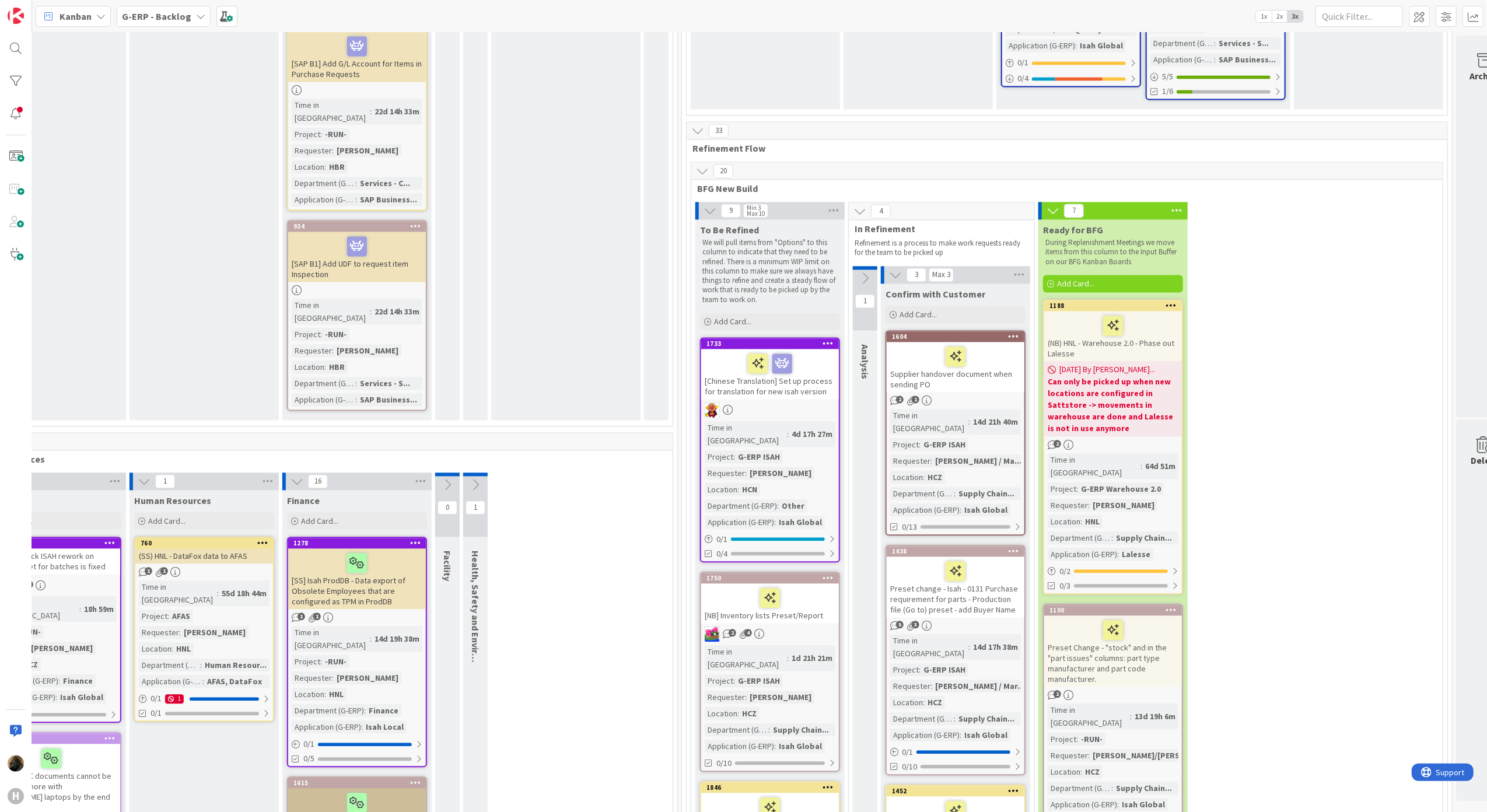
click at [862, 272] on icon at bounding box center [865, 278] width 13 height 13
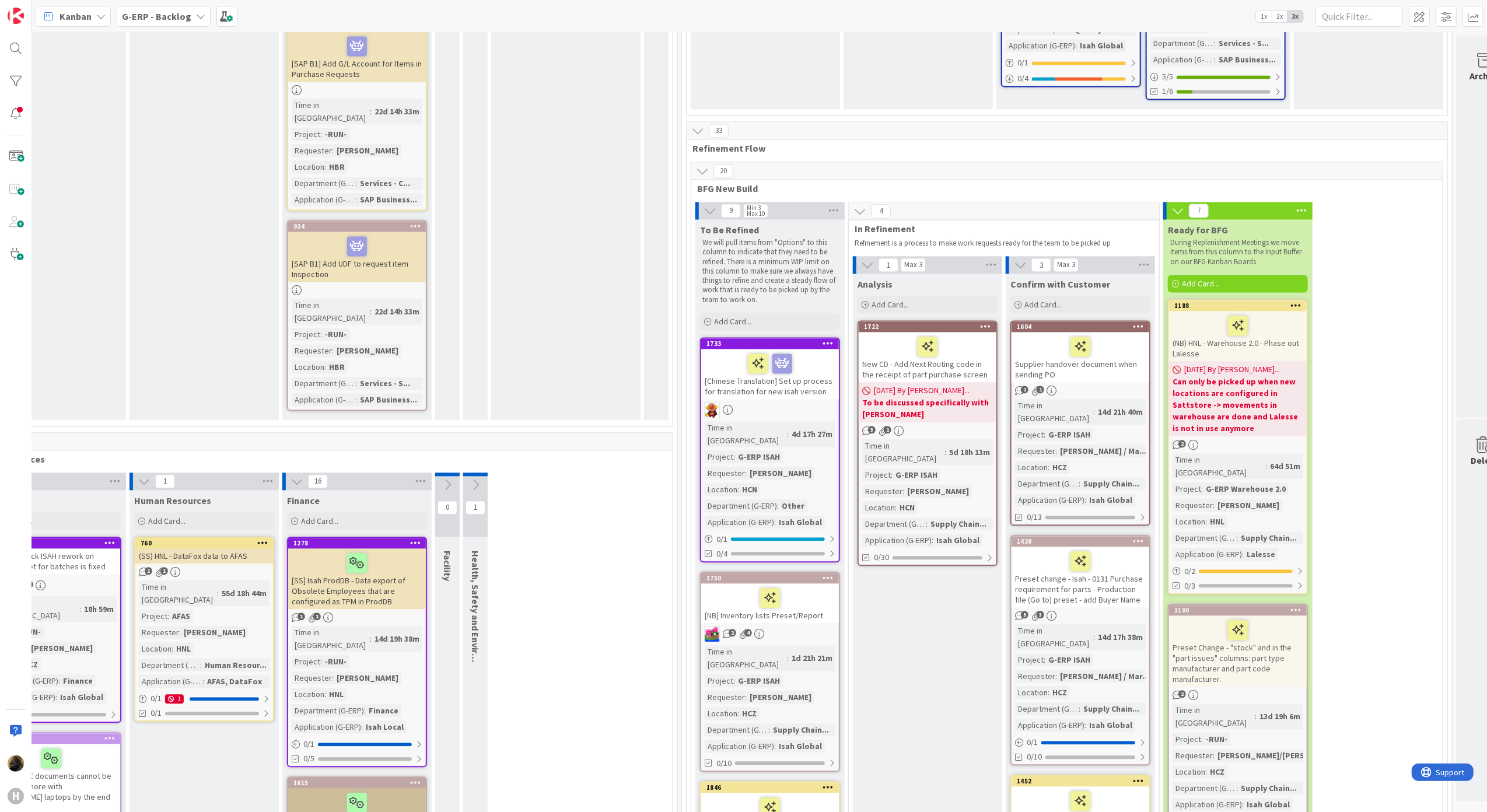
click at [870, 258] on icon at bounding box center [868, 265] width 13 height 13
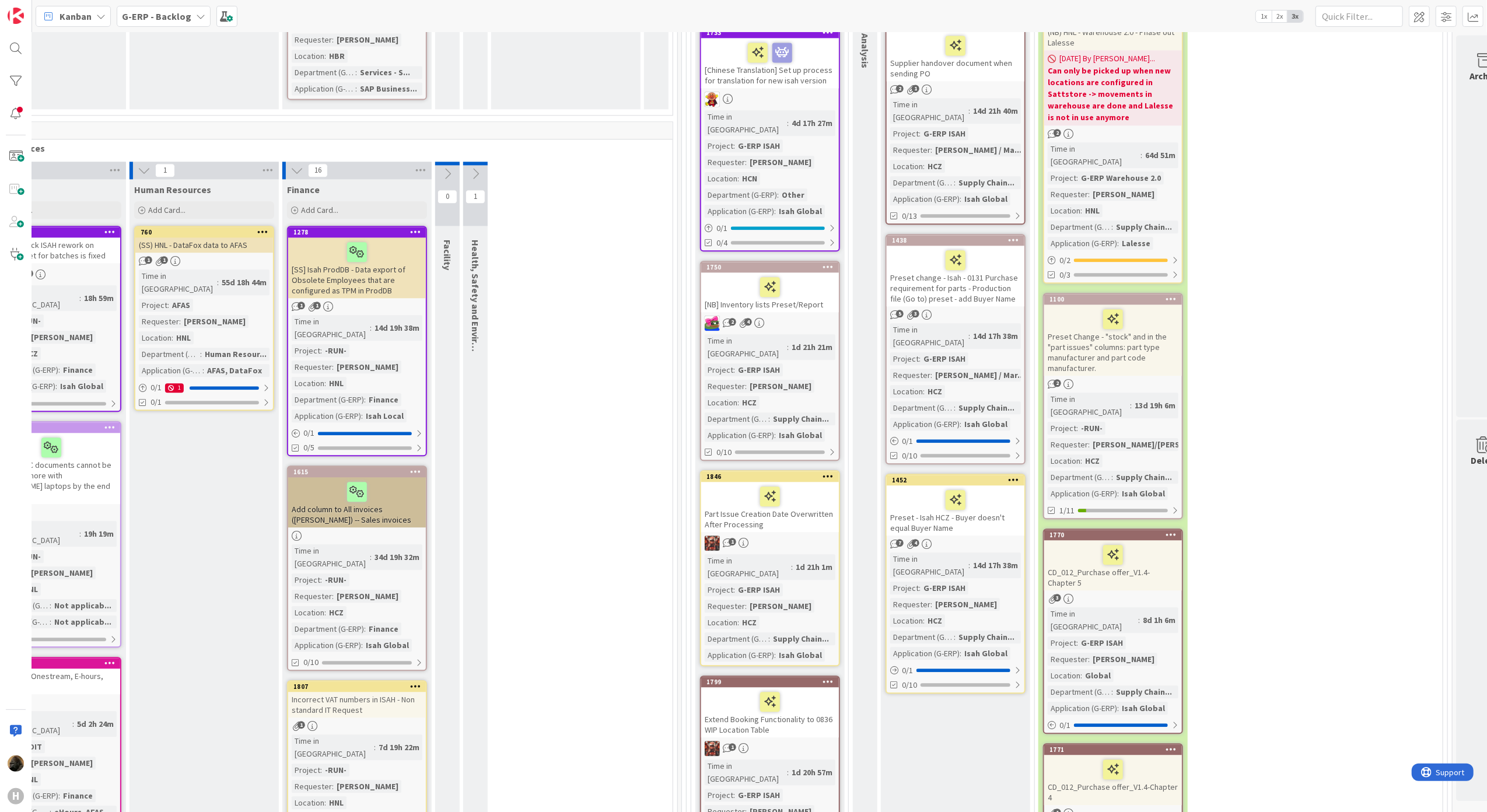
scroll to position [2800, 384]
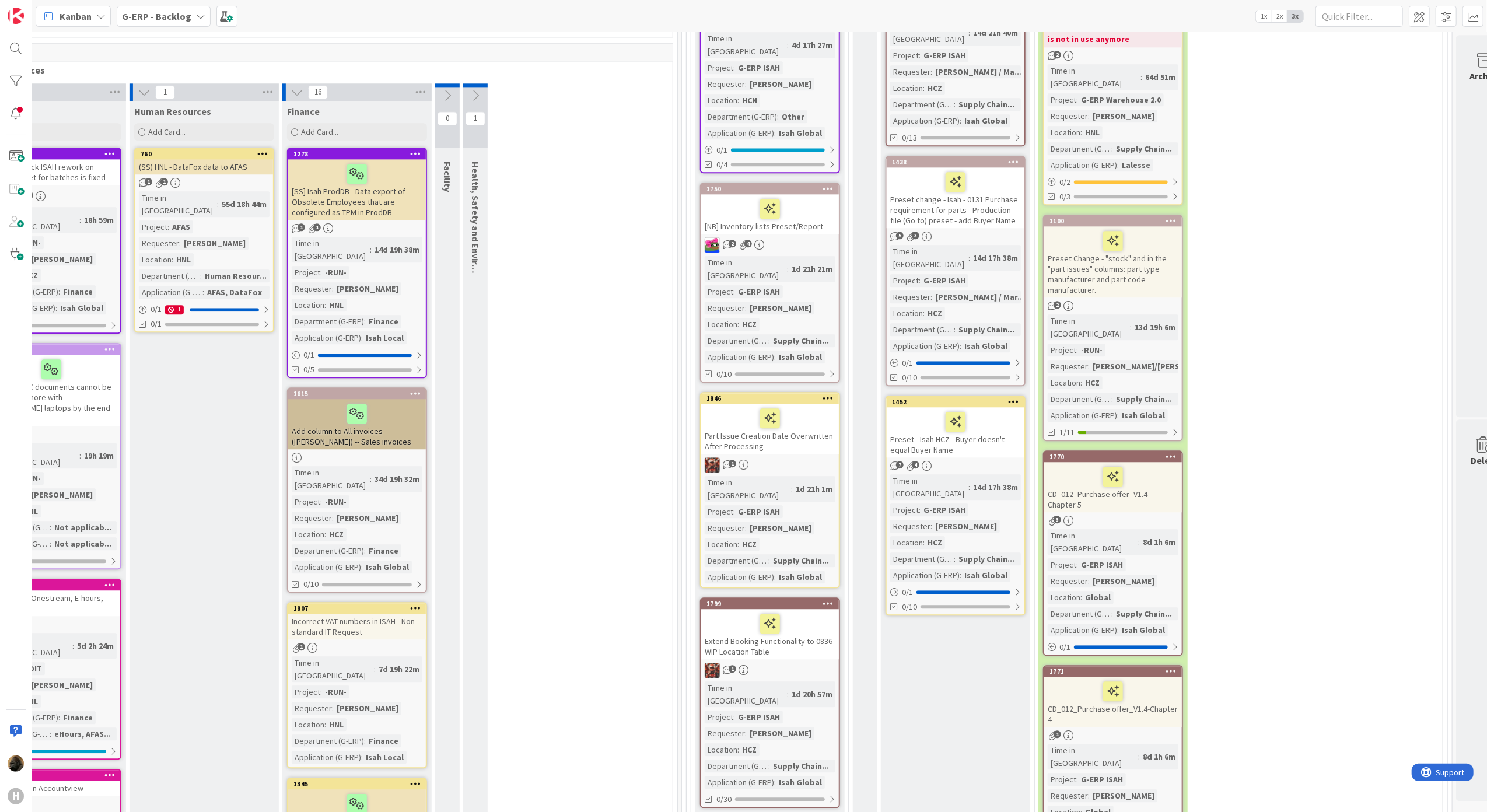
click at [1169, 462] on div "CD_012_Purchase offer_V1.4- Chapter 5" at bounding box center [1113, 487] width 138 height 50
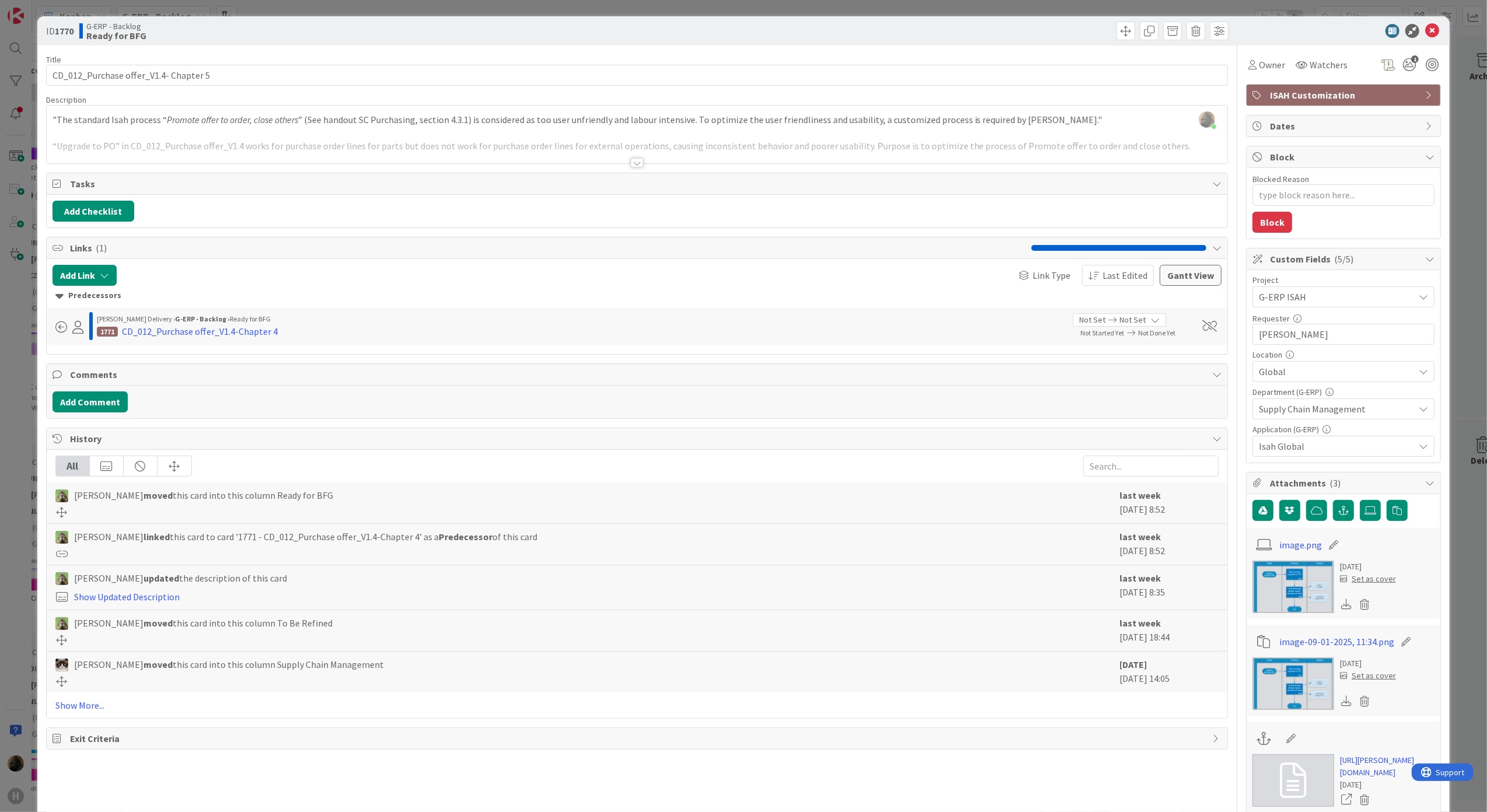
click at [633, 166] on div at bounding box center [637, 163] width 13 height 9
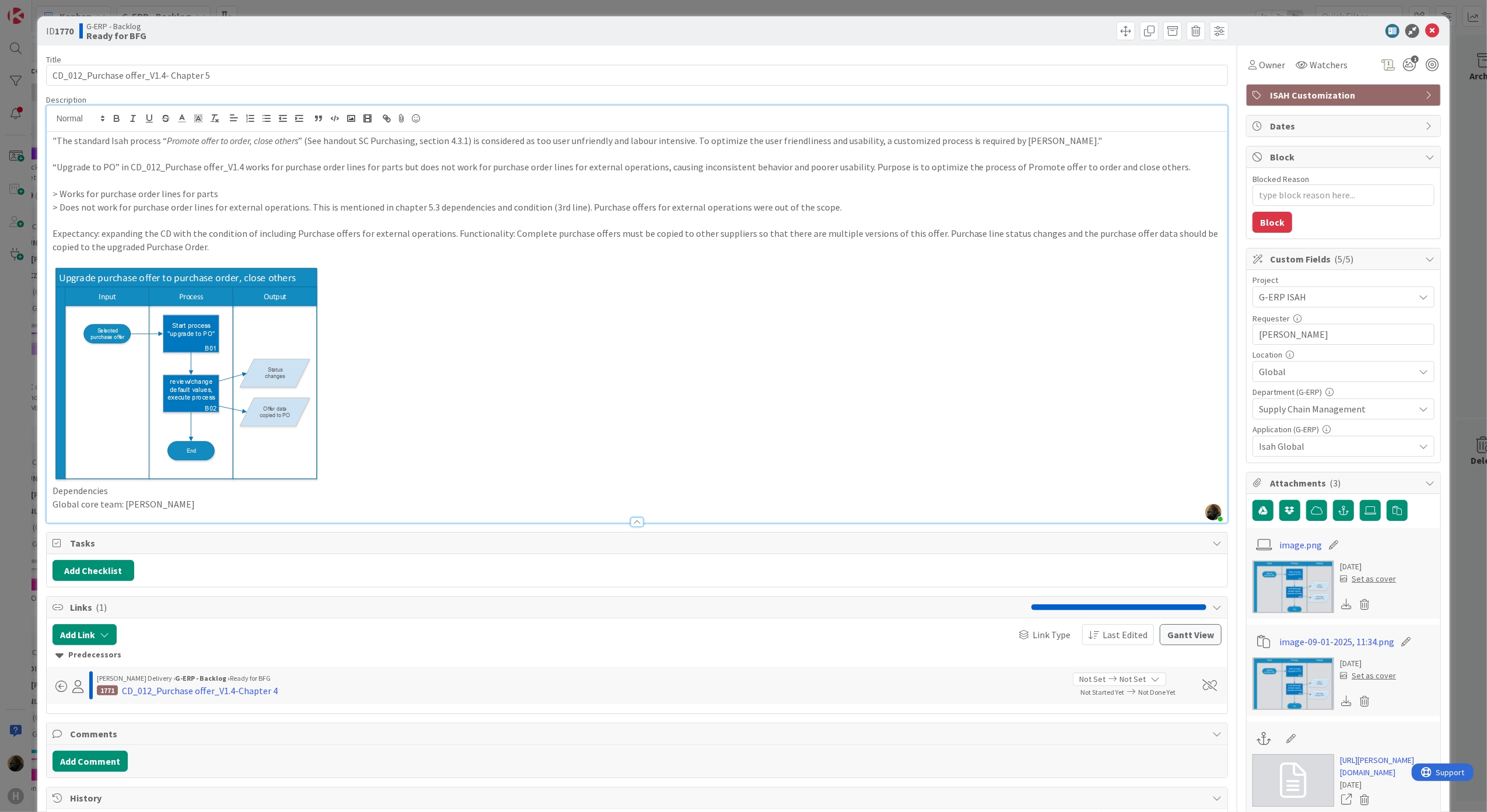
click at [284, 156] on p at bounding box center [637, 154] width 1170 height 14
click at [1426, 28] on icon at bounding box center [1432, 31] width 14 height 14
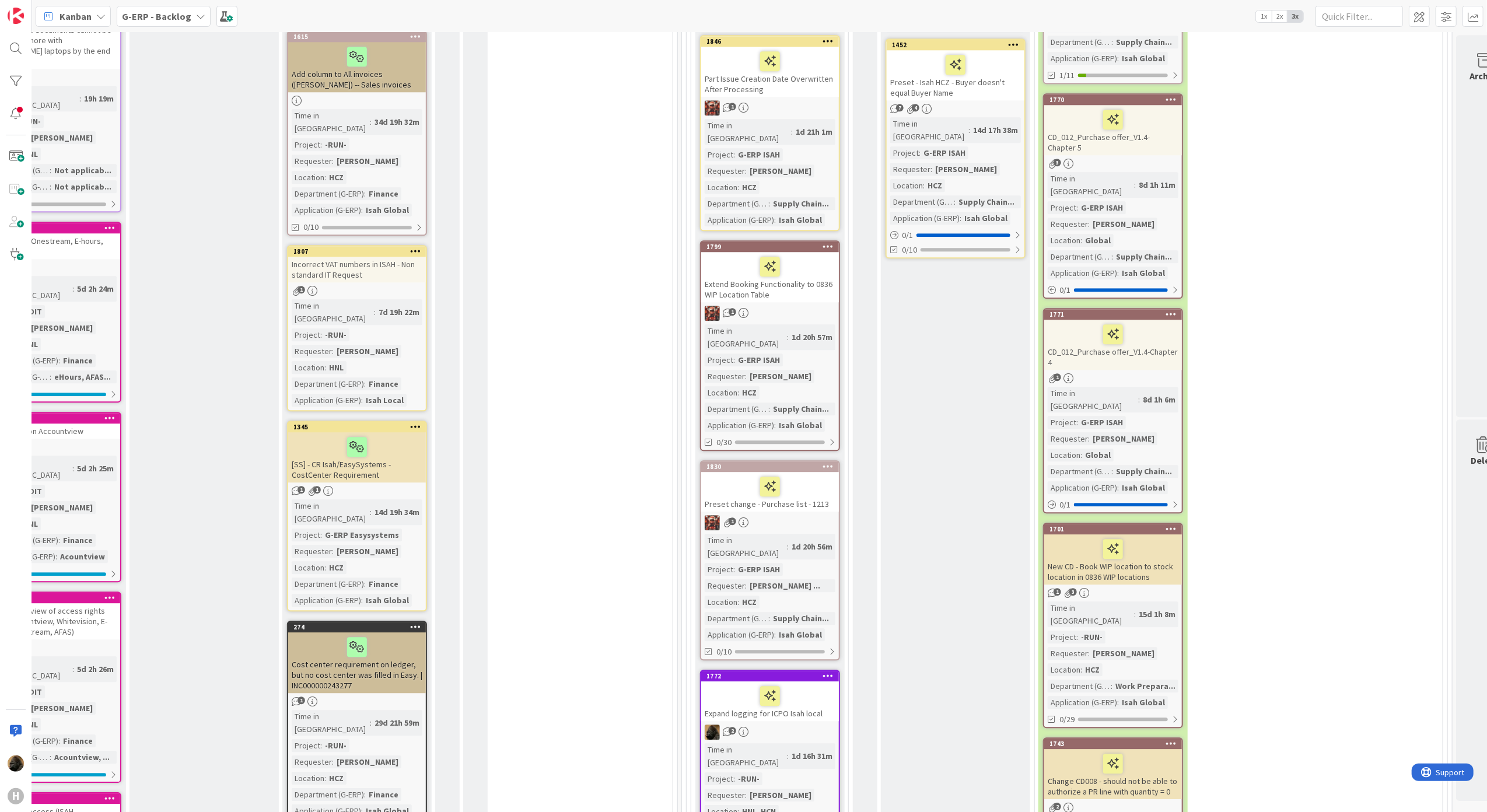
scroll to position [3189, 384]
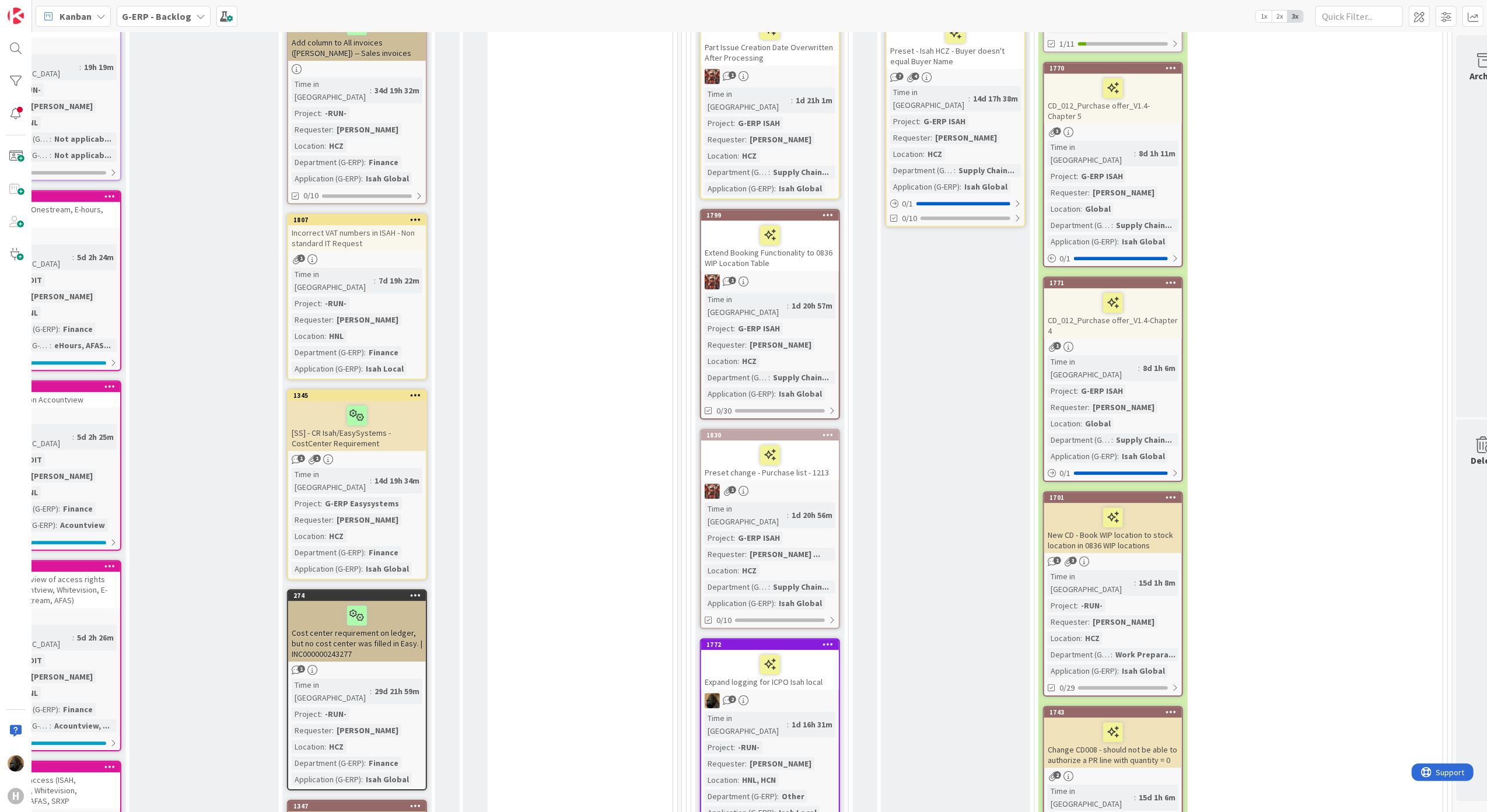
click at [1152, 718] on div "Change CD008 - should not be able to authorize a PR line with quantity = 0" at bounding box center [1113, 743] width 138 height 50
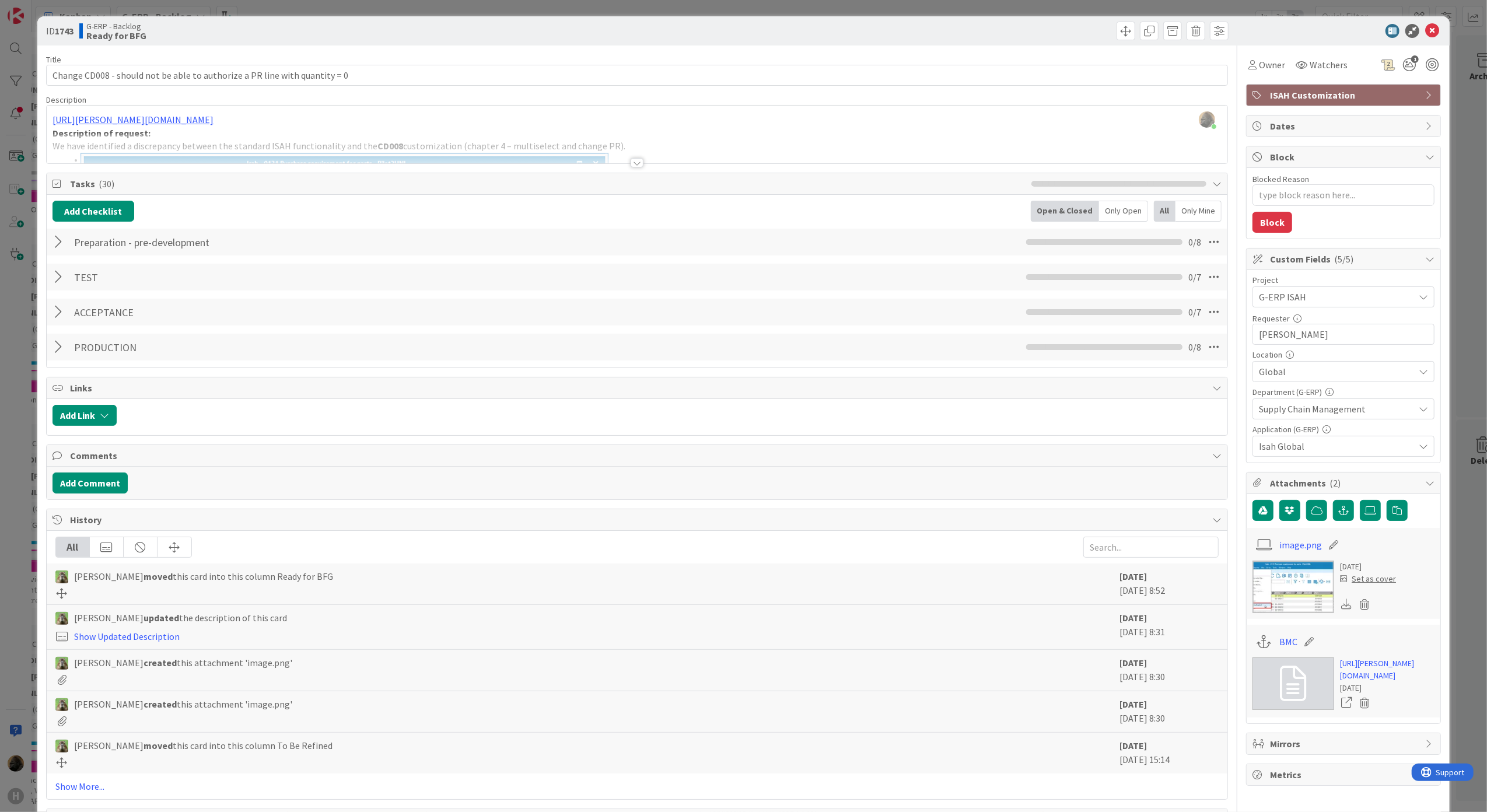
click at [622, 164] on div "Title 74 / 128 Change CD008 - should not be able to authorize a PR line with qu…" at bounding box center [638, 438] width 1182 height 785
click at [630, 163] on div at bounding box center [637, 163] width 13 height 9
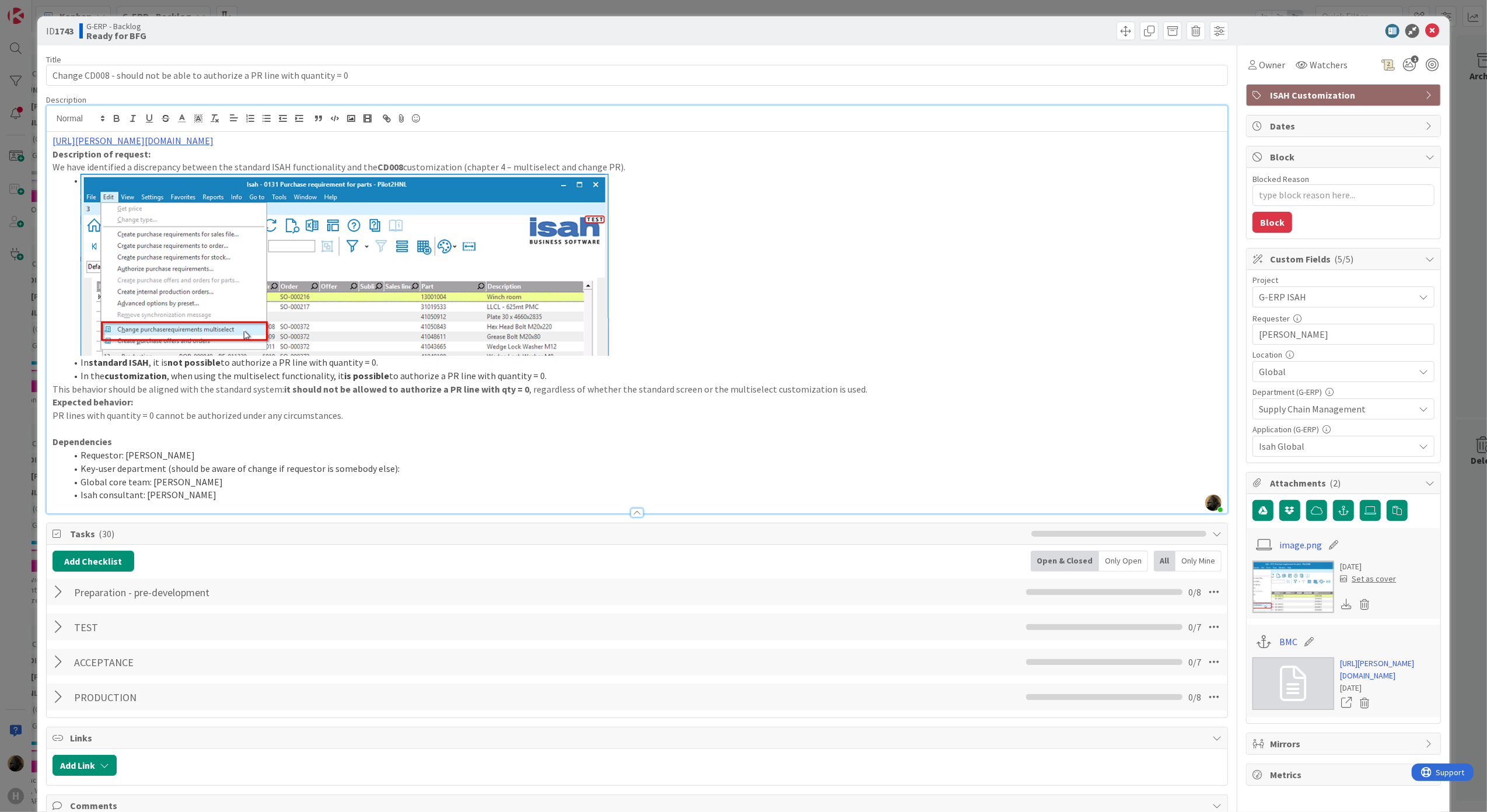
click at [562, 453] on li "Requestor: [PERSON_NAME]" at bounding box center [644, 455] width 1156 height 14
click at [567, 414] on p "PR lines with quantity = 0 cannot be authorized under any circumstances." at bounding box center [637, 415] width 1170 height 14
click at [566, 425] on p at bounding box center [637, 429] width 1170 height 14
click at [1425, 29] on icon at bounding box center [1432, 31] width 14 height 14
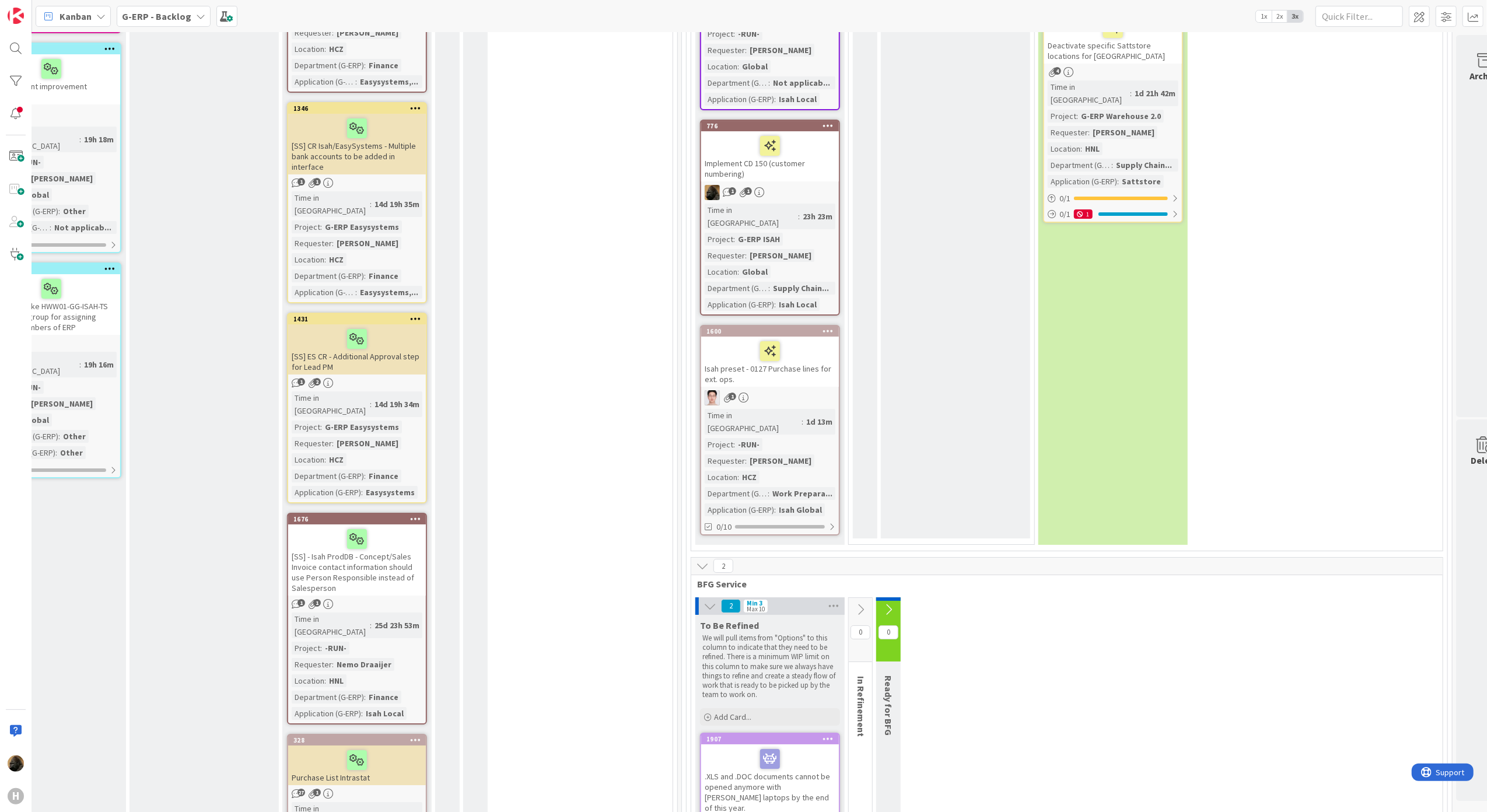
scroll to position [4201, 384]
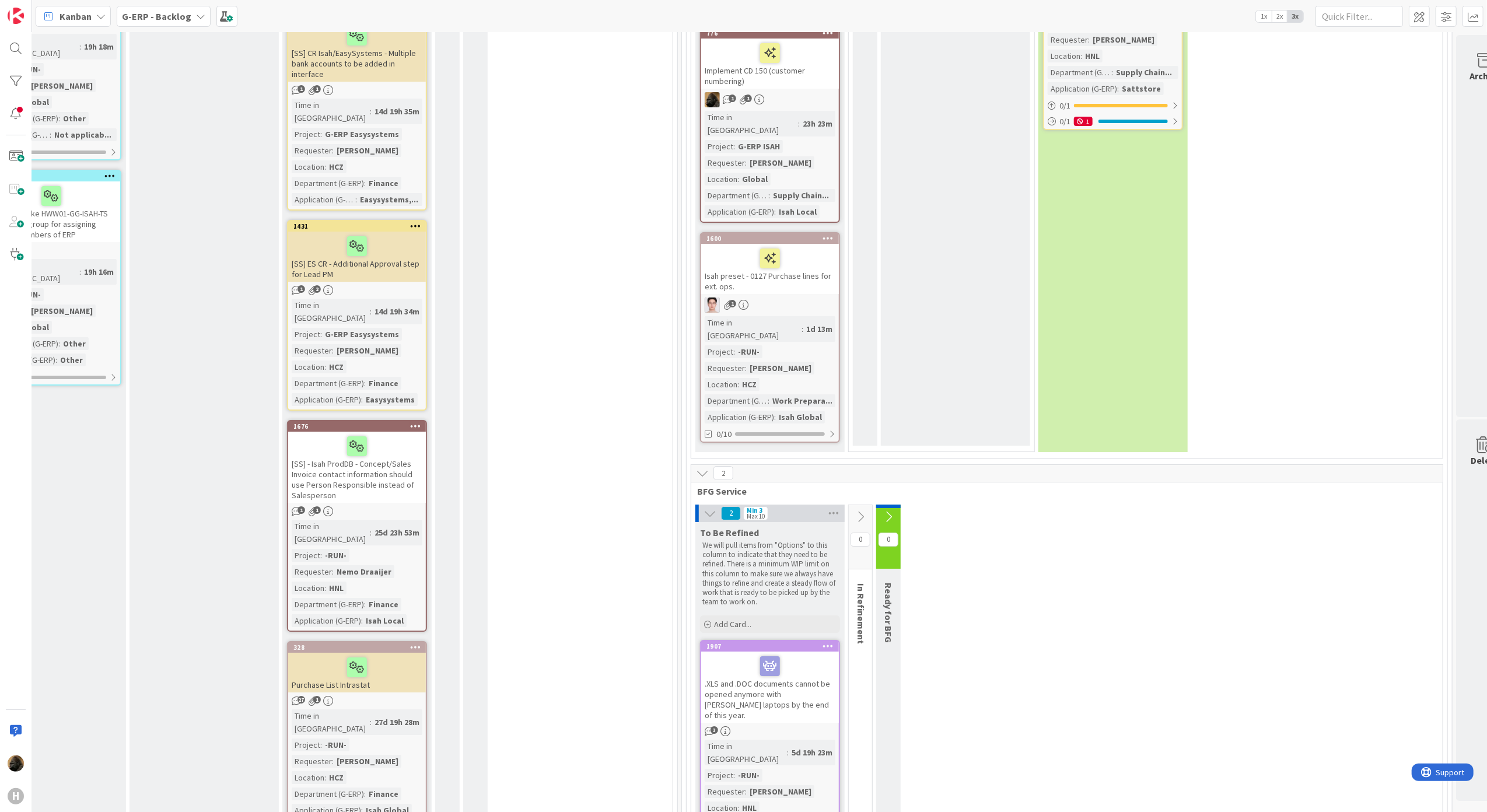
click at [409, 653] on div "Purchase List Intrastat" at bounding box center [357, 673] width 138 height 40
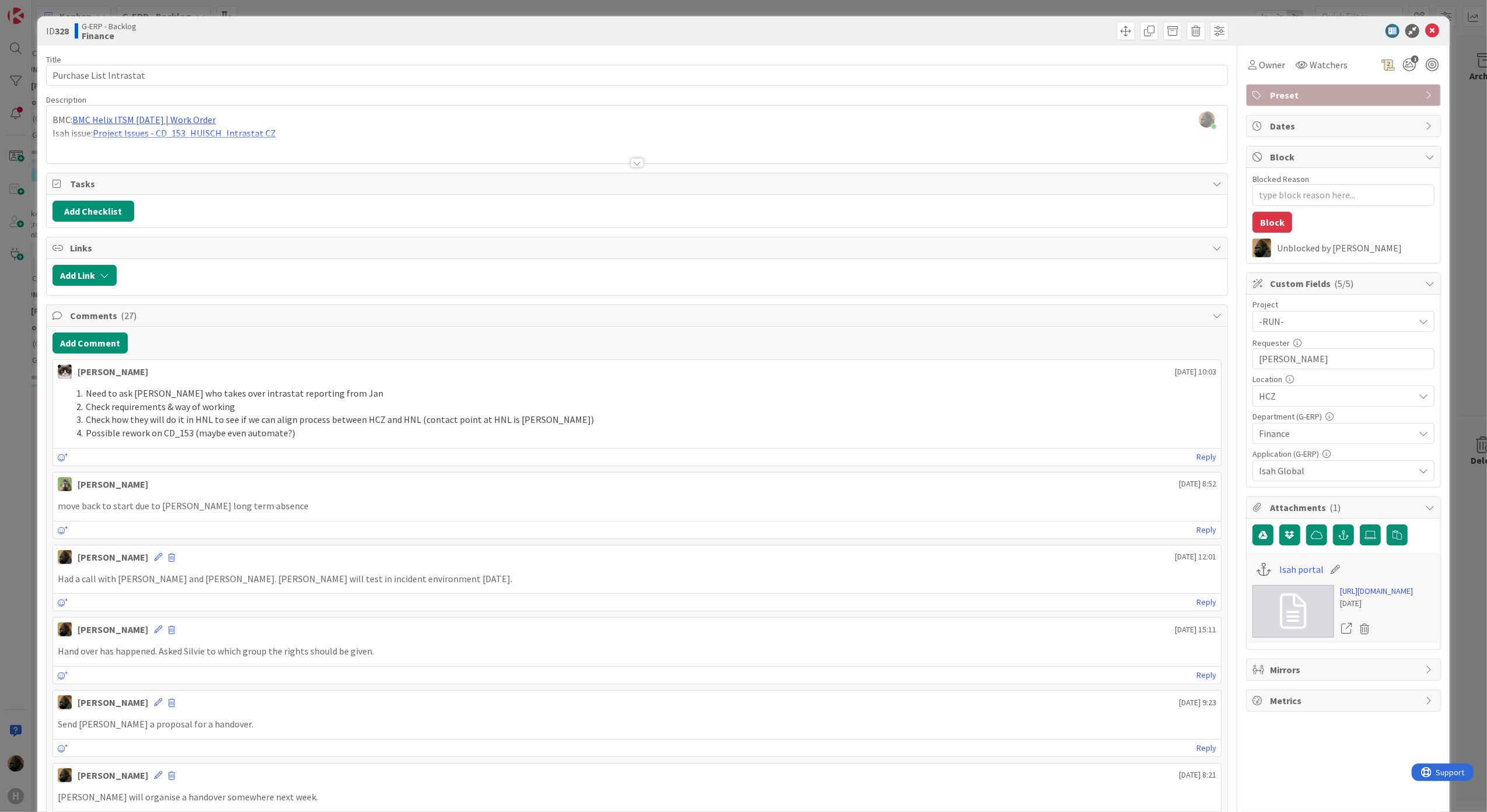
click at [1429, 36] on div at bounding box center [1338, 31] width 207 height 14
click at [1425, 36] on icon at bounding box center [1432, 31] width 14 height 14
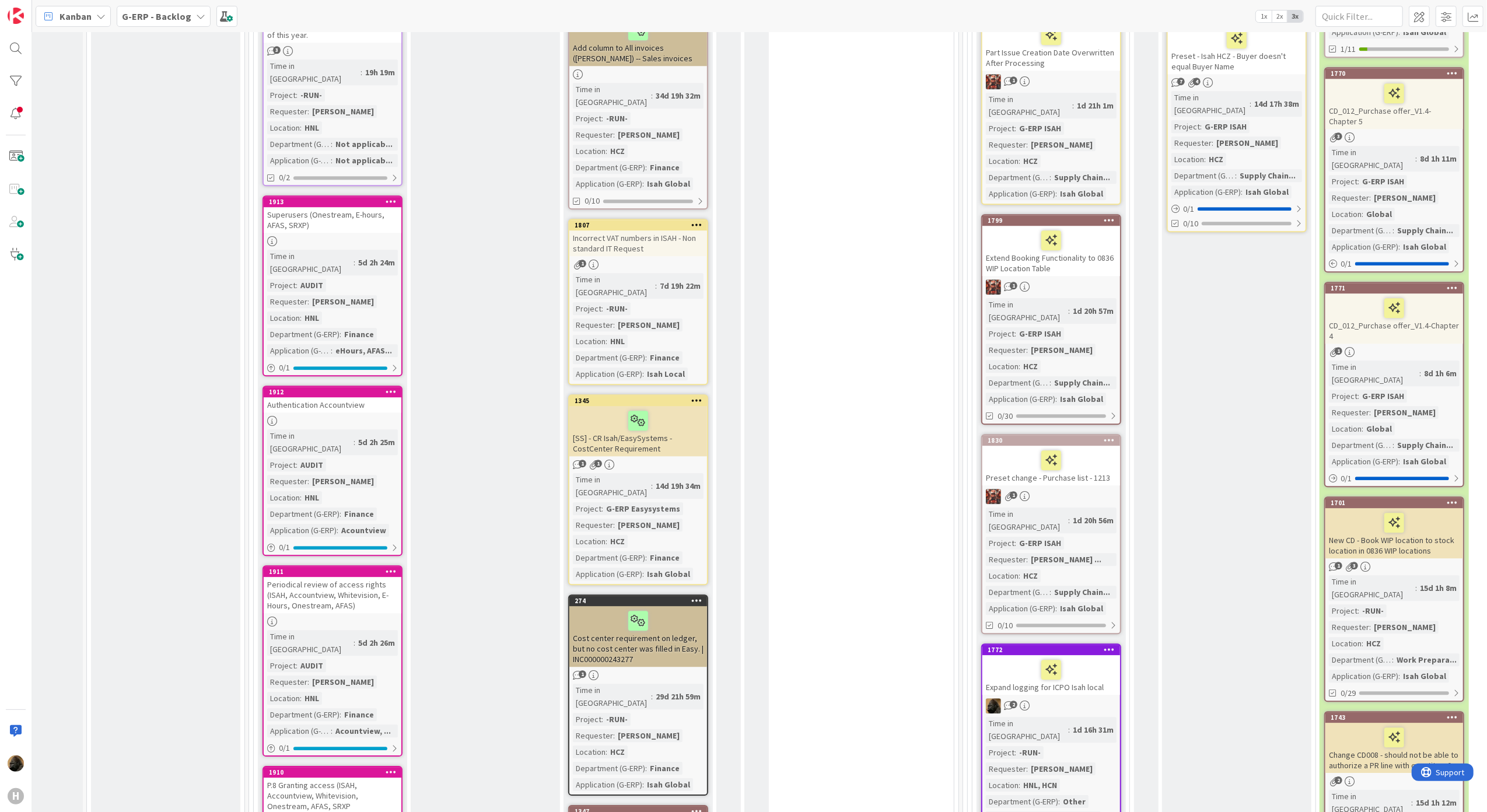
scroll to position [3111, 103]
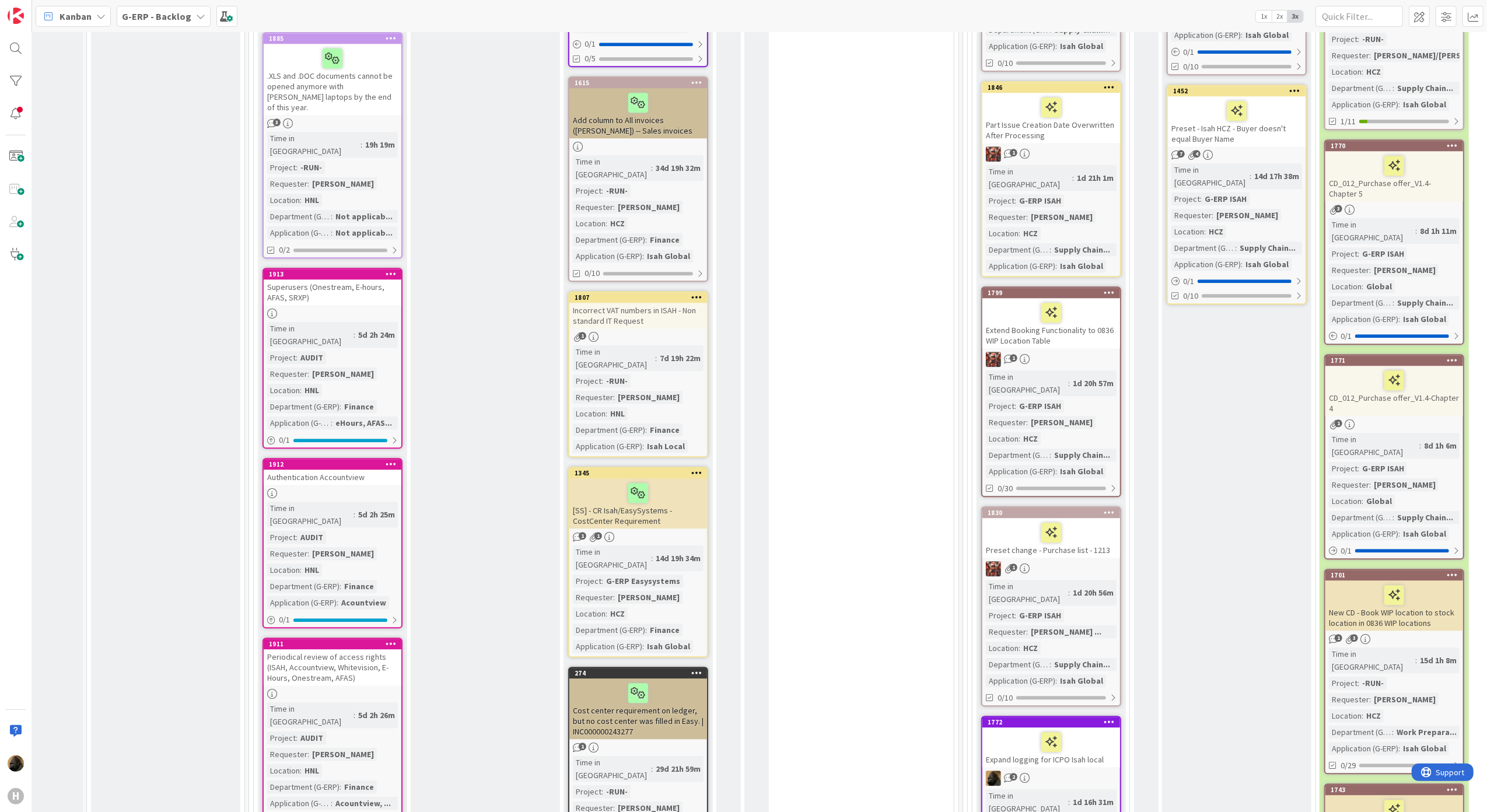
click at [578, 678] on div "Cost center requirement on ledger, but no cost center was filled in Easy. | INC…" at bounding box center [638, 709] width 138 height 61
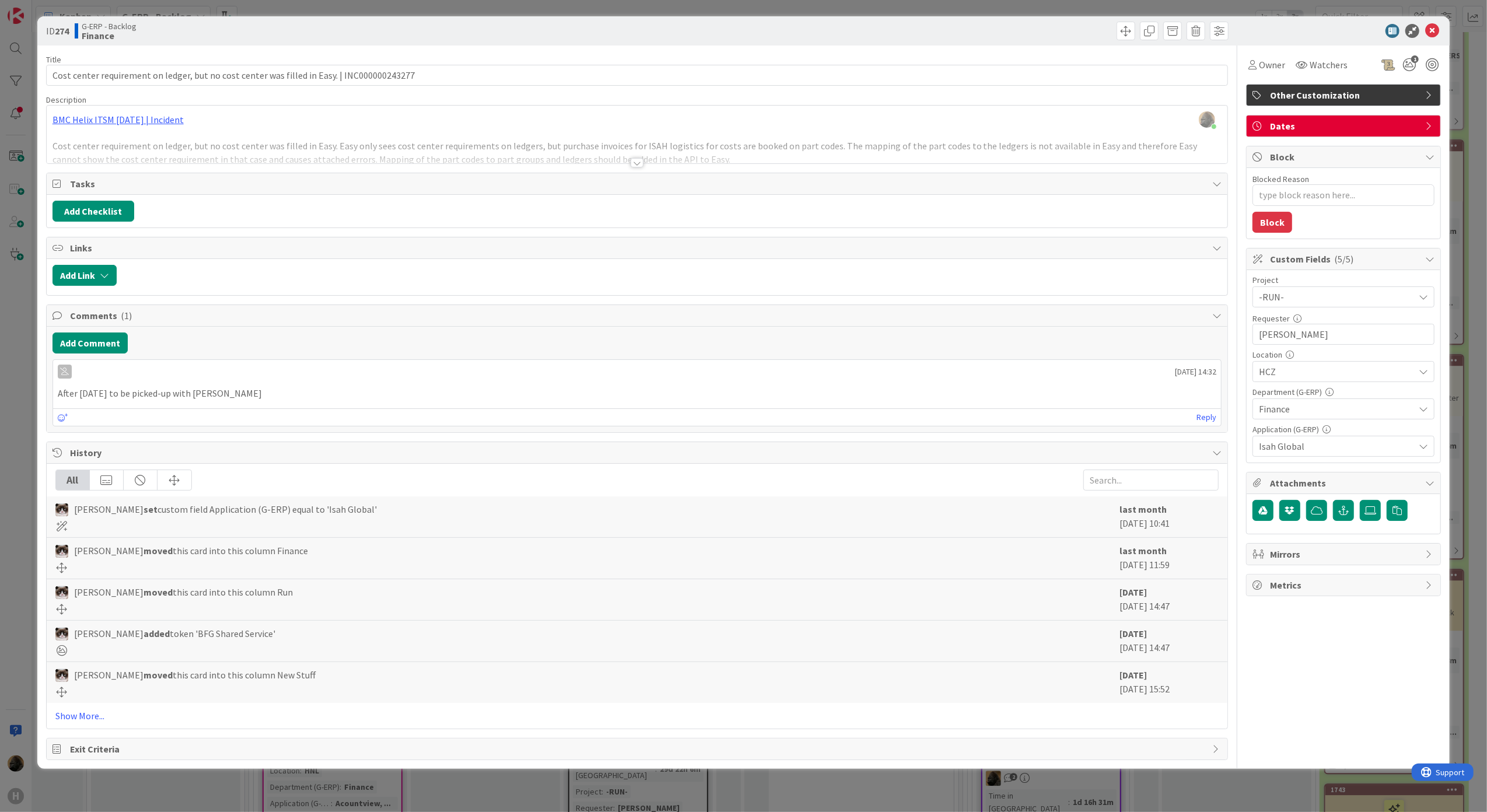
click at [633, 164] on div at bounding box center [637, 163] width 13 height 9
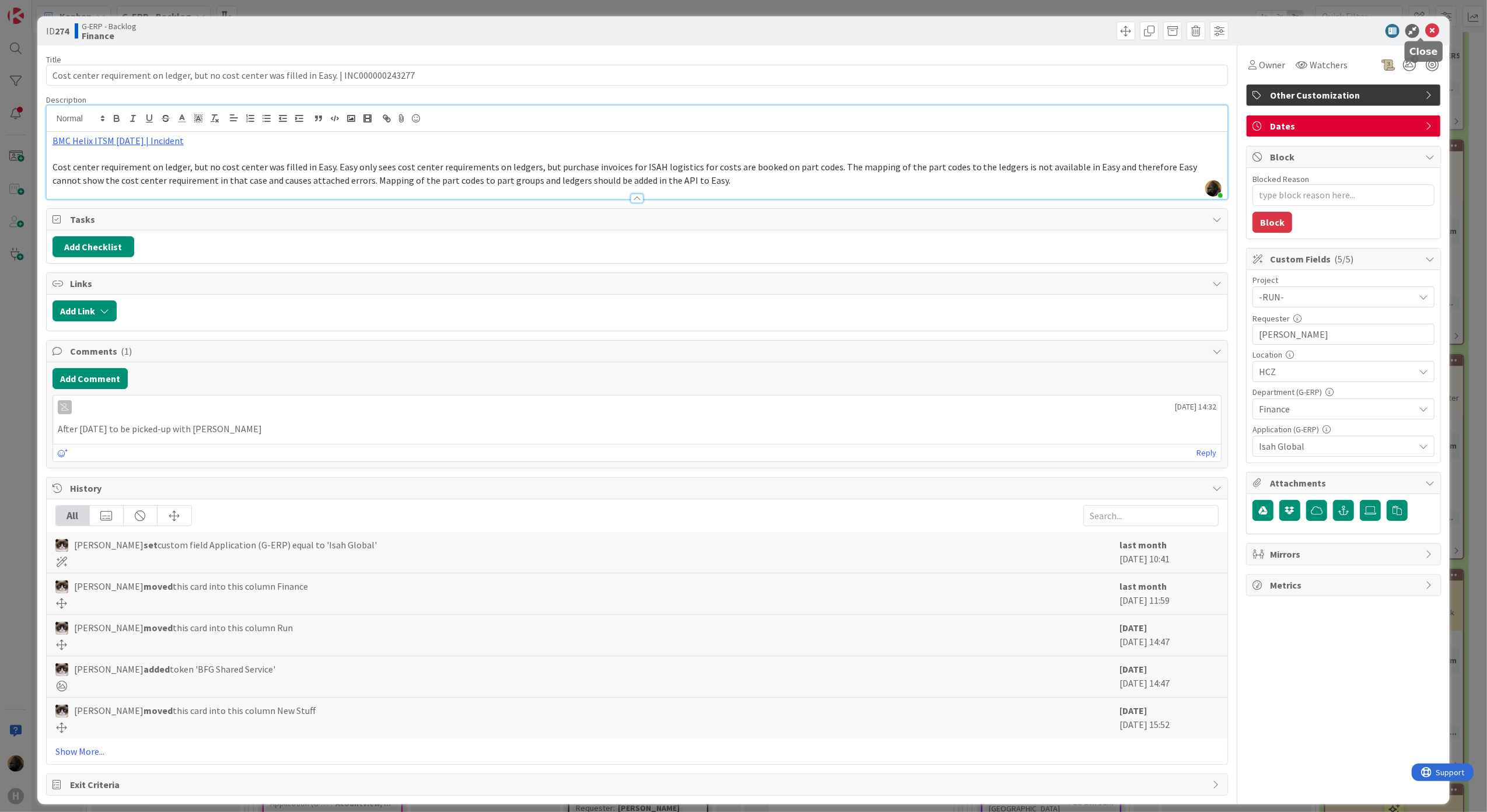
click at [1425, 24] on icon at bounding box center [1432, 31] width 14 height 14
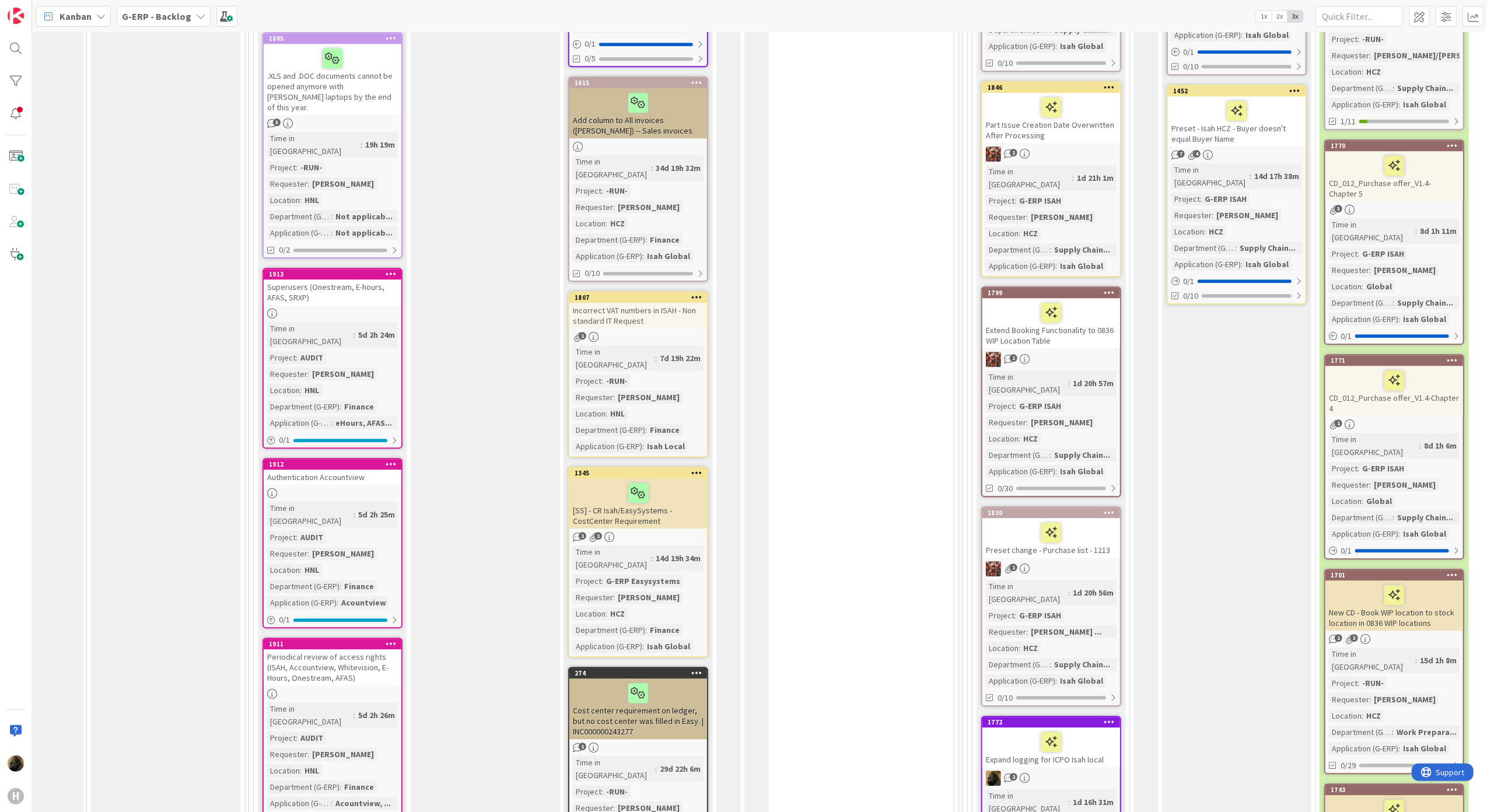
click at [366, 470] on div "Authentication Accountview" at bounding box center [332, 477] width 138 height 15
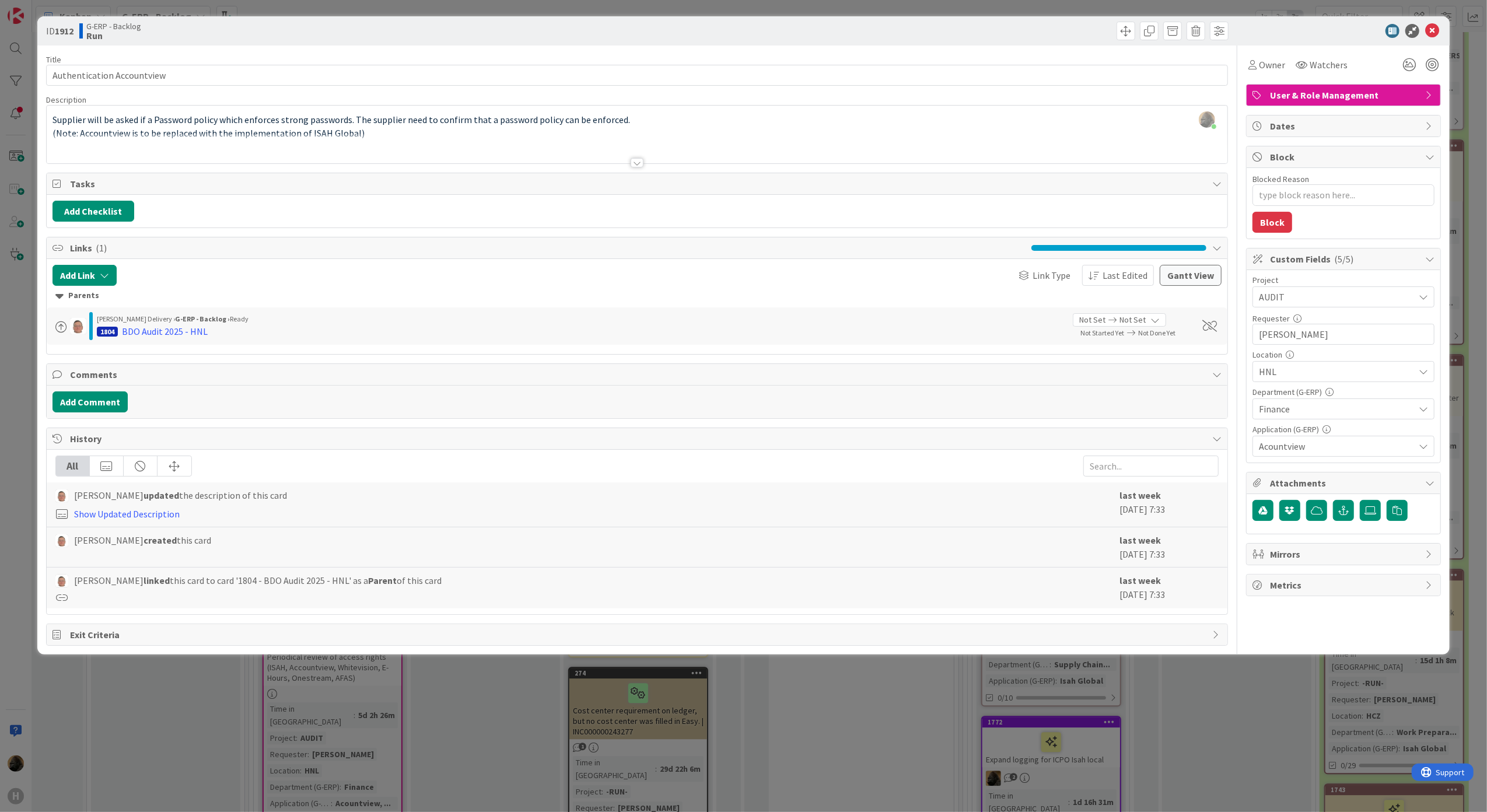
click at [644, 172] on div "Title 26 / 128 Authentication Accountview Description [PERSON_NAME] just joined…" at bounding box center [638, 345] width 1182 height 600
drag, startPoint x: 641, startPoint y: 163, endPoint x: 638, endPoint y: 169, distance: 6.7
click at [638, 167] on div at bounding box center [637, 163] width 13 height 9
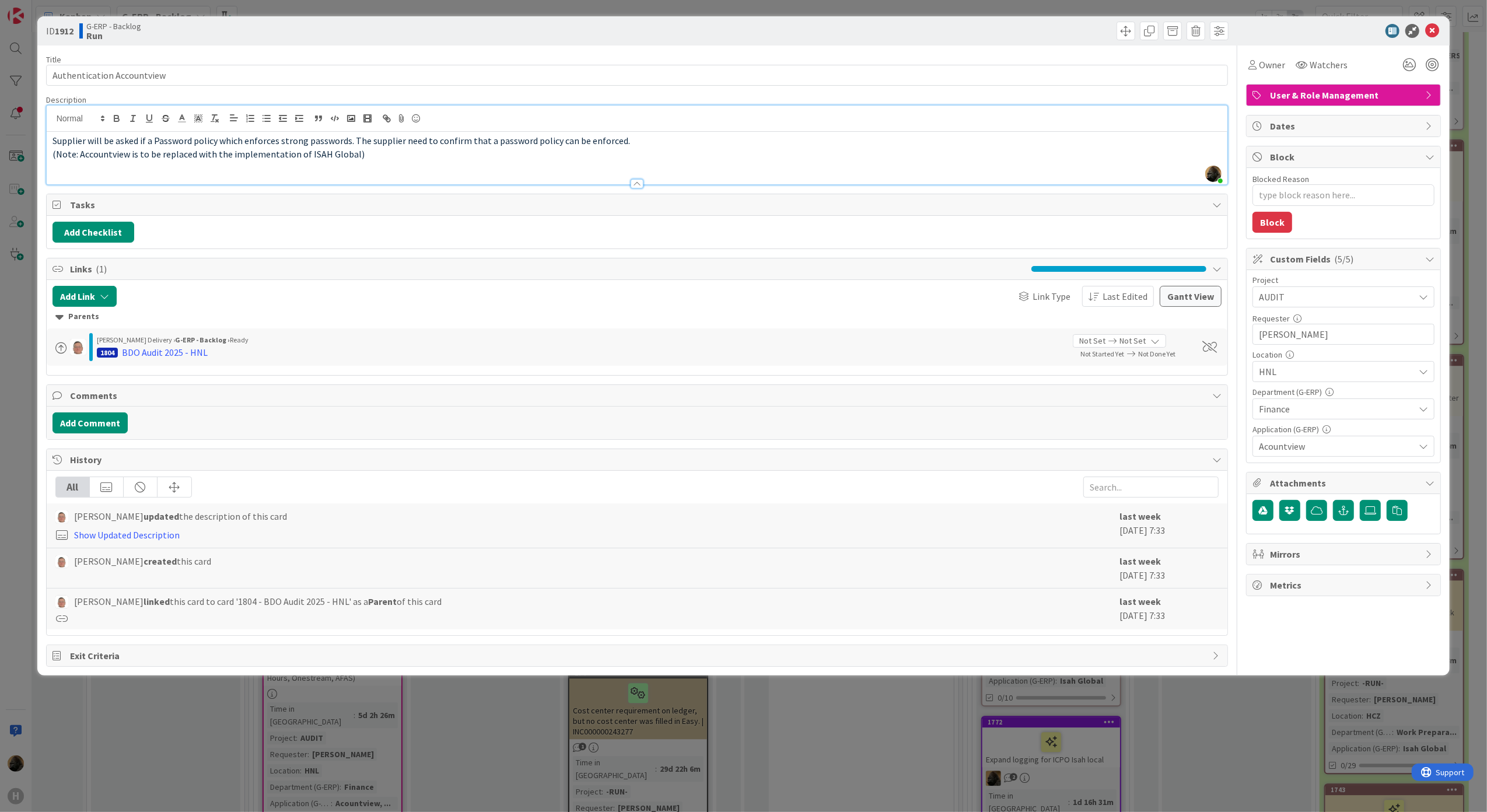
click at [796, 738] on div "ID 1912 G-ERP - Backlog Run Title 26 / 128 Authentication Accountview Descripti…" at bounding box center [743, 406] width 1487 height 812
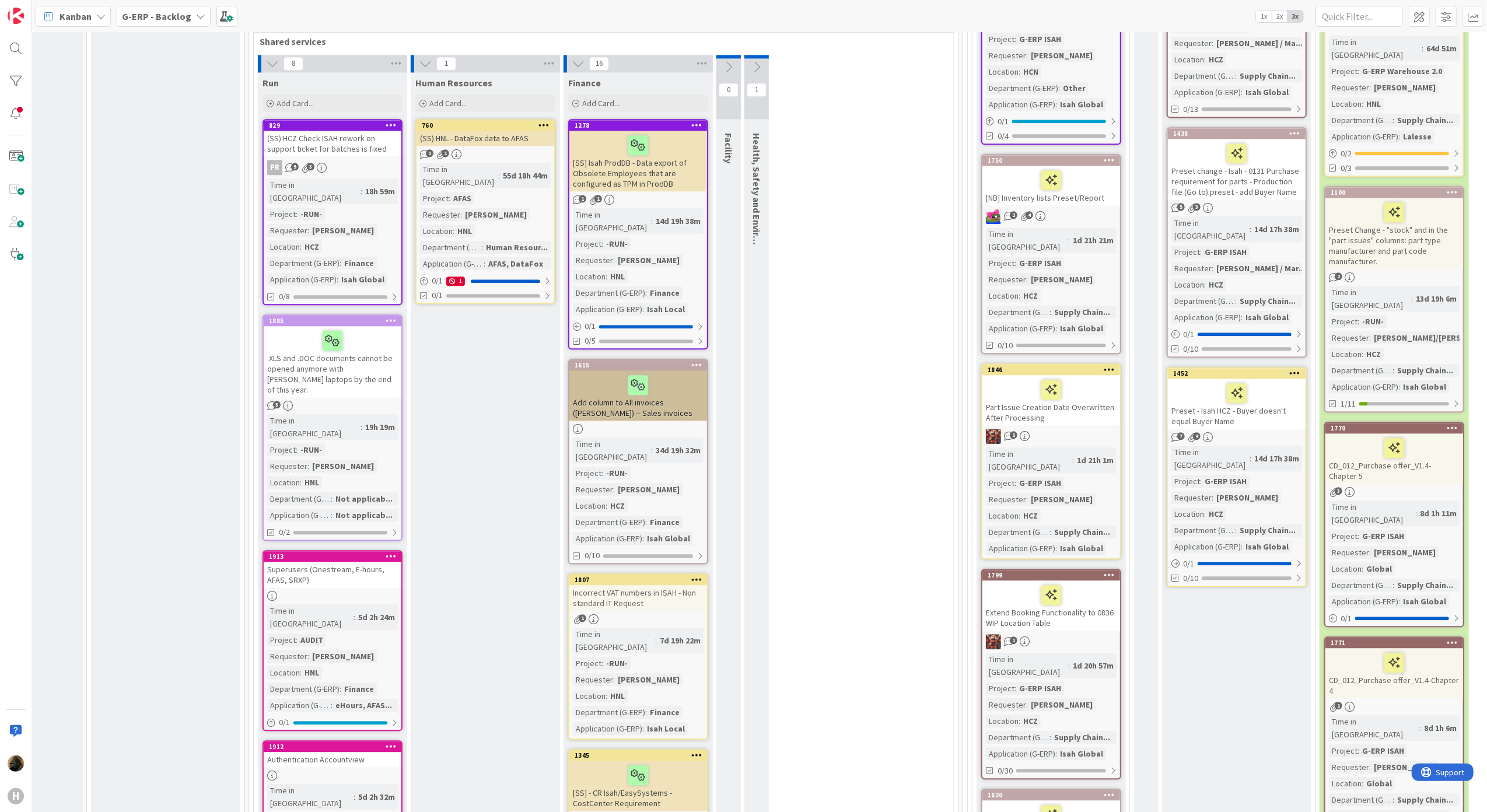
scroll to position [2800, 103]
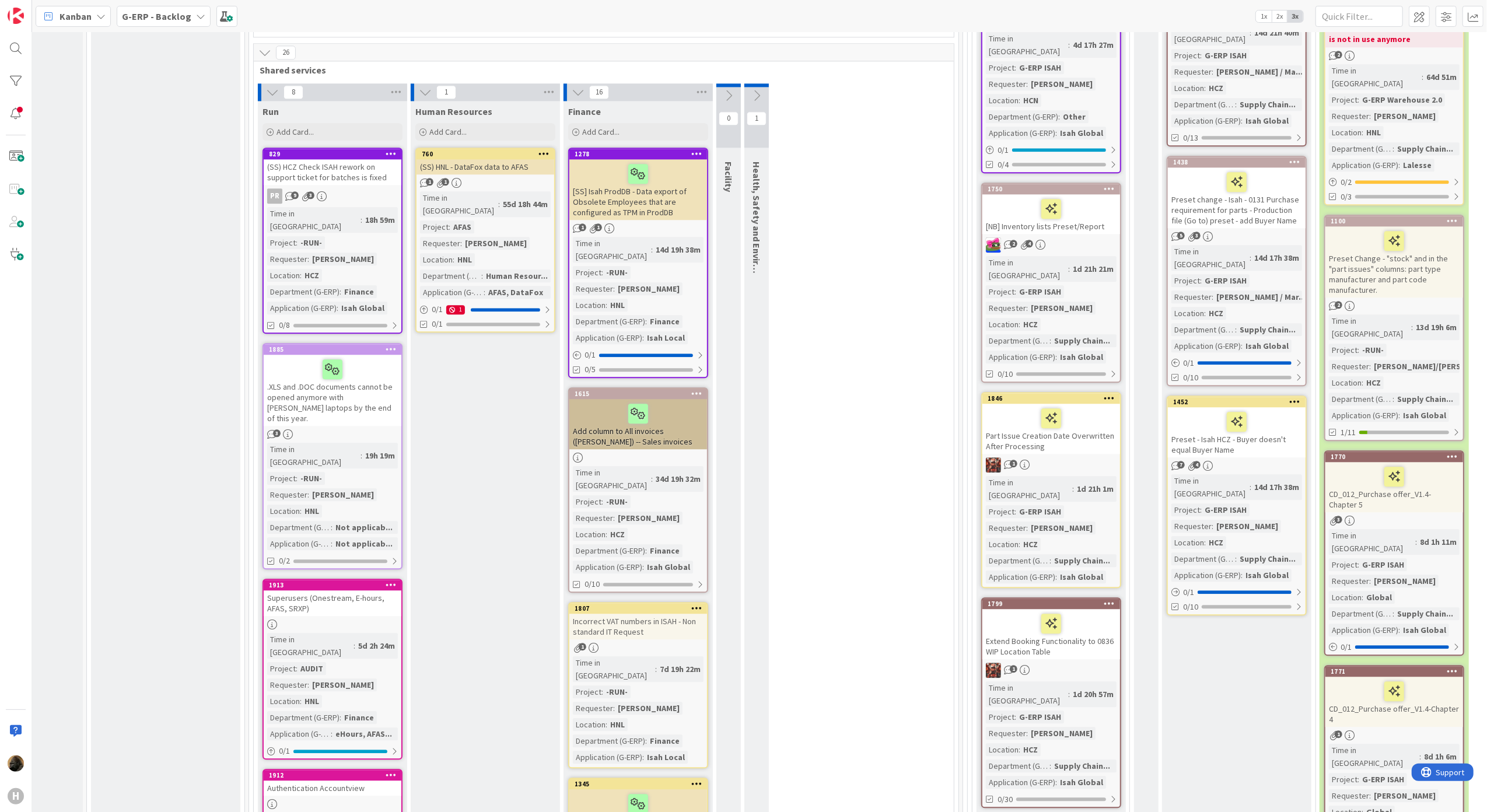
click at [381, 355] on div ".XLS and .DOC documents cannot be opened anymore with [PERSON_NAME] laptops by …" at bounding box center [332, 391] width 138 height 71
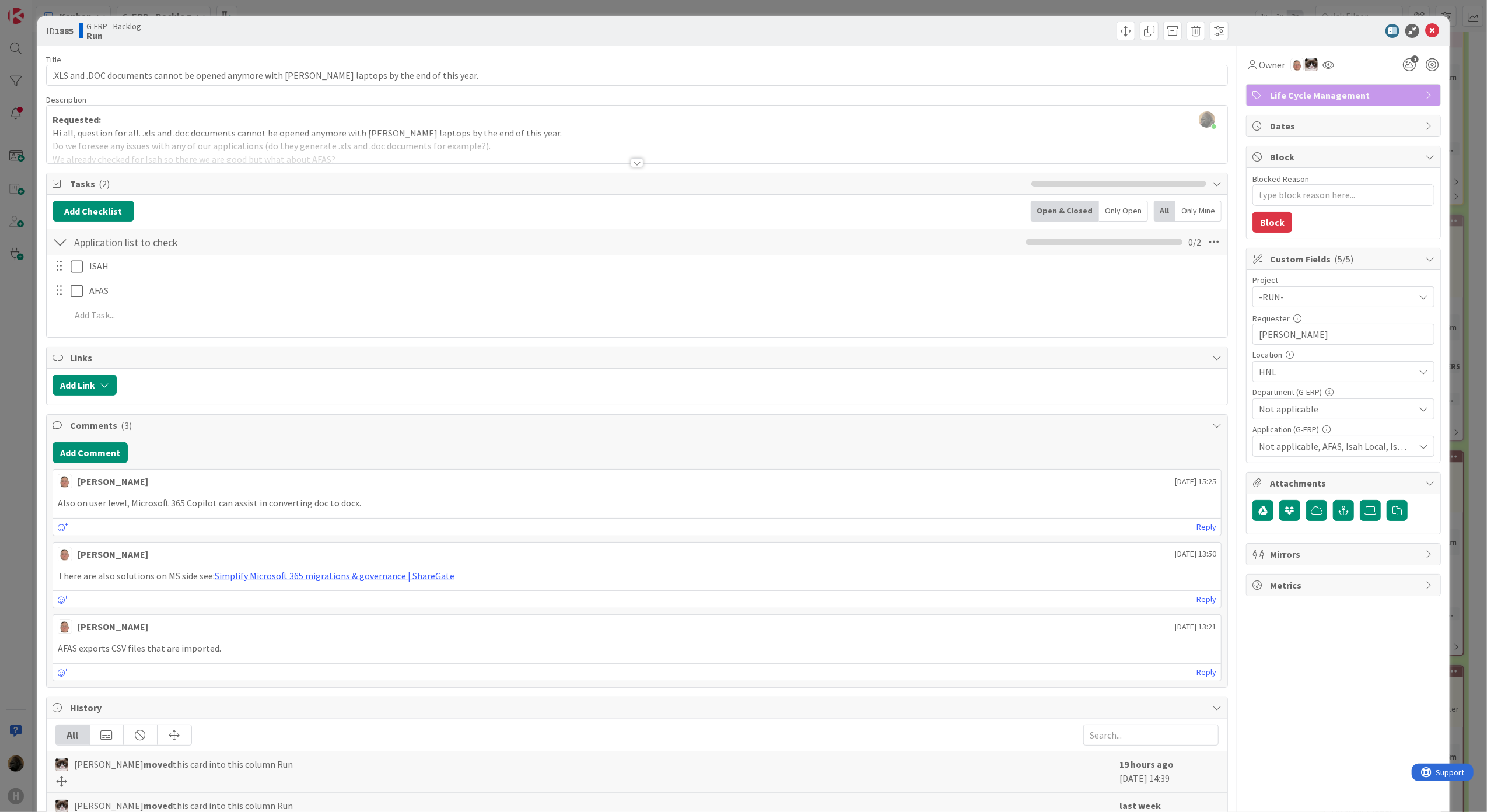
click at [0, 411] on html "H Kanban G-ERP - Backlog 1x 2x 3x 6 INFO This column contains information cards…" at bounding box center [743, 406] width 1487 height 812
click at [1, 427] on div "ID 1885 G-ERP - Backlog Run Title 94 / 128 .XLS and .DOC documents cannot be op…" at bounding box center [743, 406] width 1487 height 812
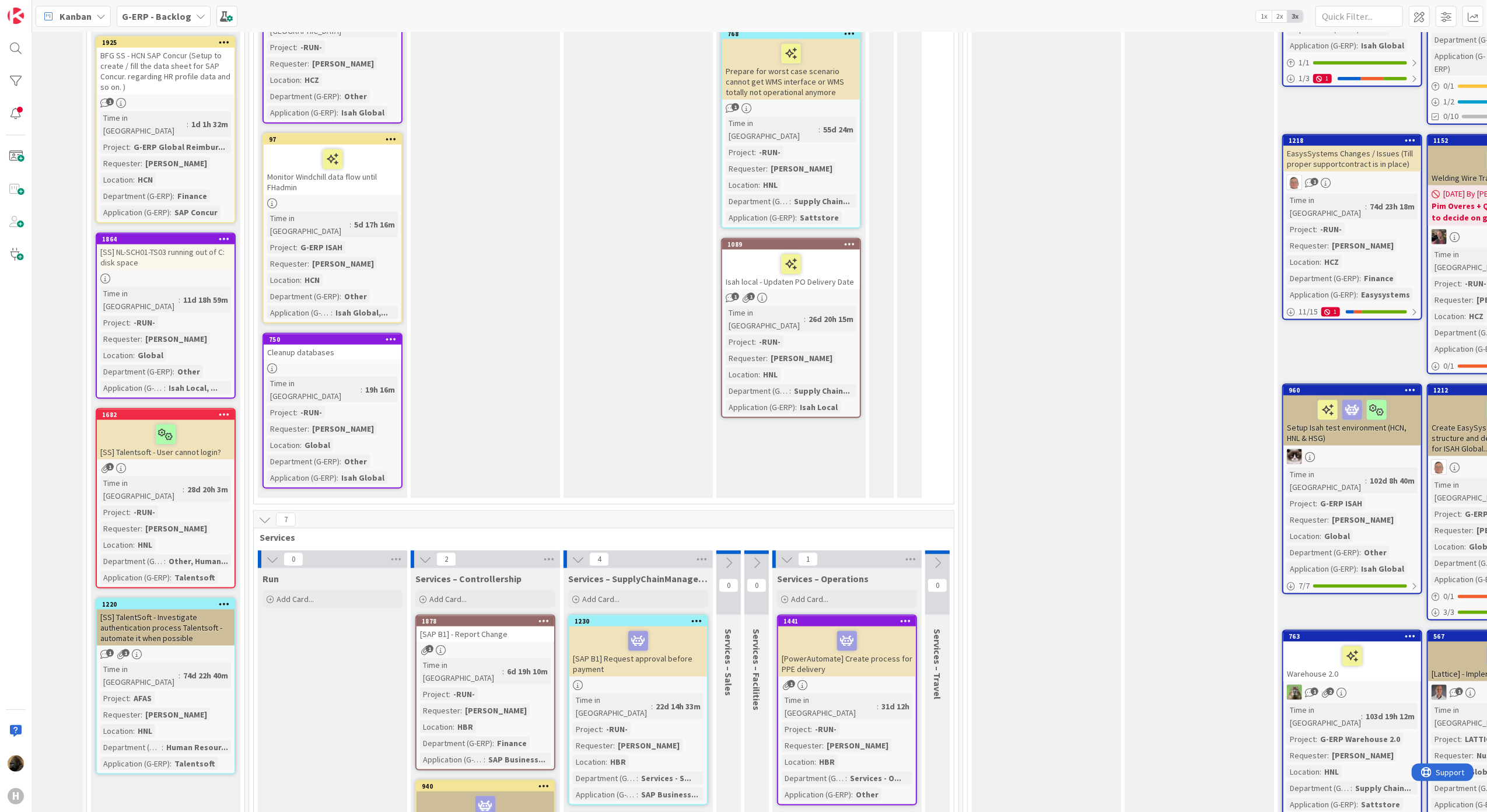
scroll to position [1400, 103]
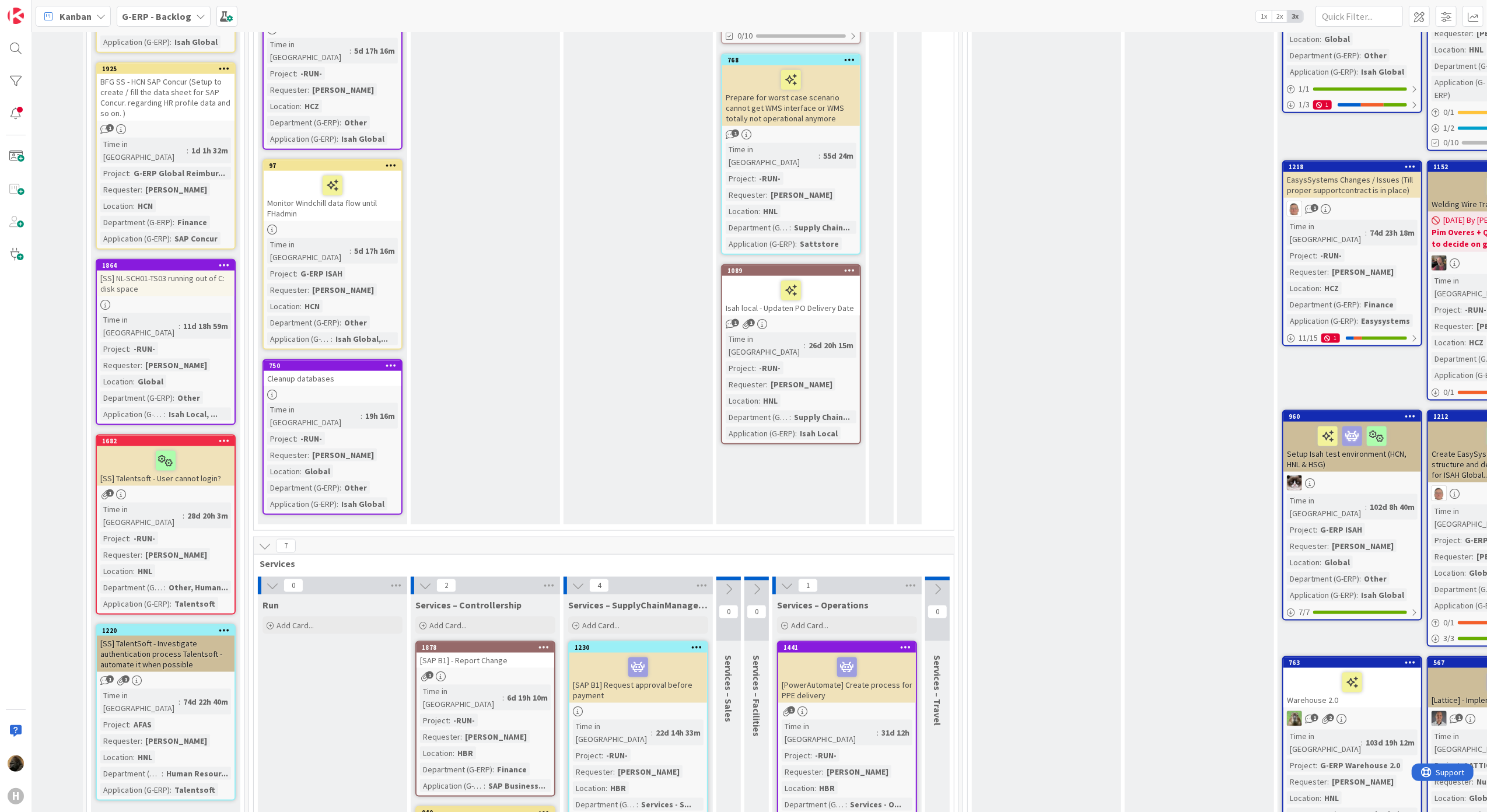
click at [267, 540] on icon at bounding box center [265, 546] width 13 height 13
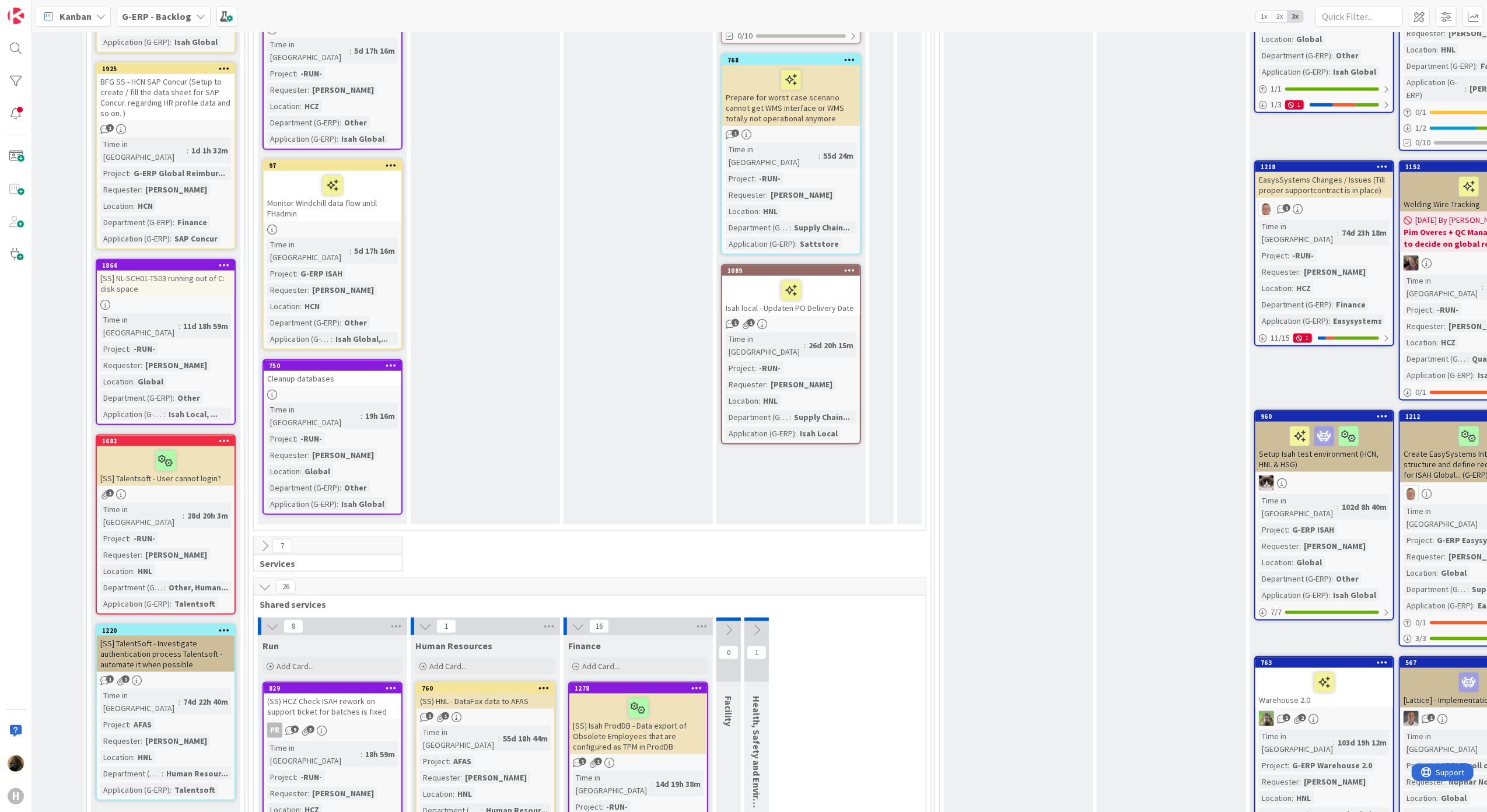
click at [265, 581] on icon at bounding box center [265, 587] width 13 height 13
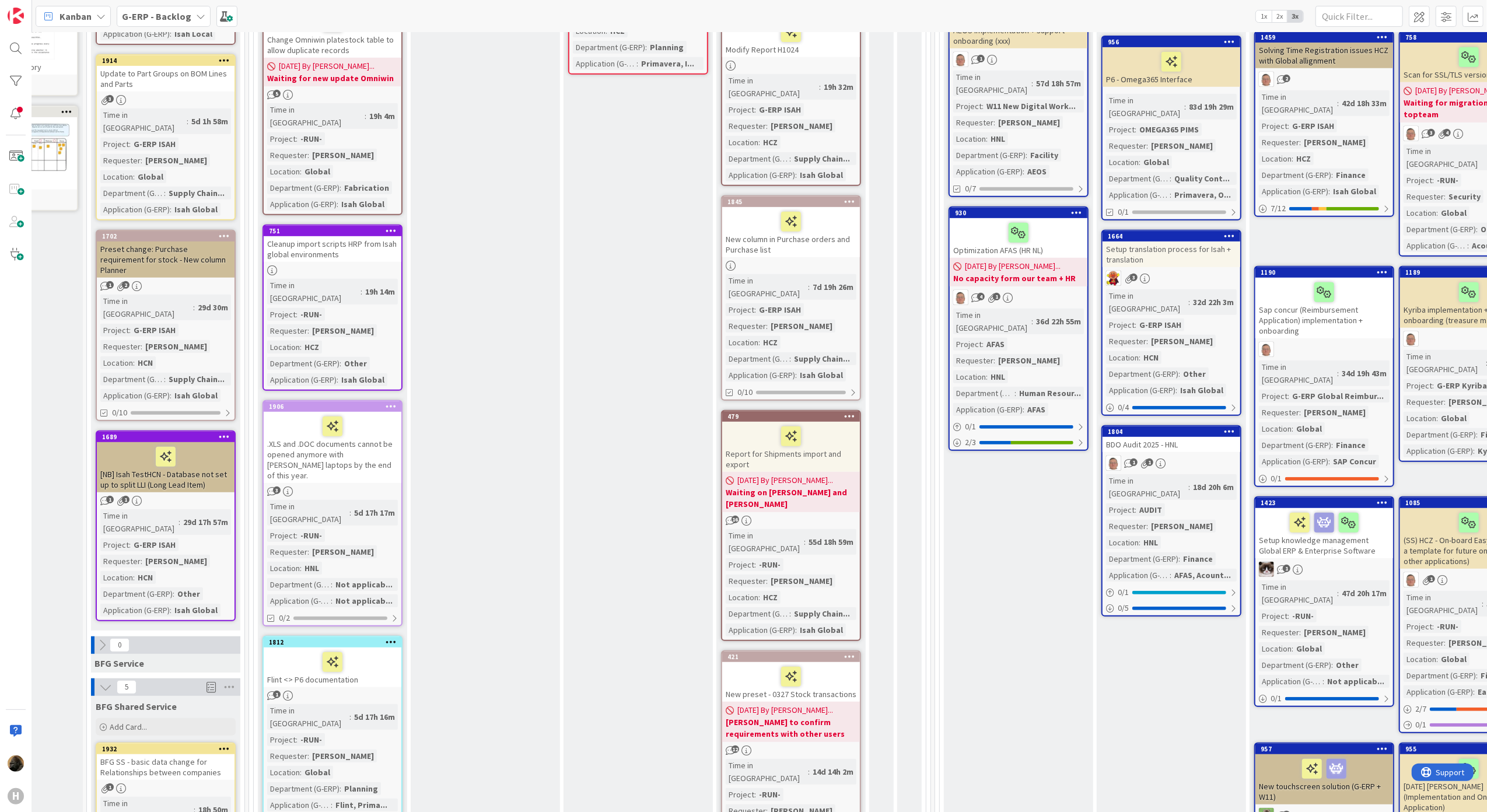
scroll to position [311, 103]
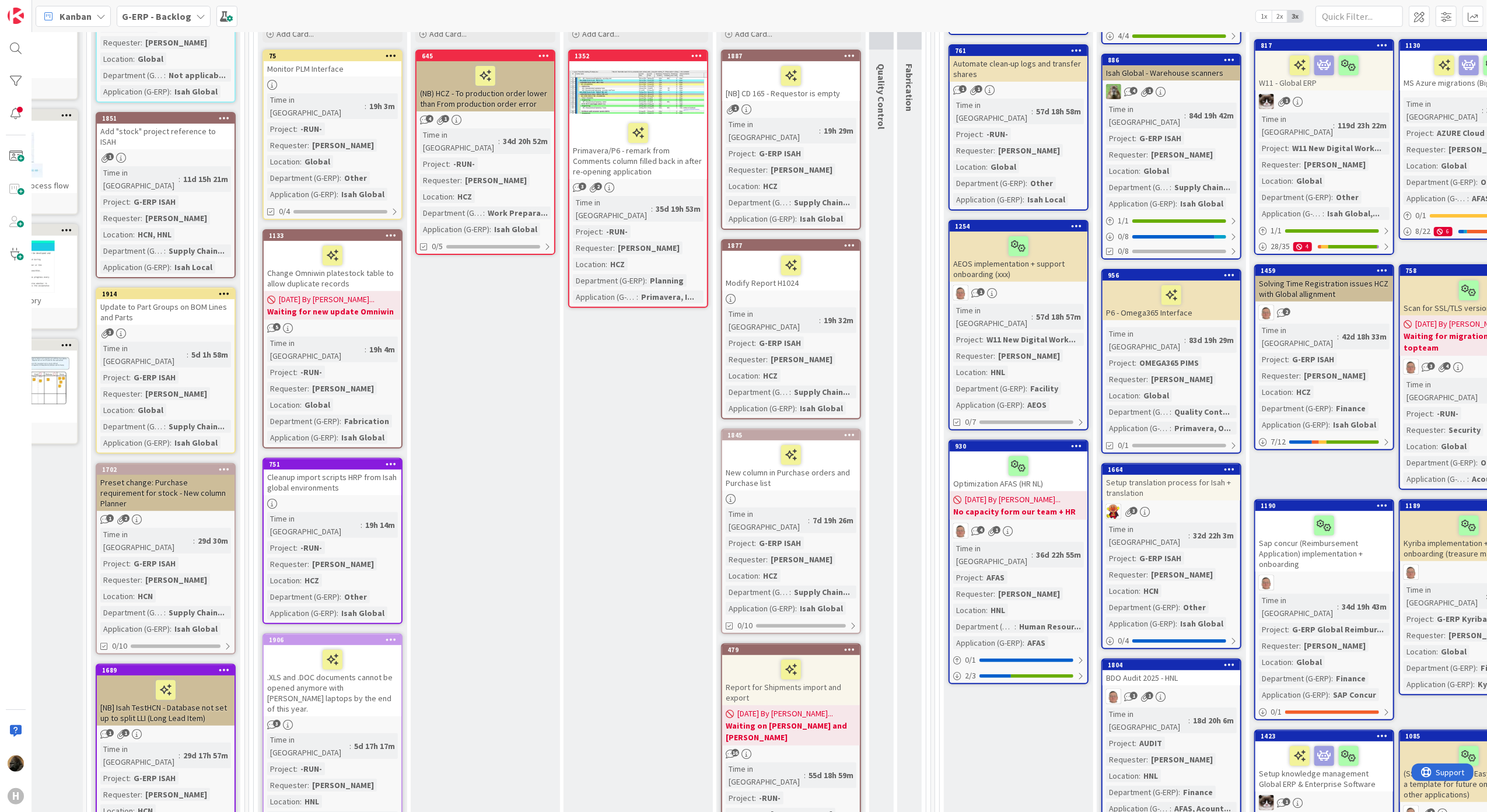
click at [209, 299] on div "Update to Part Groups on BOM Lines and Parts" at bounding box center [166, 312] width 138 height 26
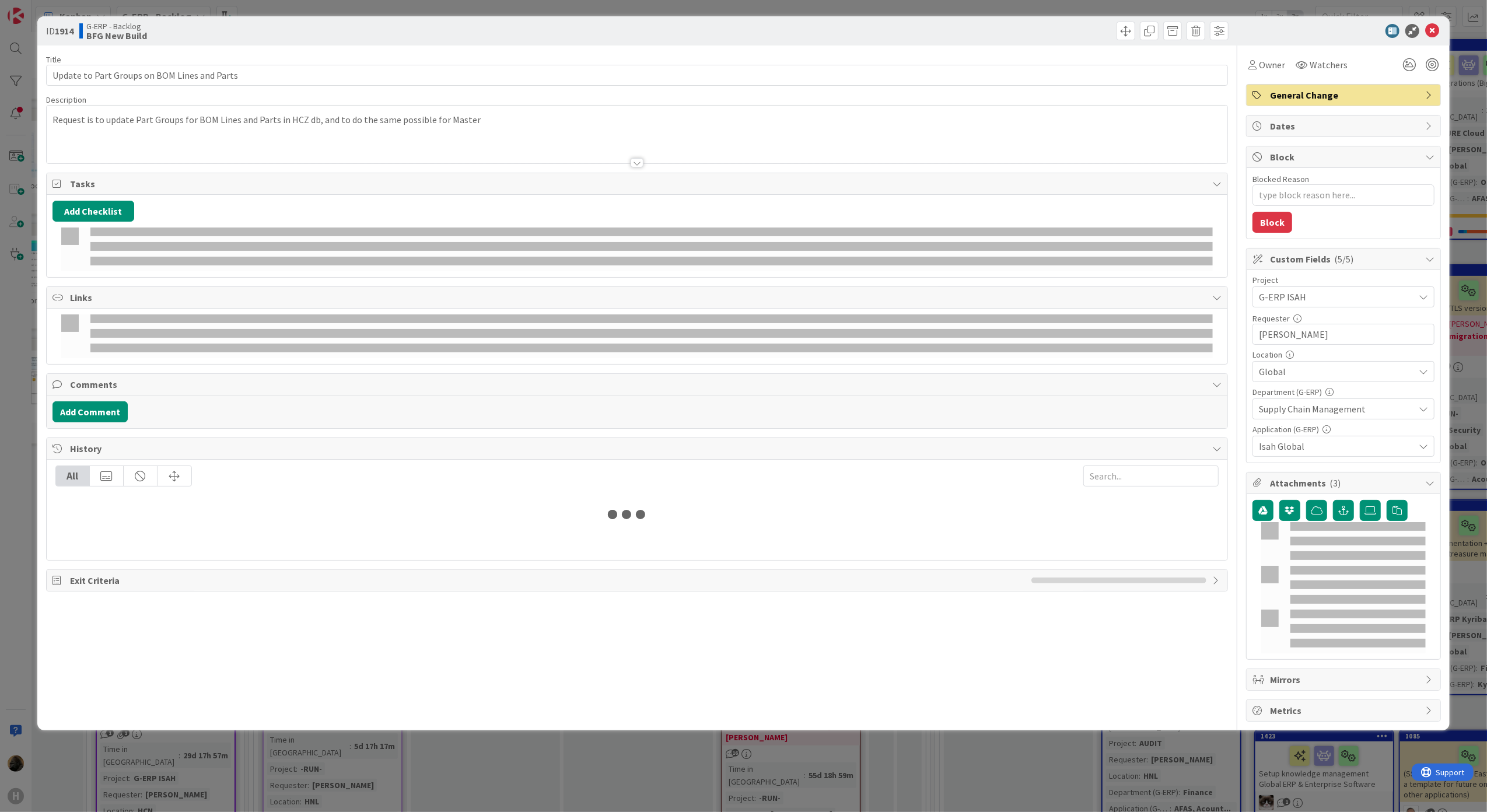
type textarea "x"
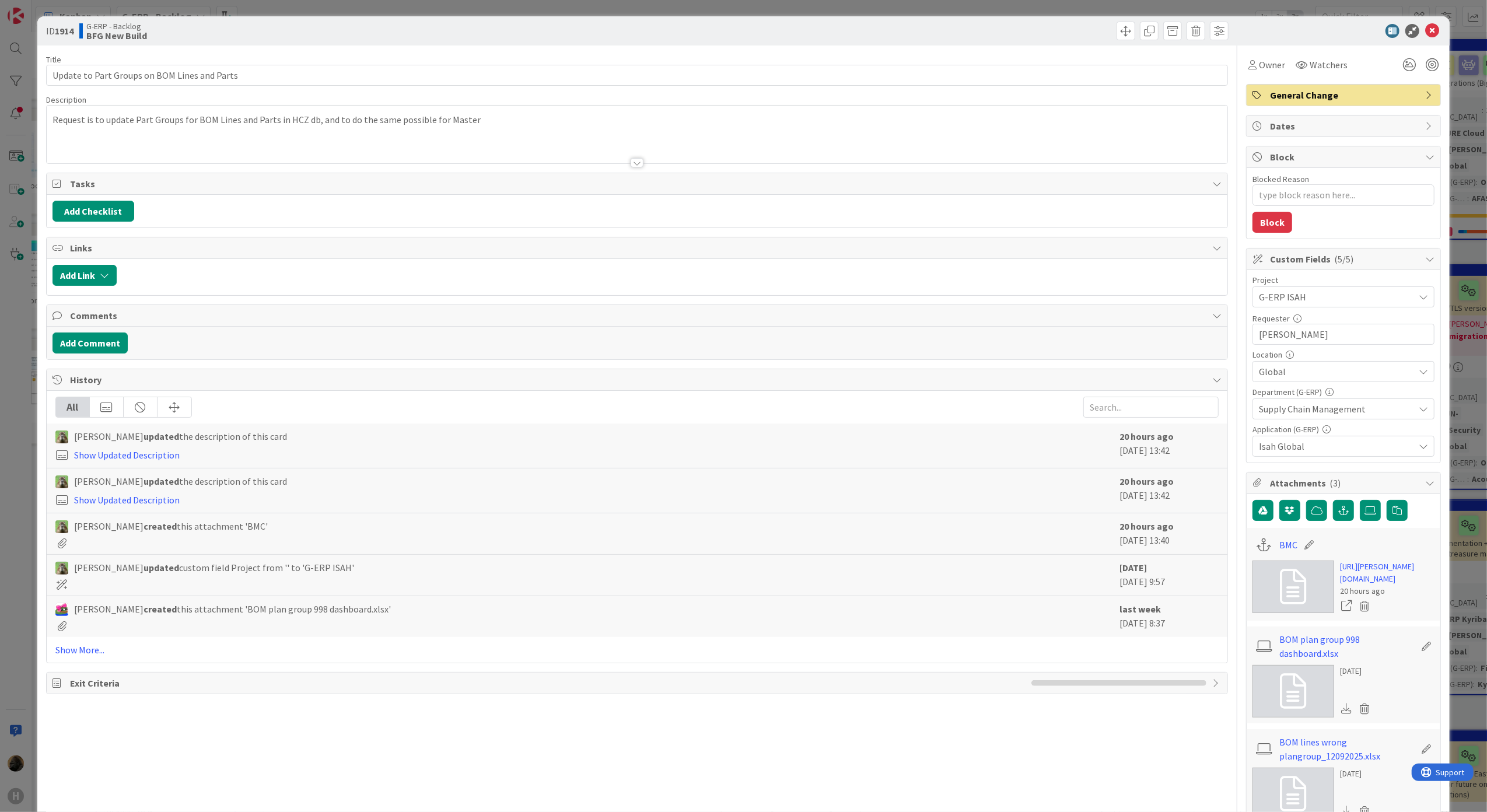
drag, startPoint x: 209, startPoint y: 281, endPoint x: 183, endPoint y: 283, distance: 26.1
click at [183, 283] on div at bounding box center [672, 275] width 1100 height 21
drag, startPoint x: 183, startPoint y: 283, endPoint x: 148, endPoint y: 283, distance: 35.0
click at [148, 283] on div at bounding box center [672, 275] width 1100 height 21
click at [13, 414] on div "ID 1914 G-ERP - Backlog BFG New Build Title 44 / 128 Update to Part Groups on B…" at bounding box center [743, 406] width 1487 height 812
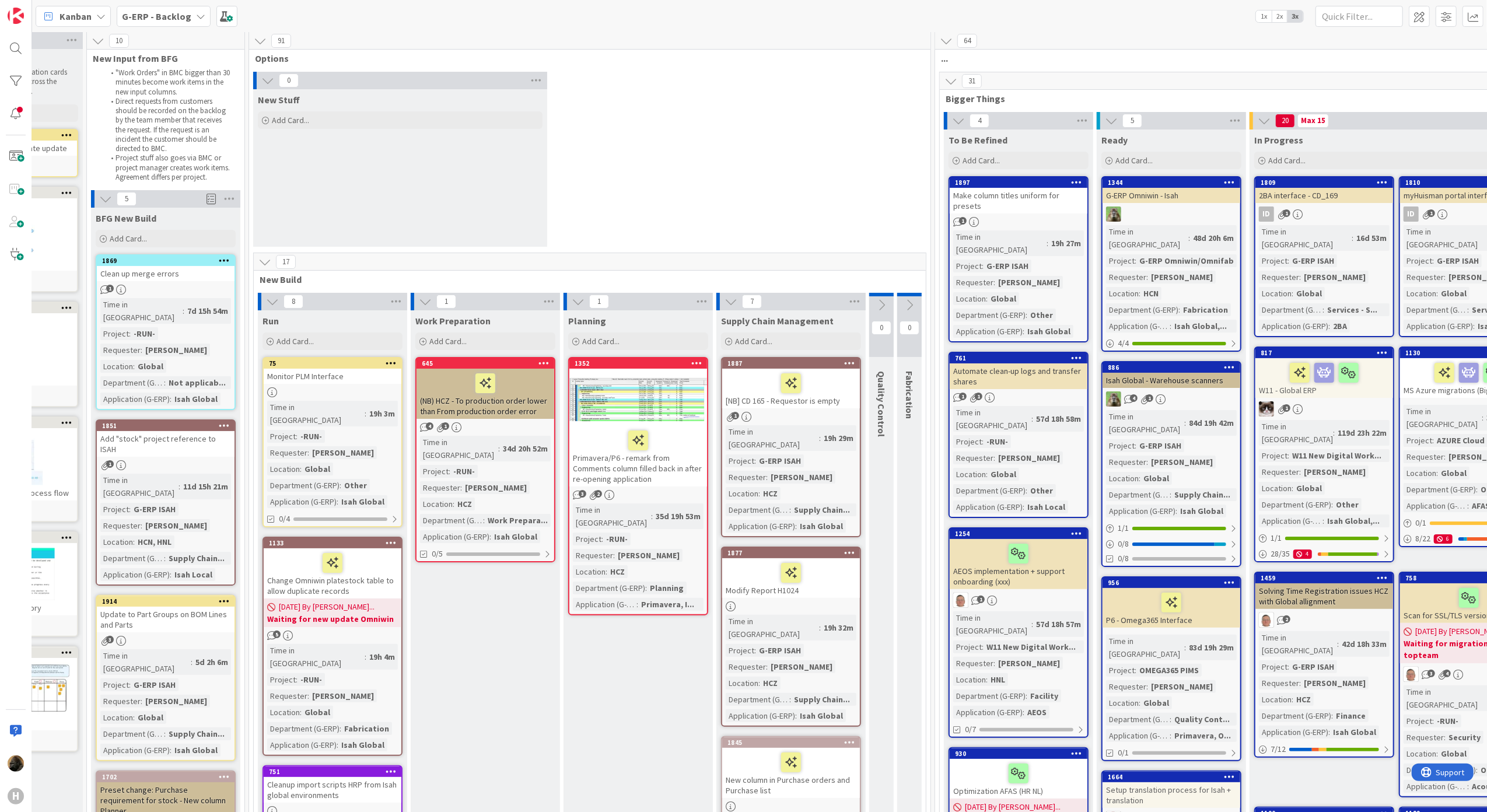
scroll to position [0, 103]
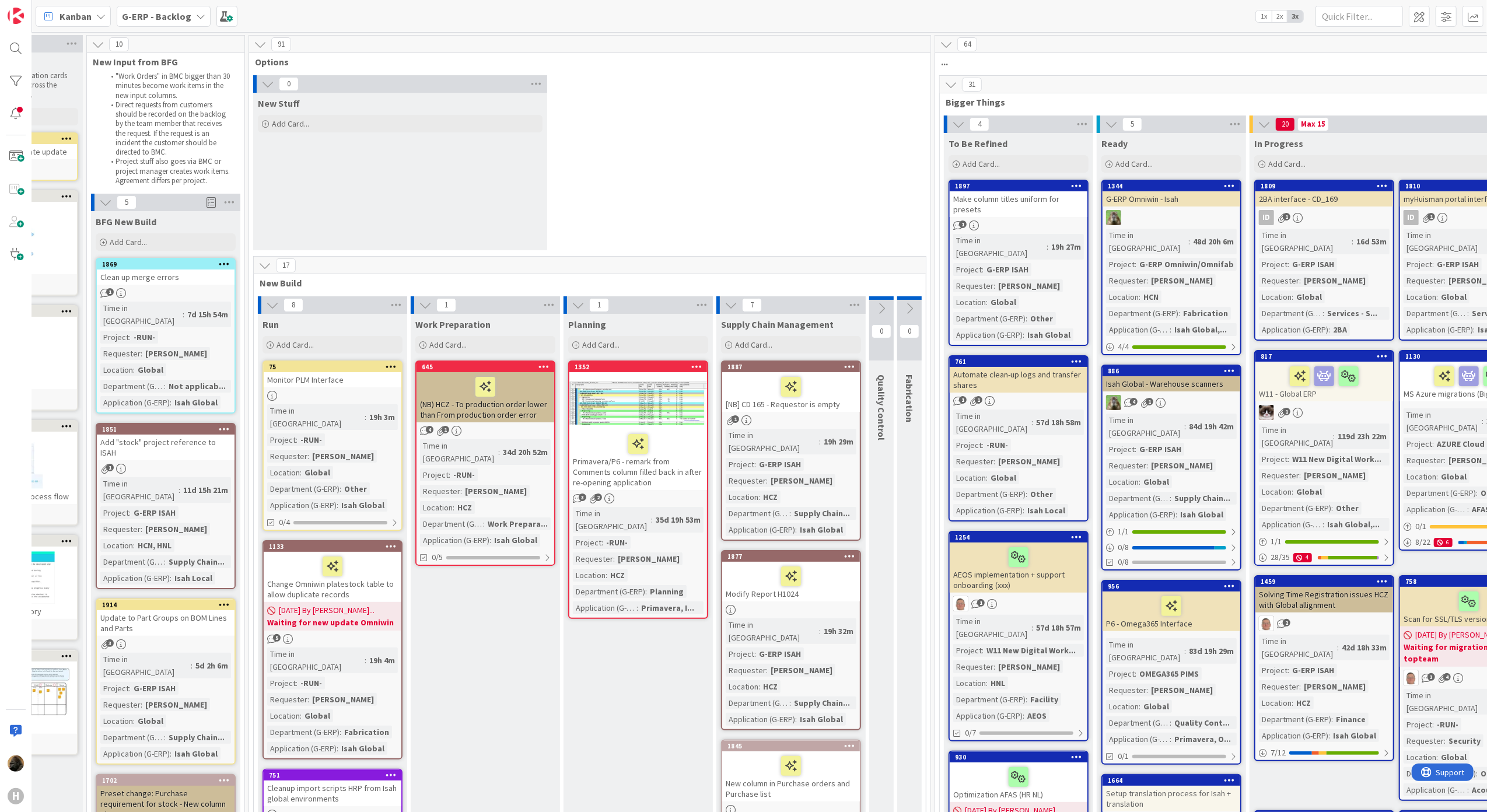
click at [154, 28] on div "Kanban G-ERP - Backlog 1x 2x 3x" at bounding box center [759, 16] width 1455 height 32
click at [154, 18] on b "G-ERP - Backlog" at bounding box center [156, 17] width 69 height 12
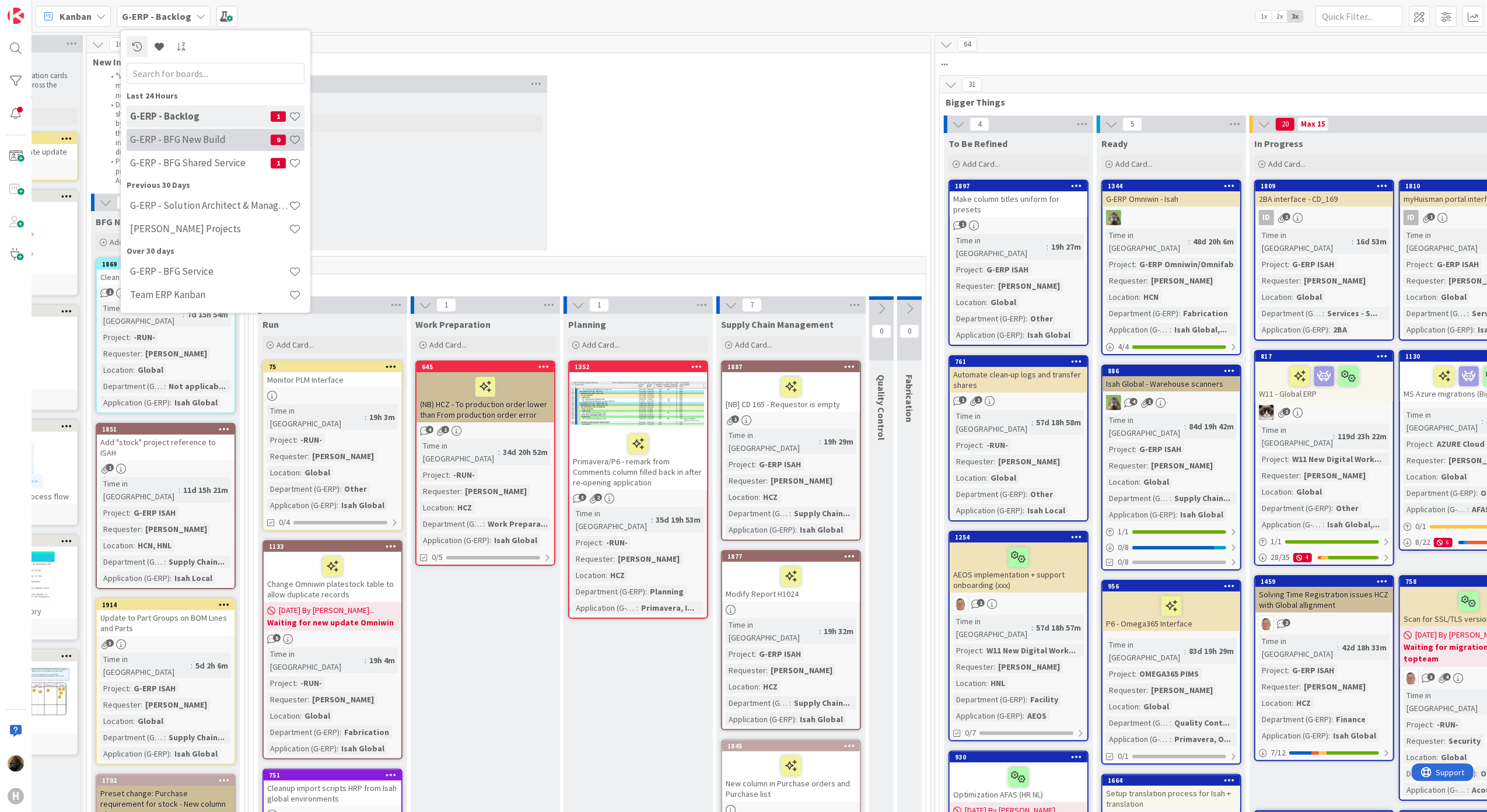
click at [164, 145] on h4 "G-ERP - BFG New Build" at bounding box center [200, 139] width 141 height 12
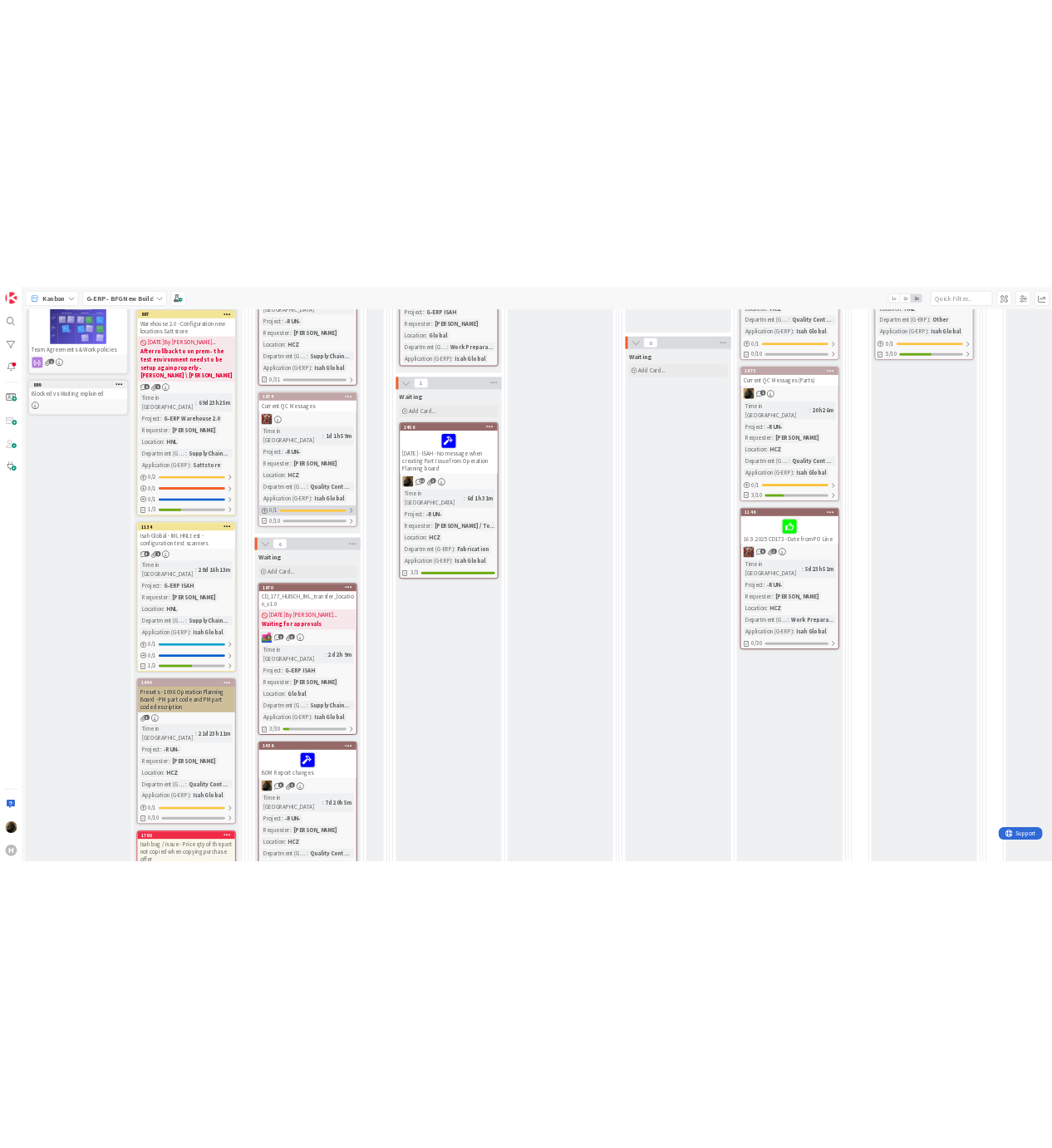
scroll to position [554, 0]
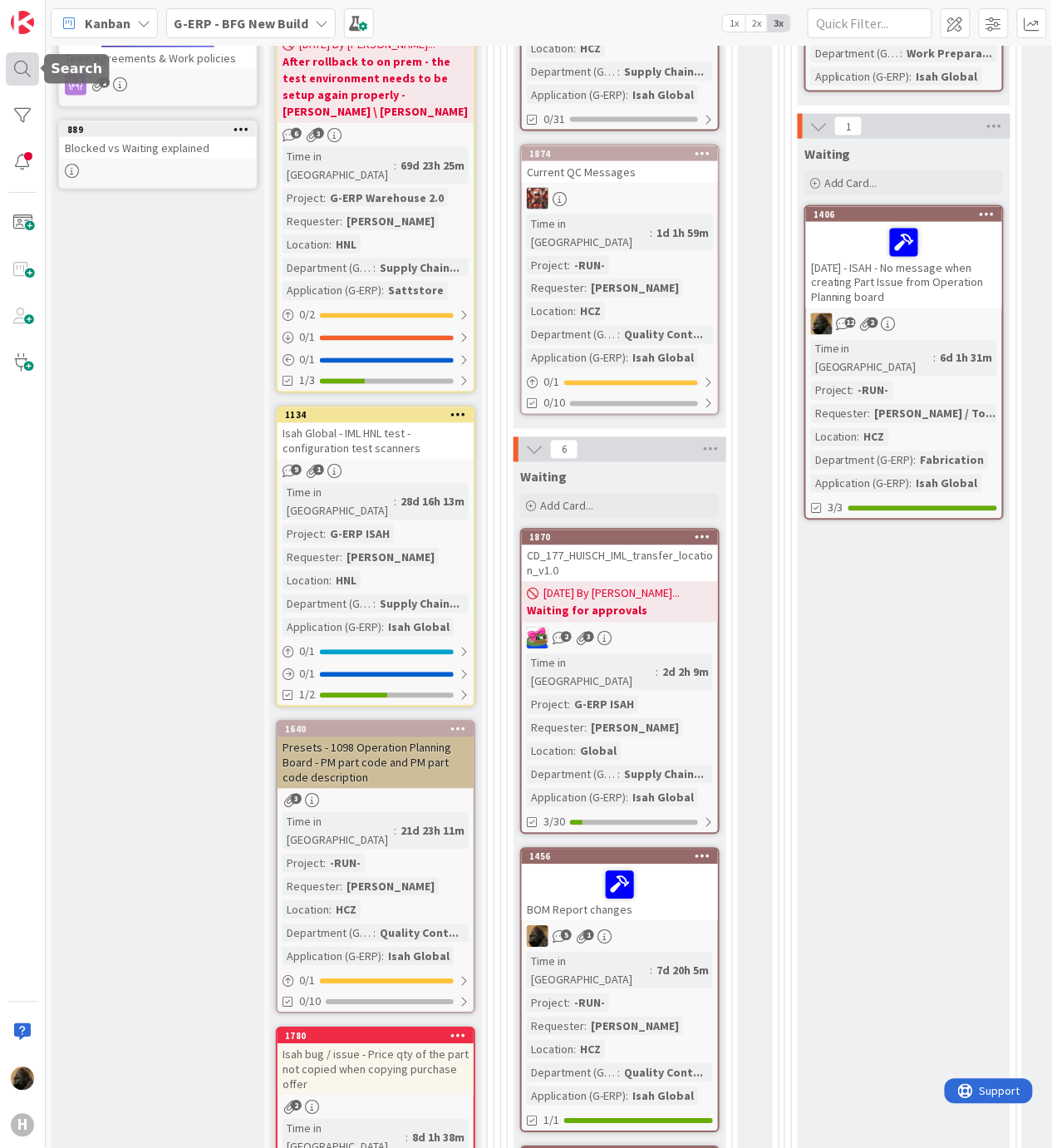
click at [26, 64] on div at bounding box center [22, 69] width 33 height 33
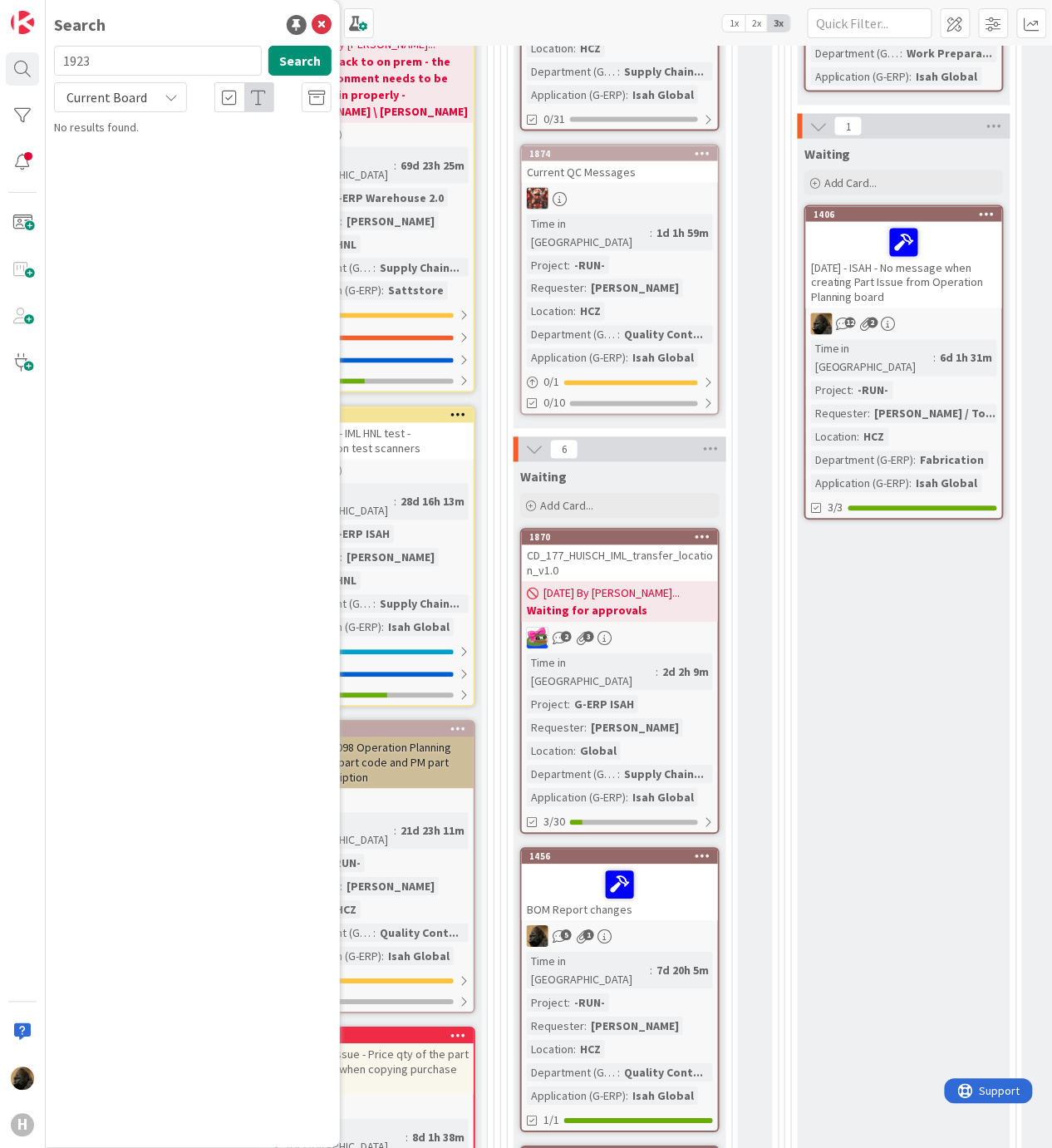
type input "1923"
click at [100, 93] on span "Current Board" at bounding box center [107, 97] width 80 height 17
click at [107, 162] on span "All Boards" at bounding box center [150, 167] width 173 height 25
click at [183, 141] on span "[SS] - WhiteVision - A lot of Invoices are Blocked/Stuck in Workflow" at bounding box center [193, 155] width 233 height 32
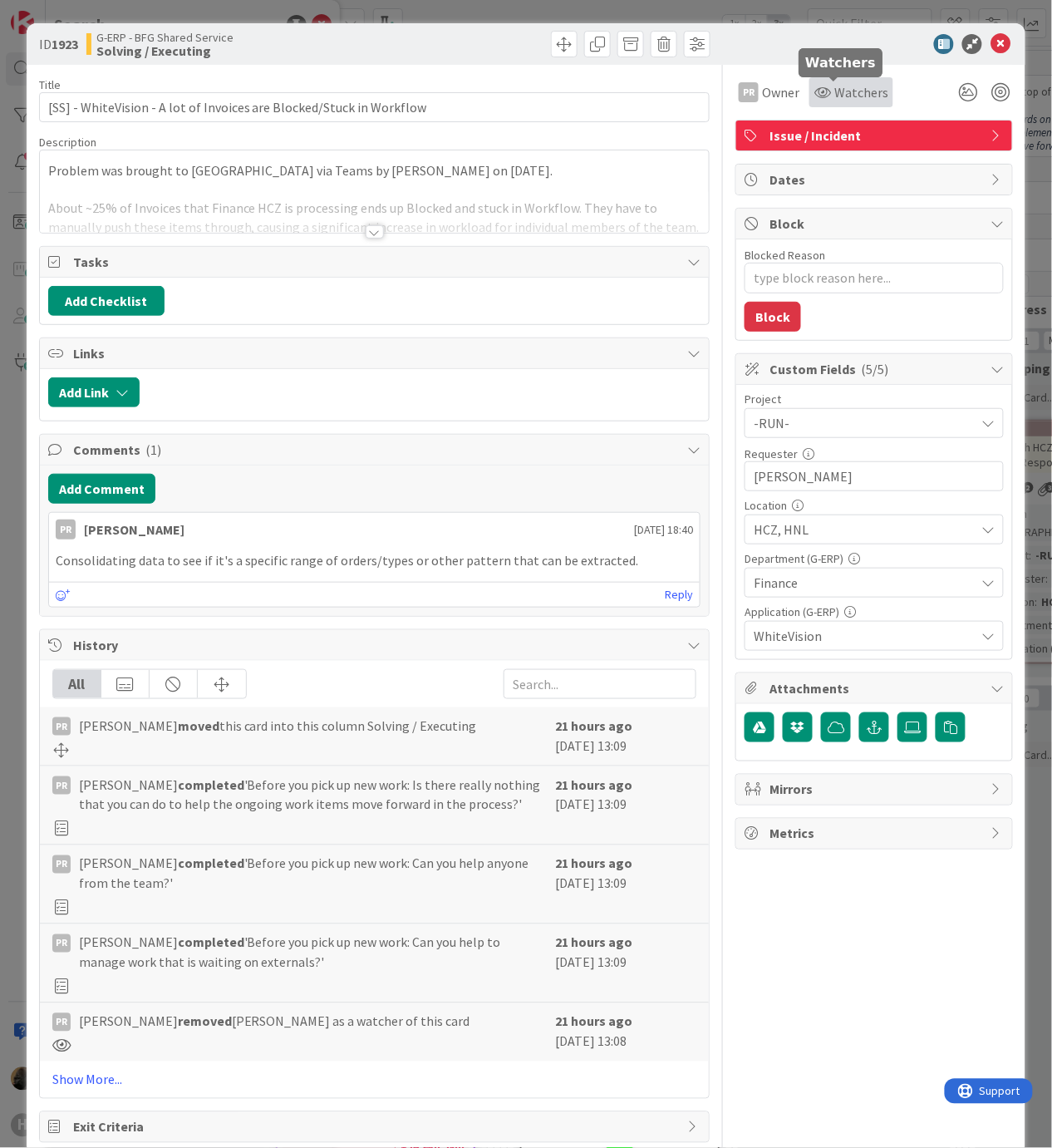
click at [852, 95] on span "Watchers" at bounding box center [862, 92] width 54 height 20
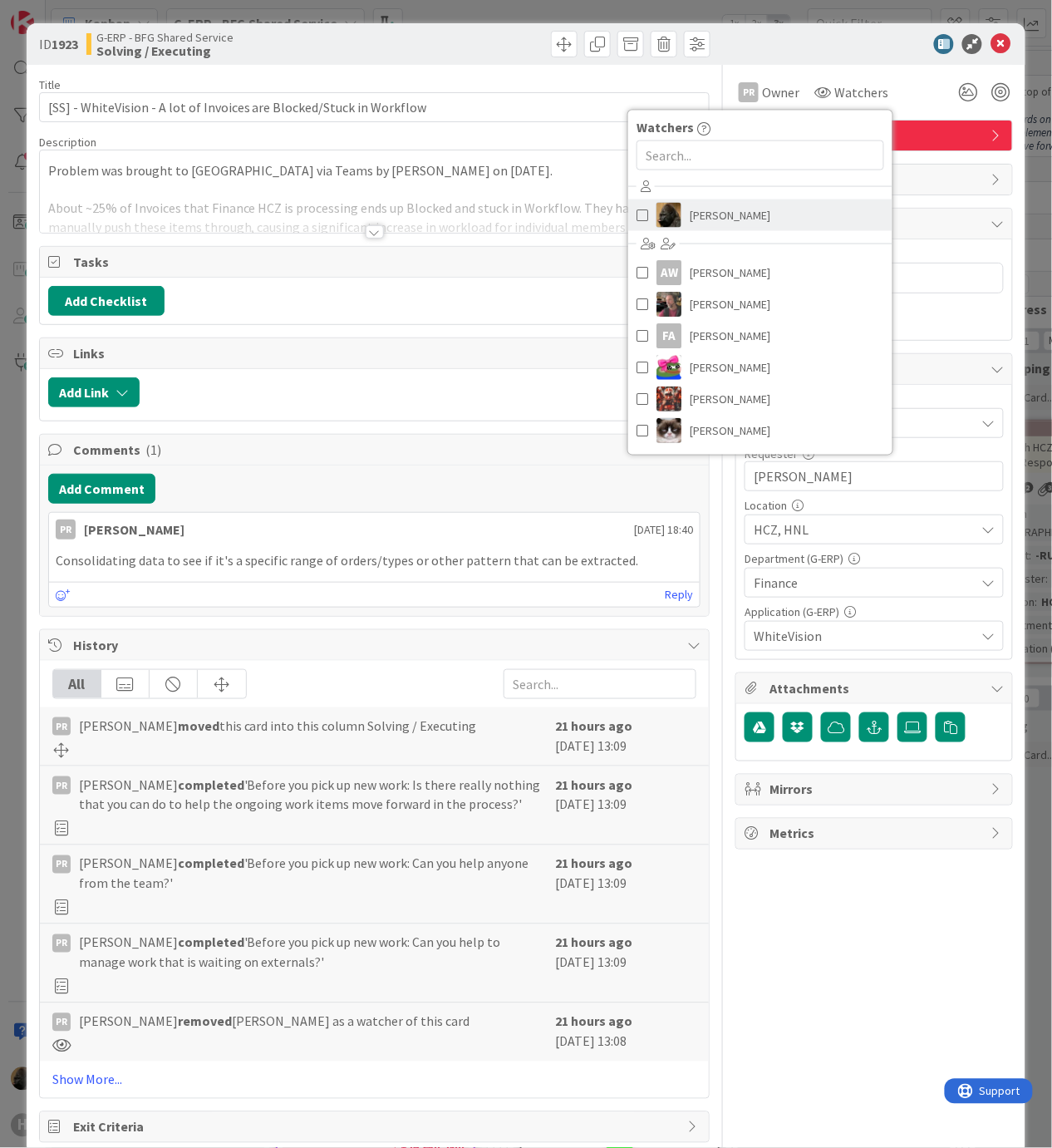
click at [718, 210] on span "[PERSON_NAME]" at bounding box center [730, 215] width 80 height 25
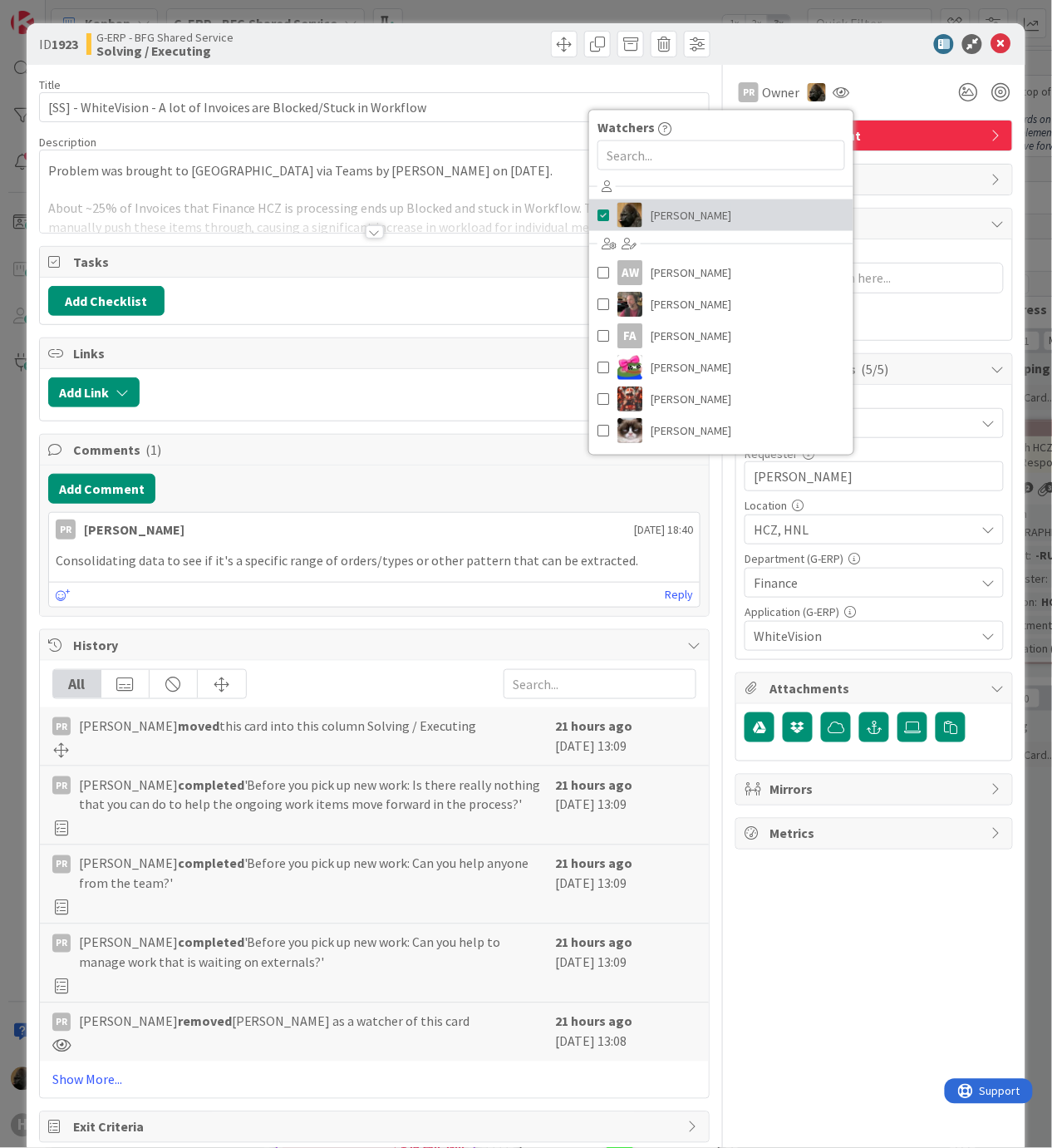
type textarea "x"
click at [796, 58] on div "ID 1923 G-ERP - BFG Shared Service Solving / Executing" at bounding box center [526, 44] width 1000 height 41
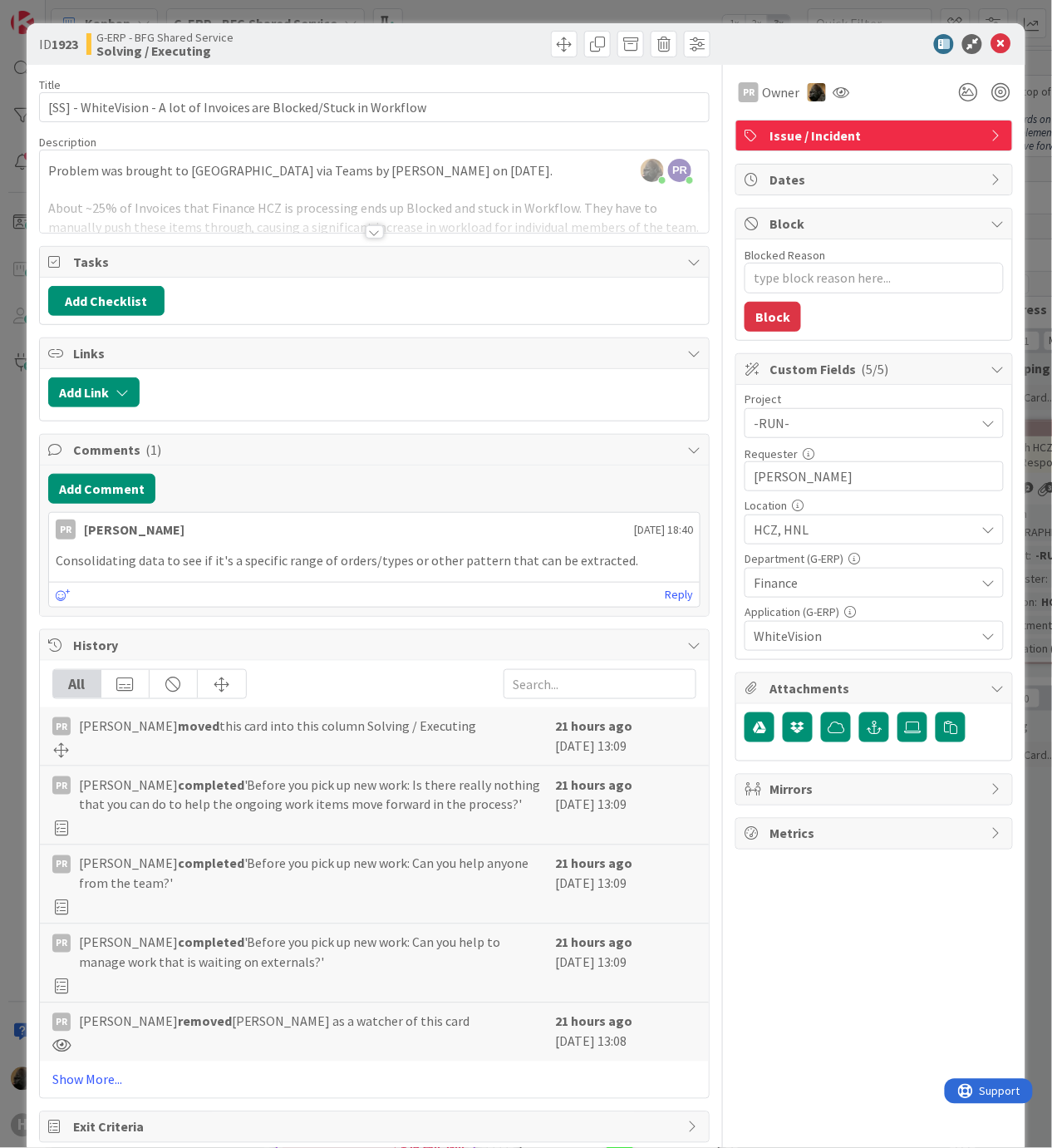
click at [365, 230] on div at bounding box center [375, 232] width 19 height 14
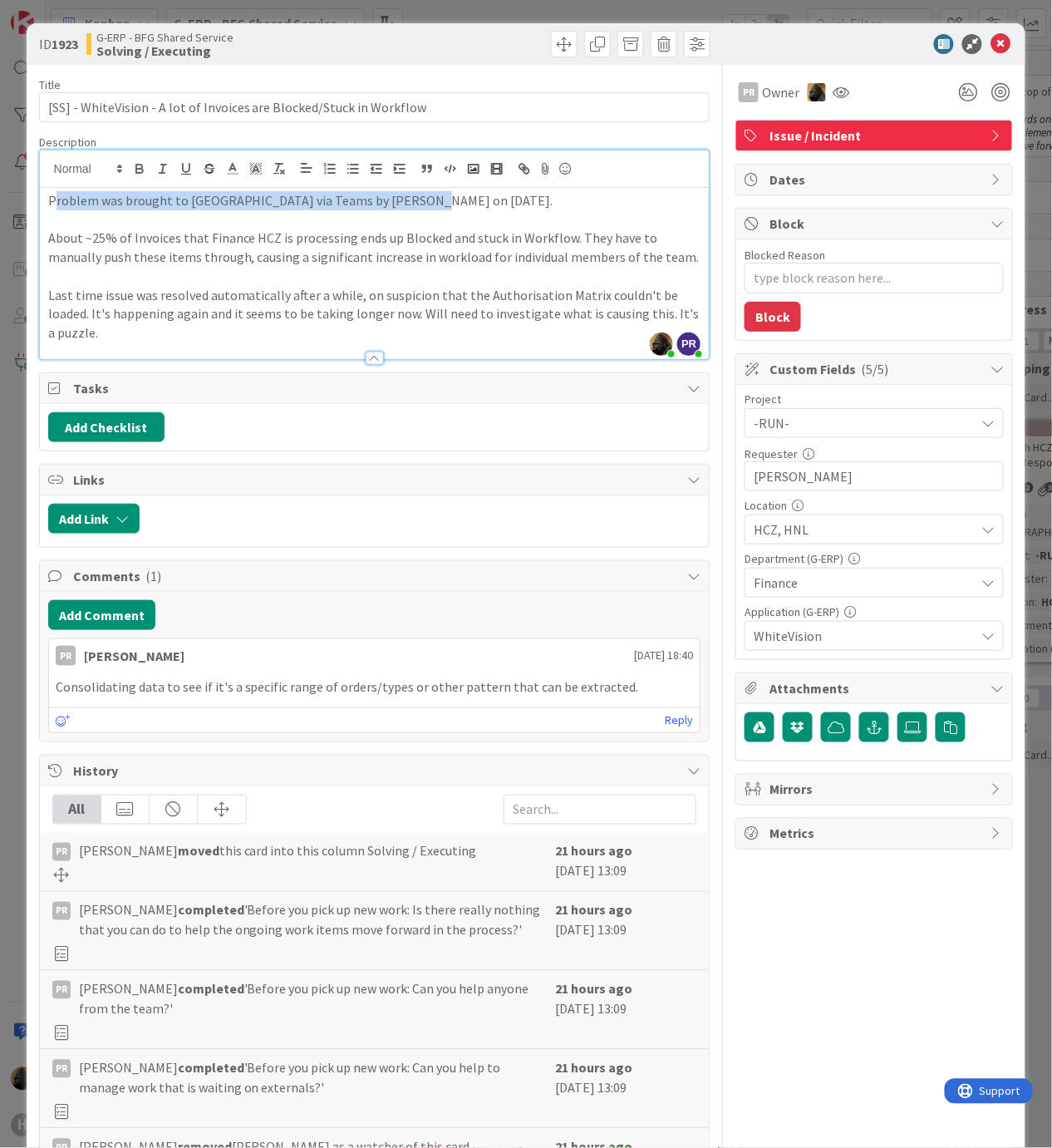
drag, startPoint x: 55, startPoint y: 200, endPoint x: 413, endPoint y: 210, distance: 358.1
click at [413, 210] on p "Problem was brought to [GEOGRAPHIC_DATA] via Teams by [PERSON_NAME] on [DATE]." at bounding box center [375, 200] width 654 height 19
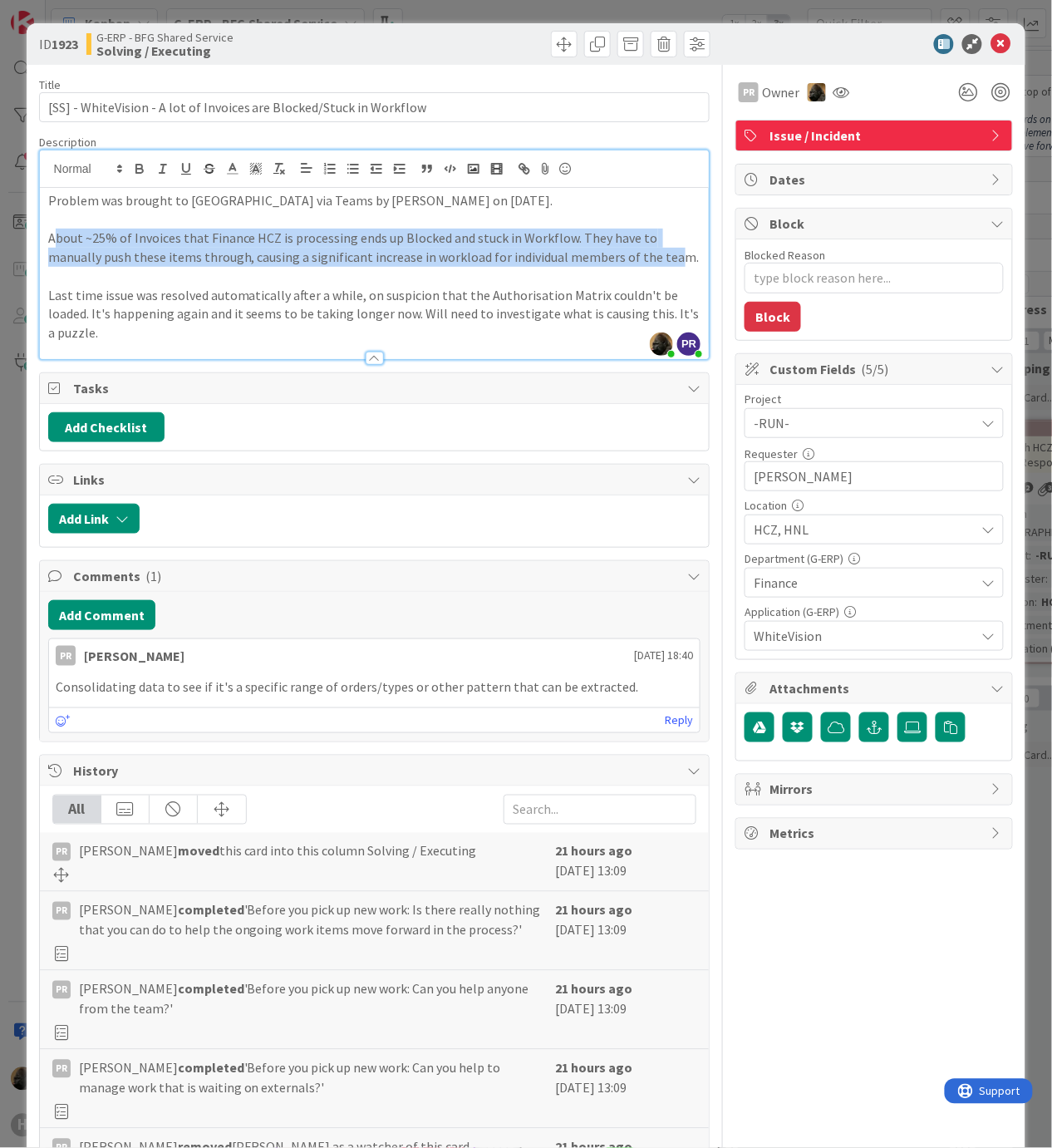
drag, startPoint x: 58, startPoint y: 248, endPoint x: 666, endPoint y: 261, distance: 608.1
click at [666, 261] on p "About ~25% of Invoices that Finance HCZ is processing ends up Blocked and stuck…" at bounding box center [375, 247] width 654 height 37
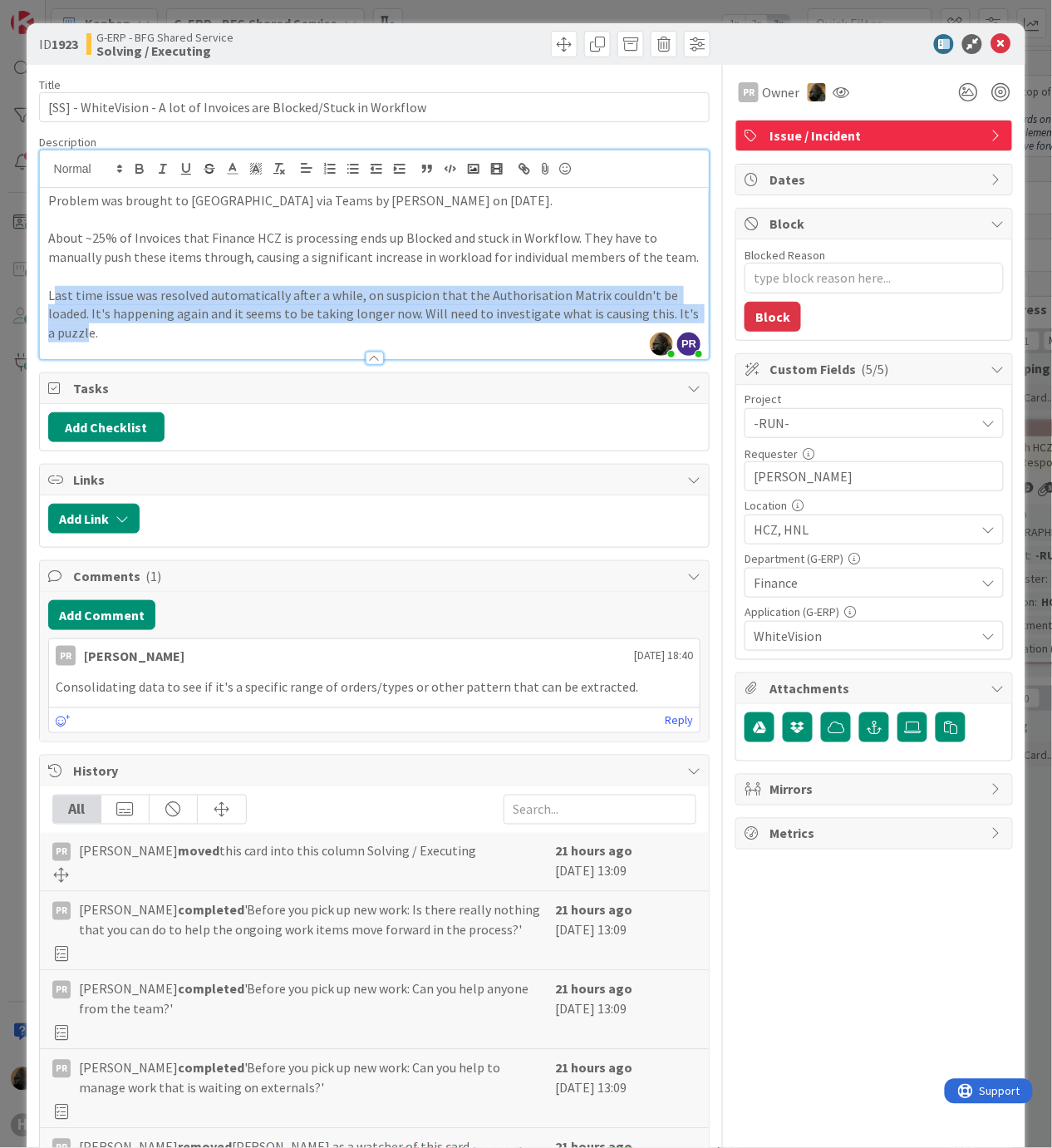
drag, startPoint x: 54, startPoint y: 303, endPoint x: 86, endPoint y: 333, distance: 43.9
click at [86, 333] on p "Last time issue was resolved automatically after a while, on suspicion that the…" at bounding box center [375, 314] width 654 height 57
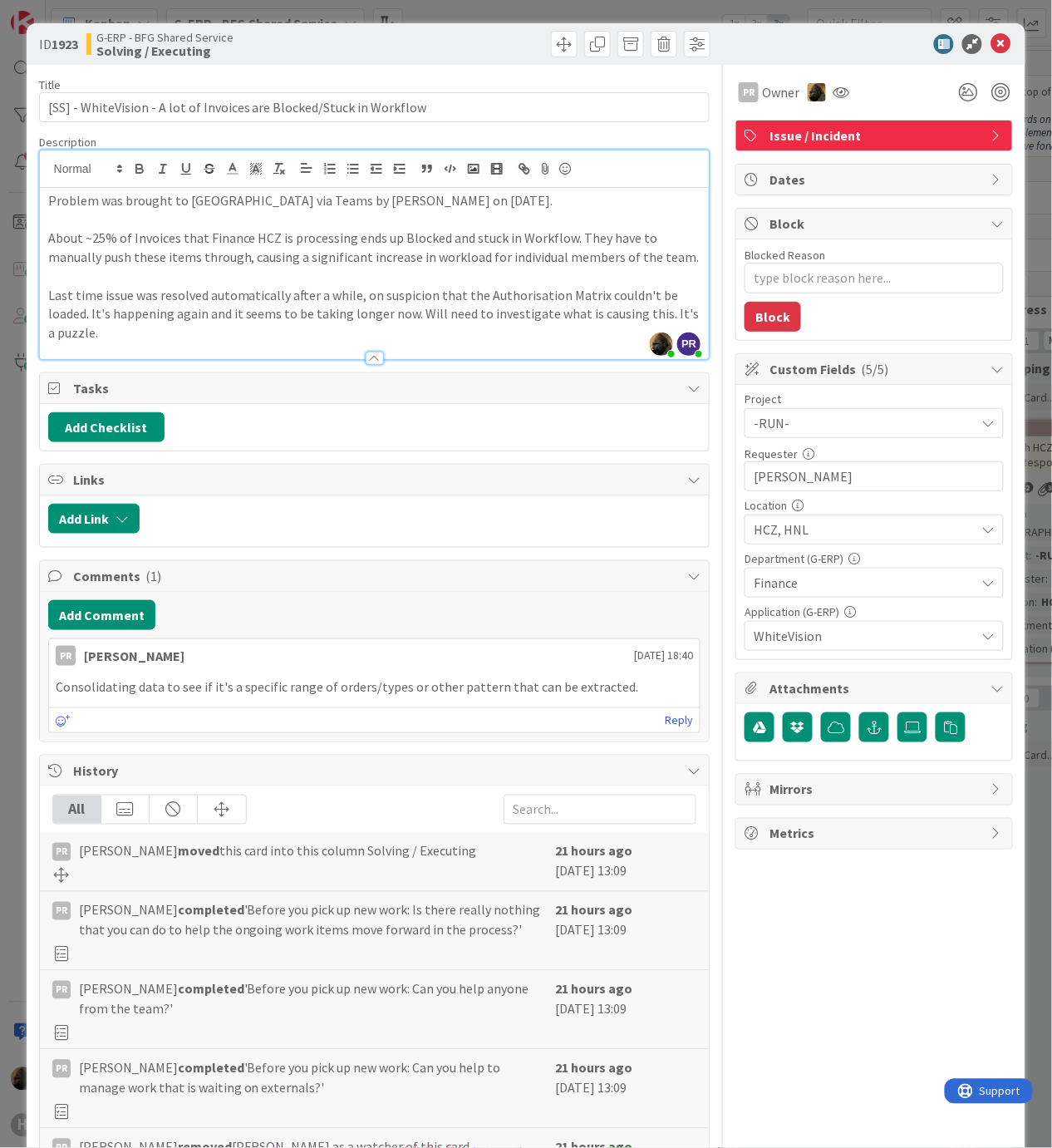
click at [114, 334] on p "Last time issue was resolved automatically after a while, on suspicion that the…" at bounding box center [375, 314] width 654 height 57
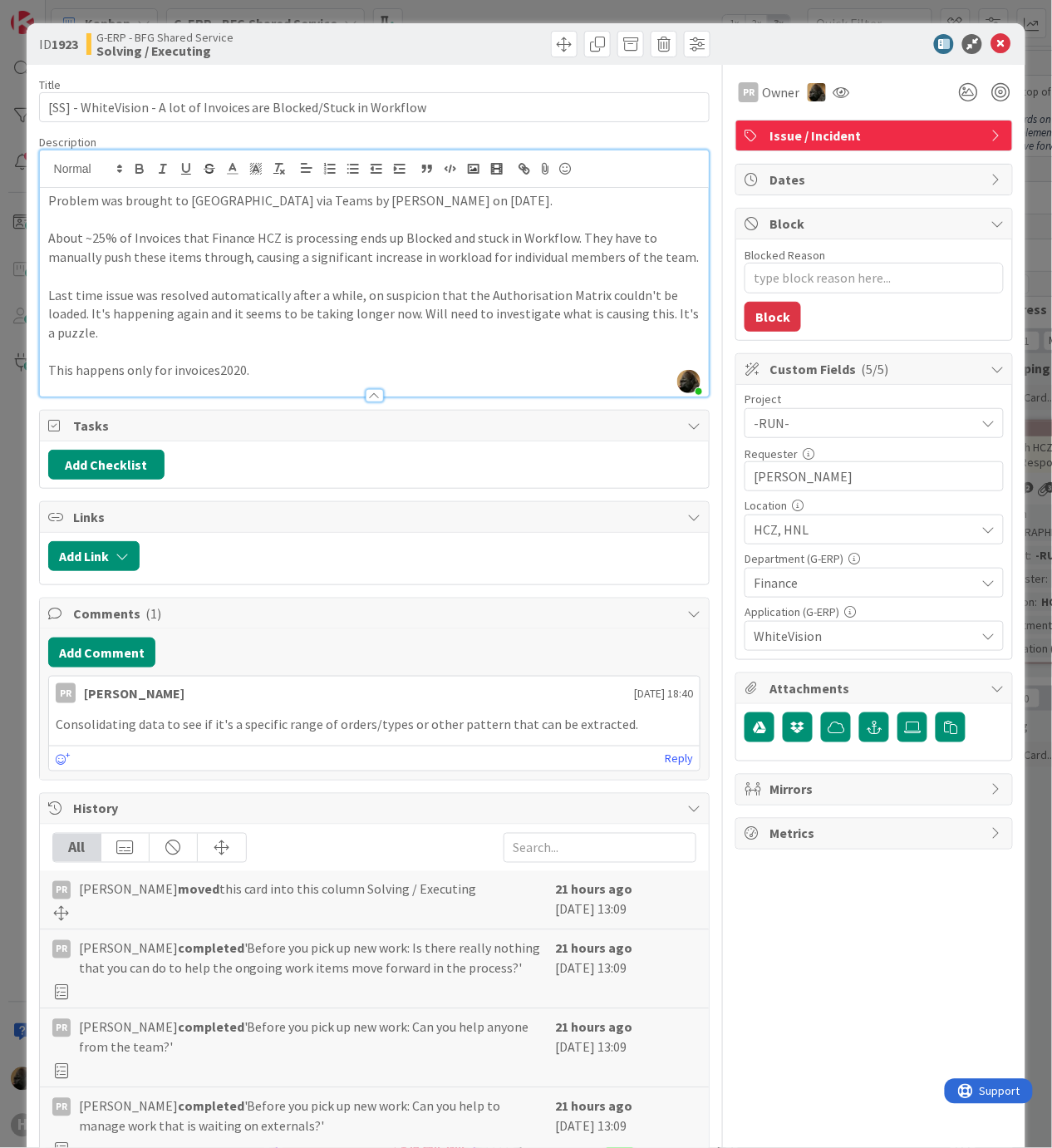
type textarea "x"
